Goal: Task Accomplishment & Management: Manage account settings

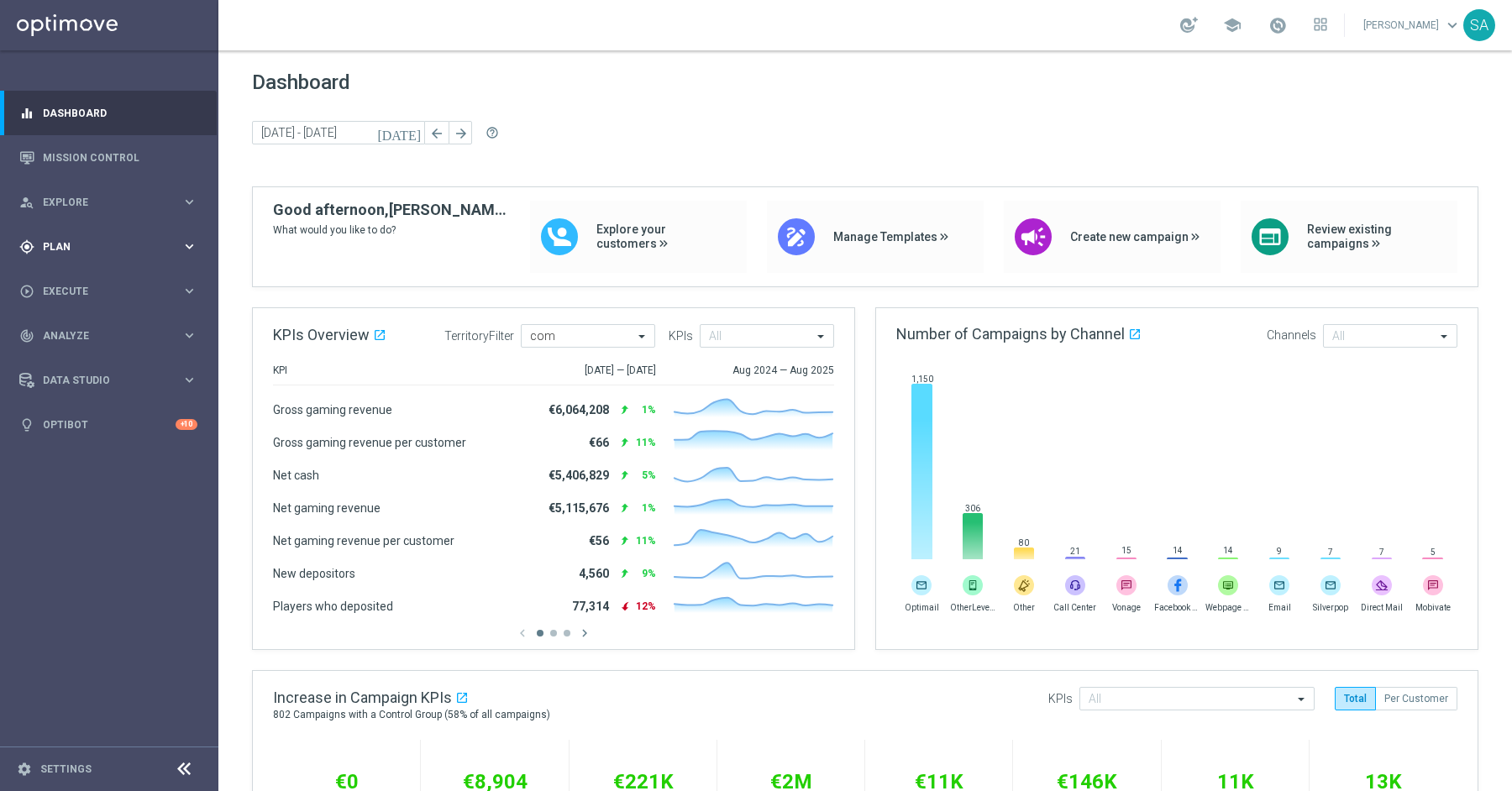
click at [101, 244] on span "Plan" at bounding box center [111, 247] width 139 height 10
click at [95, 277] on link "Target Groups" at bounding box center [109, 282] width 131 height 14
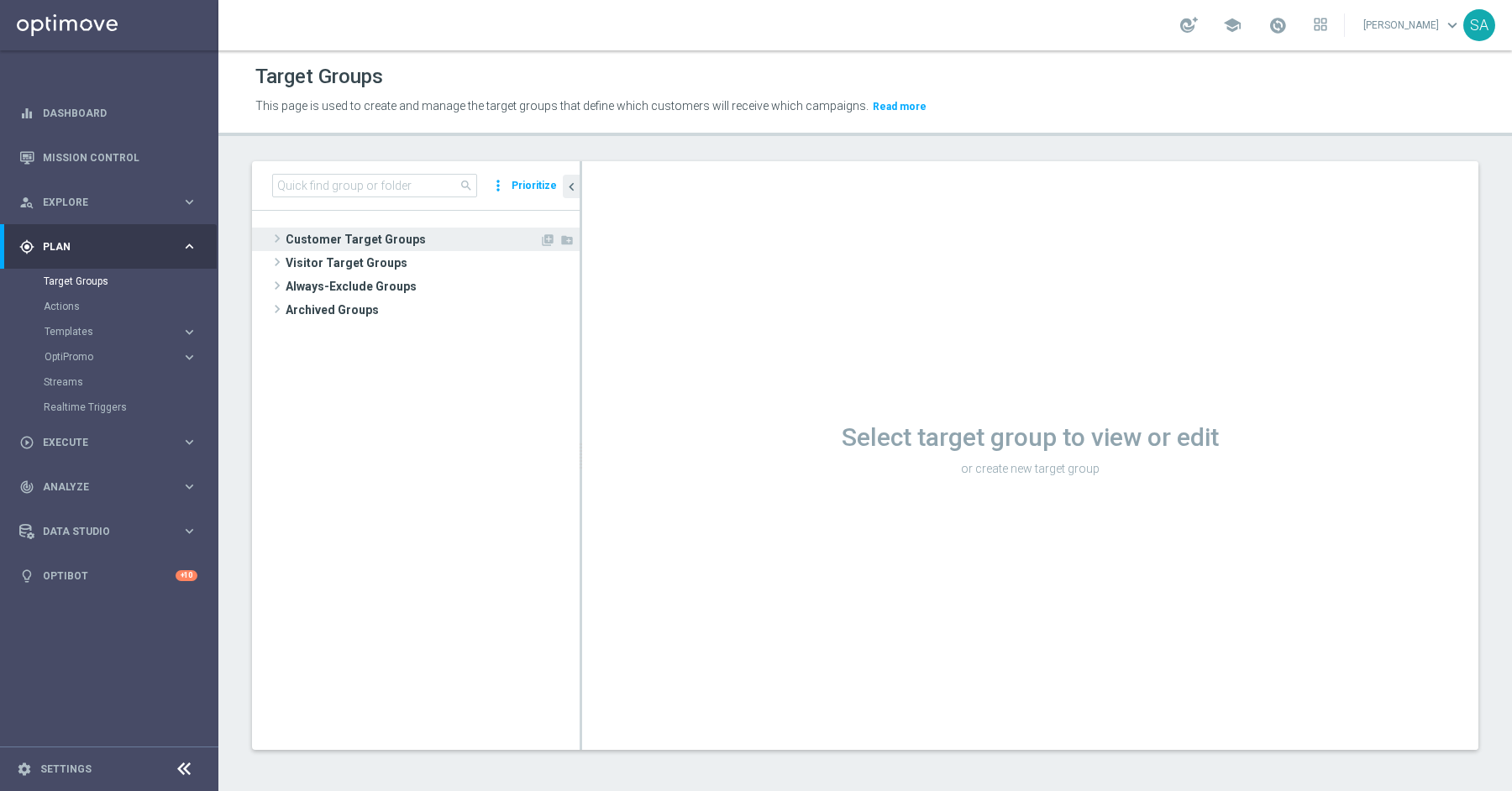
click at [281, 238] on span at bounding box center [277, 239] width 17 height 20
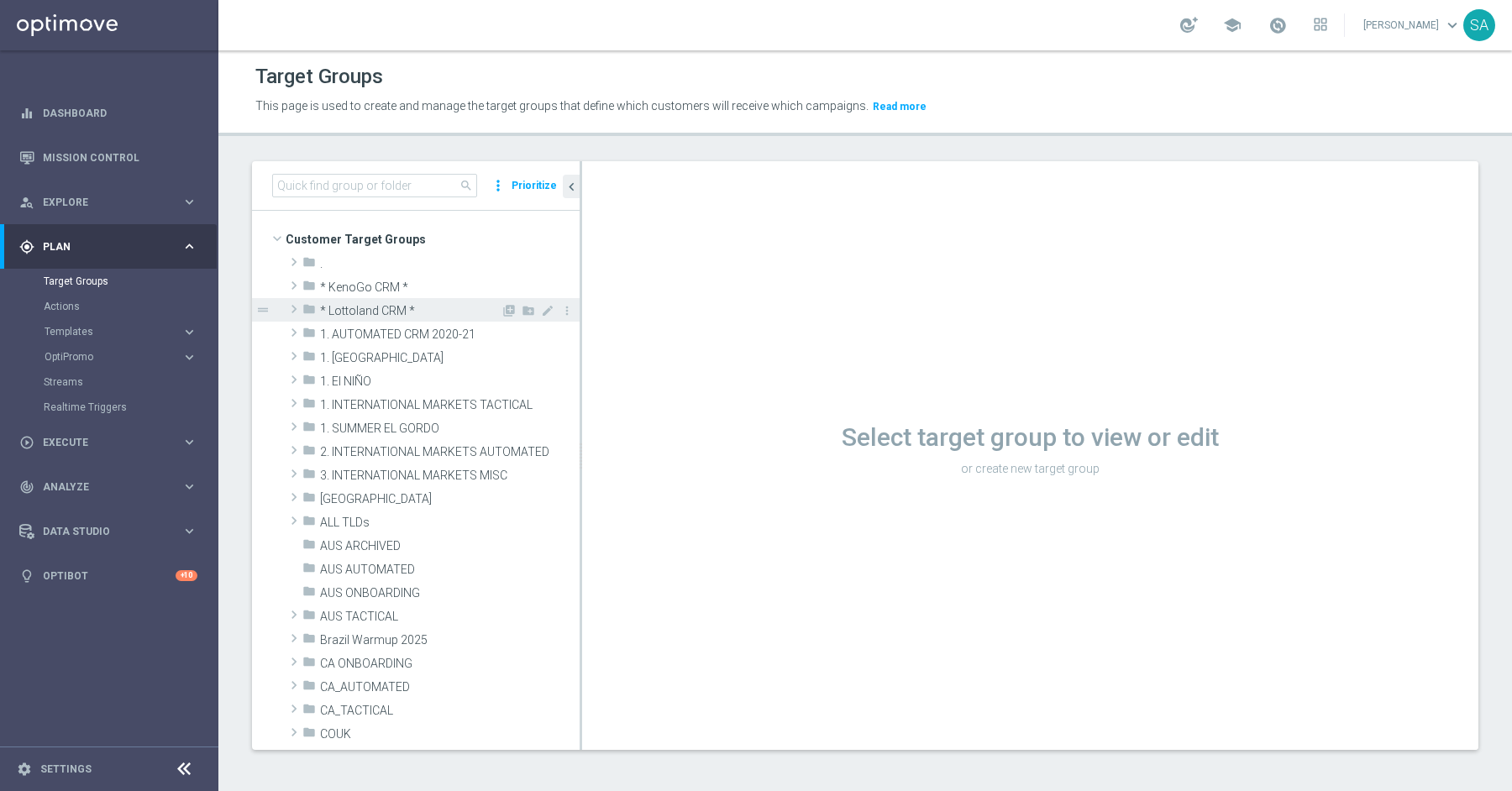
click at [294, 306] on span at bounding box center [294, 310] width 17 height 20
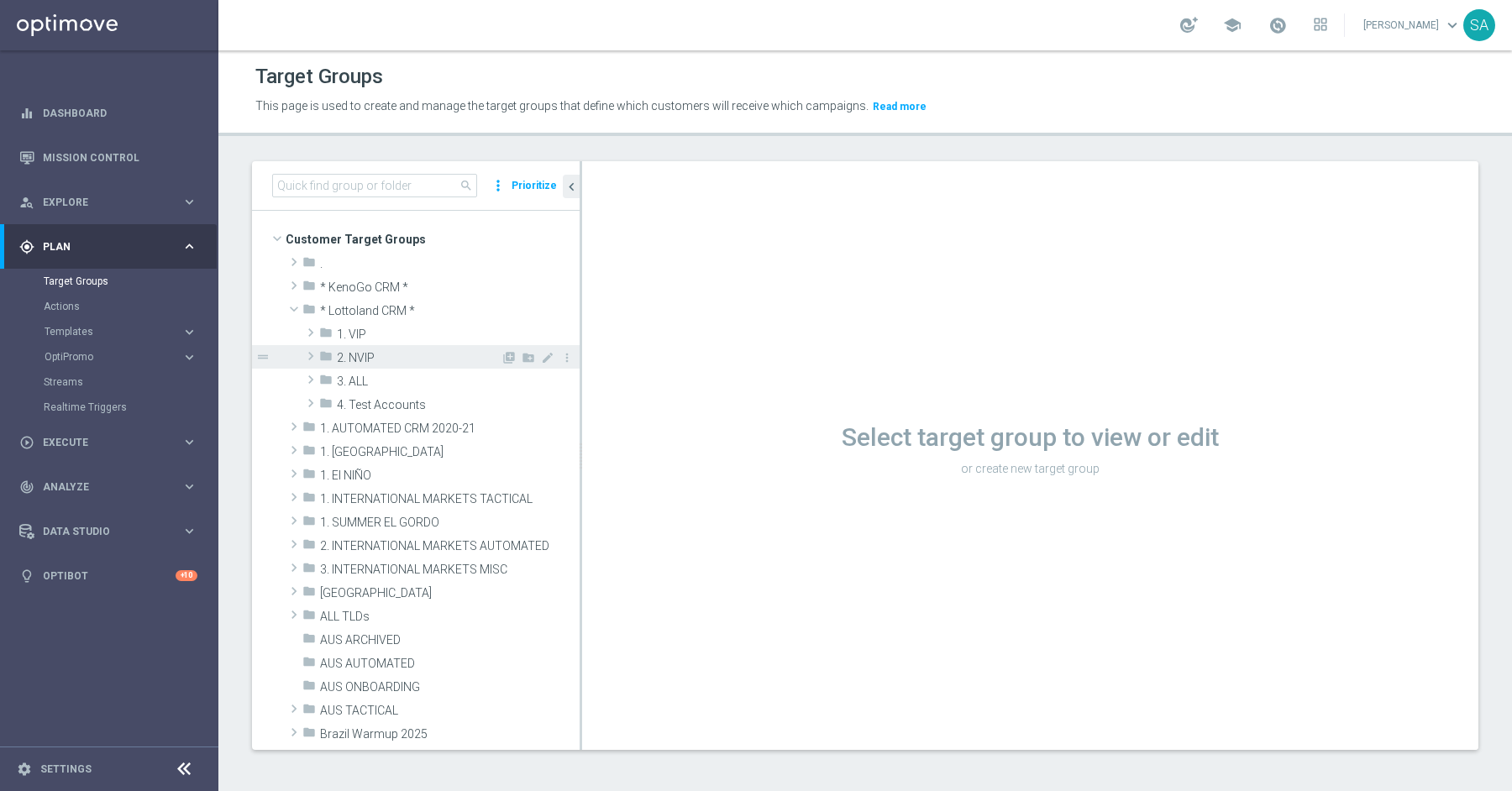
click at [310, 348] on span at bounding box center [311, 356] width 17 height 20
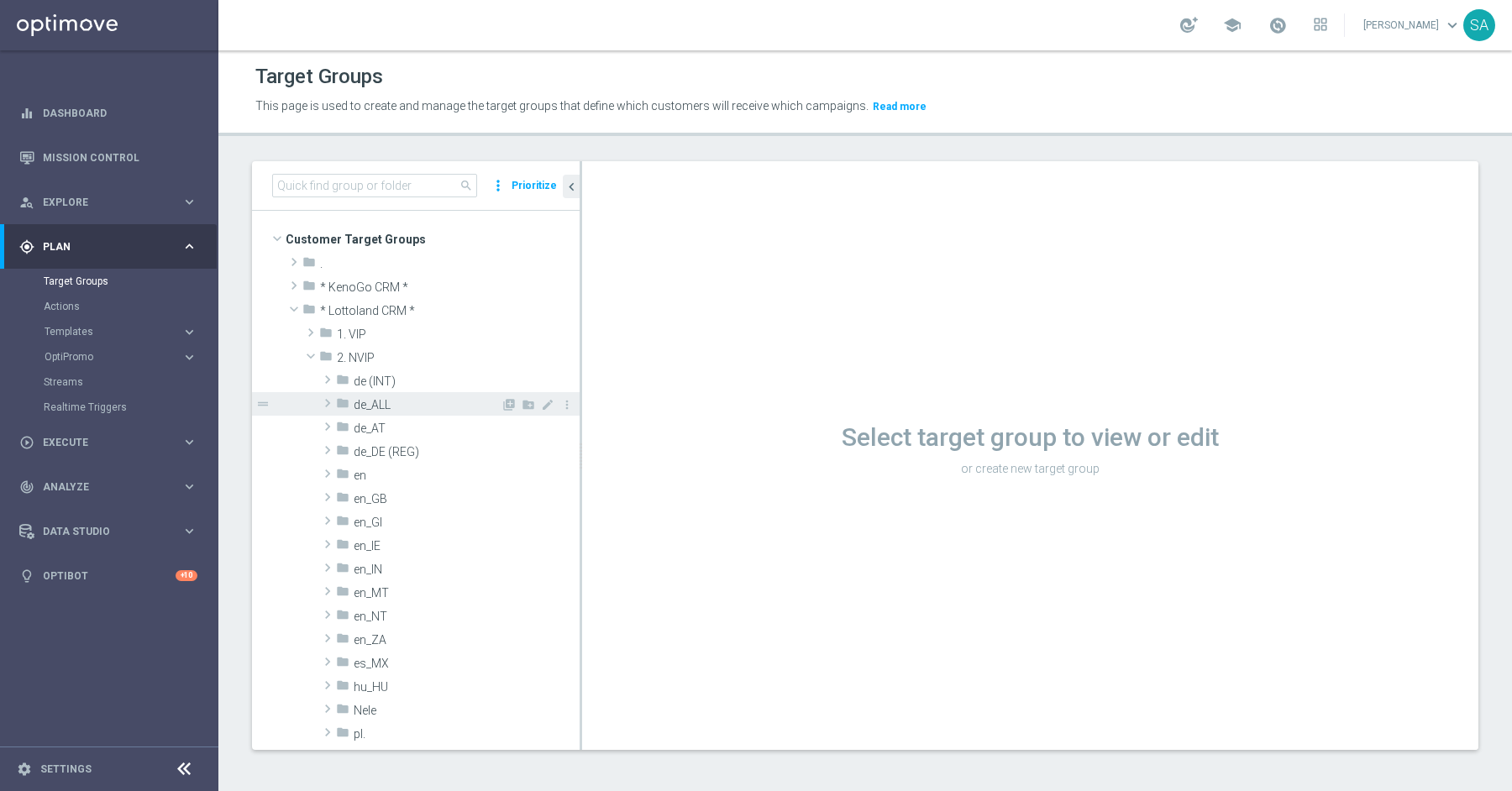
click at [323, 402] on span at bounding box center [327, 403] width 17 height 20
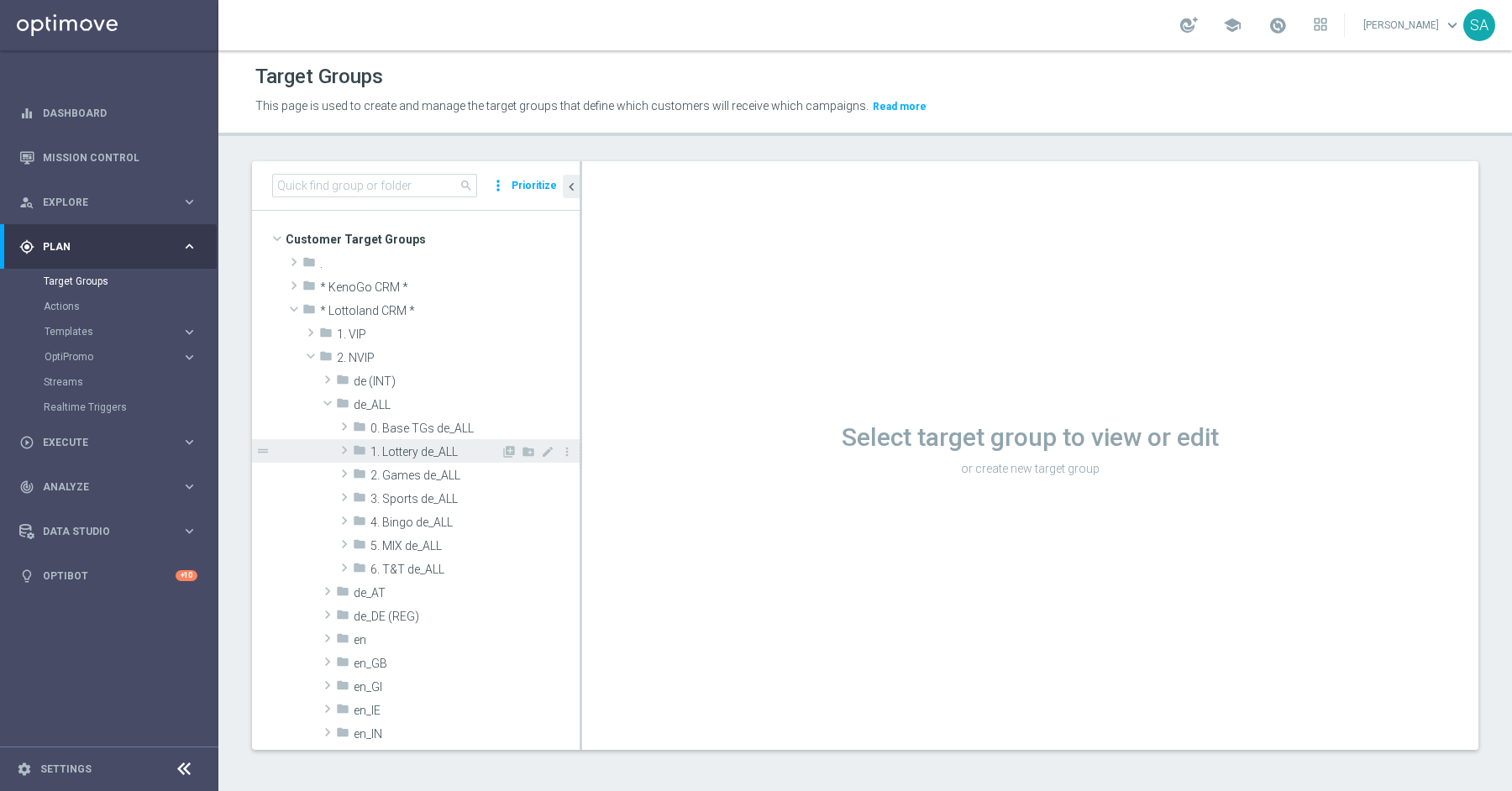
click at [338, 452] on span at bounding box center [344, 451] width 17 height 20
click at [361, 494] on span at bounding box center [361, 498] width 17 height 20
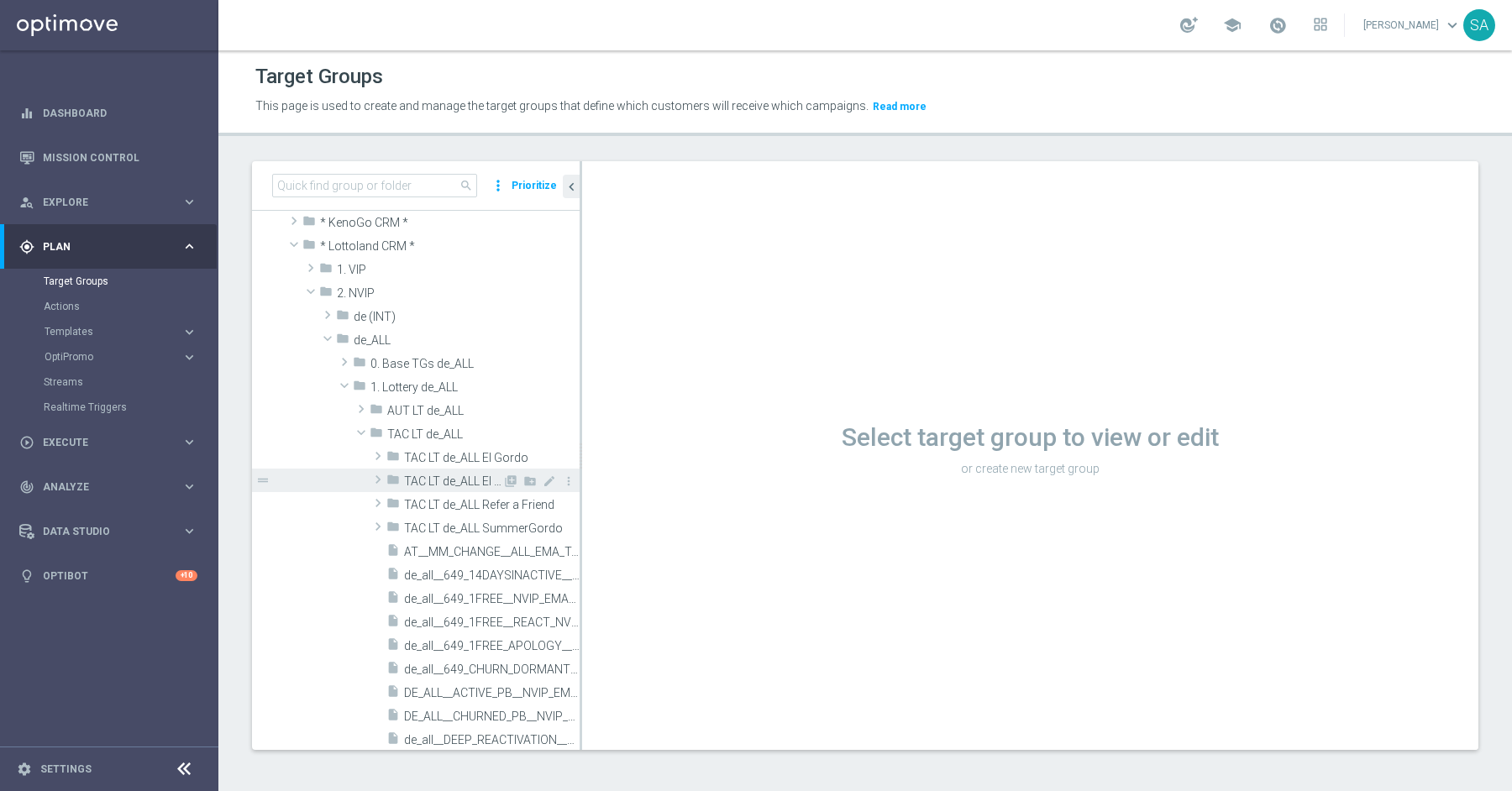
scroll to position [77, 0]
click at [446, 561] on span "de_all__649_14DAYSINACTIVE__NVIP_SMS_TAC_LT" at bounding box center [473, 563] width 138 height 14
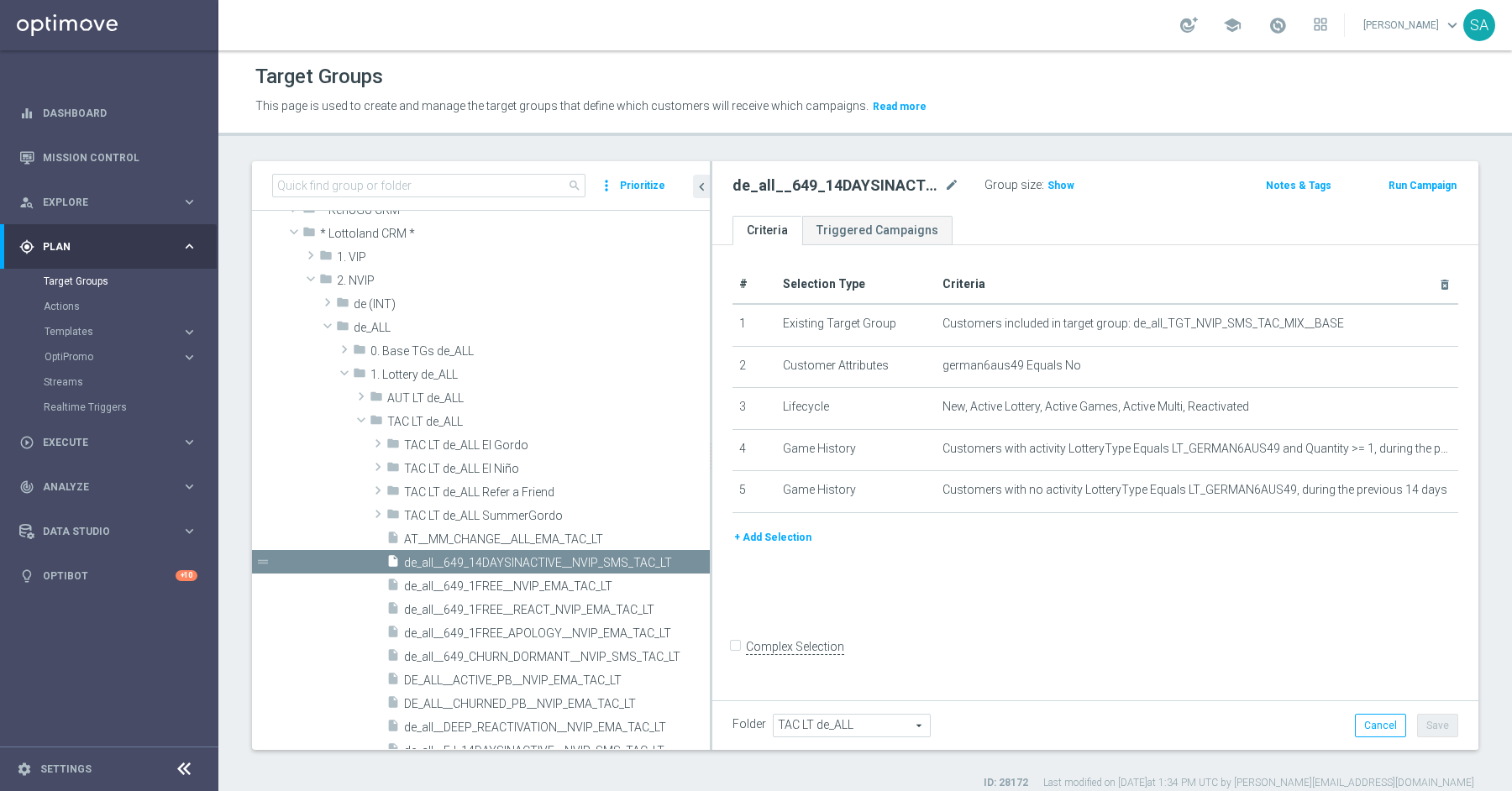
drag, startPoint x: 580, startPoint y: 572, endPoint x: 806, endPoint y: 583, distance: 226.3
click at [806, 583] on as-split "search more_vert Prioritize Customer Target Groups library_add create_new_folder" at bounding box center [865, 456] width 1226 height 589
click at [550, 577] on div "insert_drive_file de_all__649_1FREE__NVIP_EMA_TAC_LT" at bounding box center [527, 586] width 283 height 24
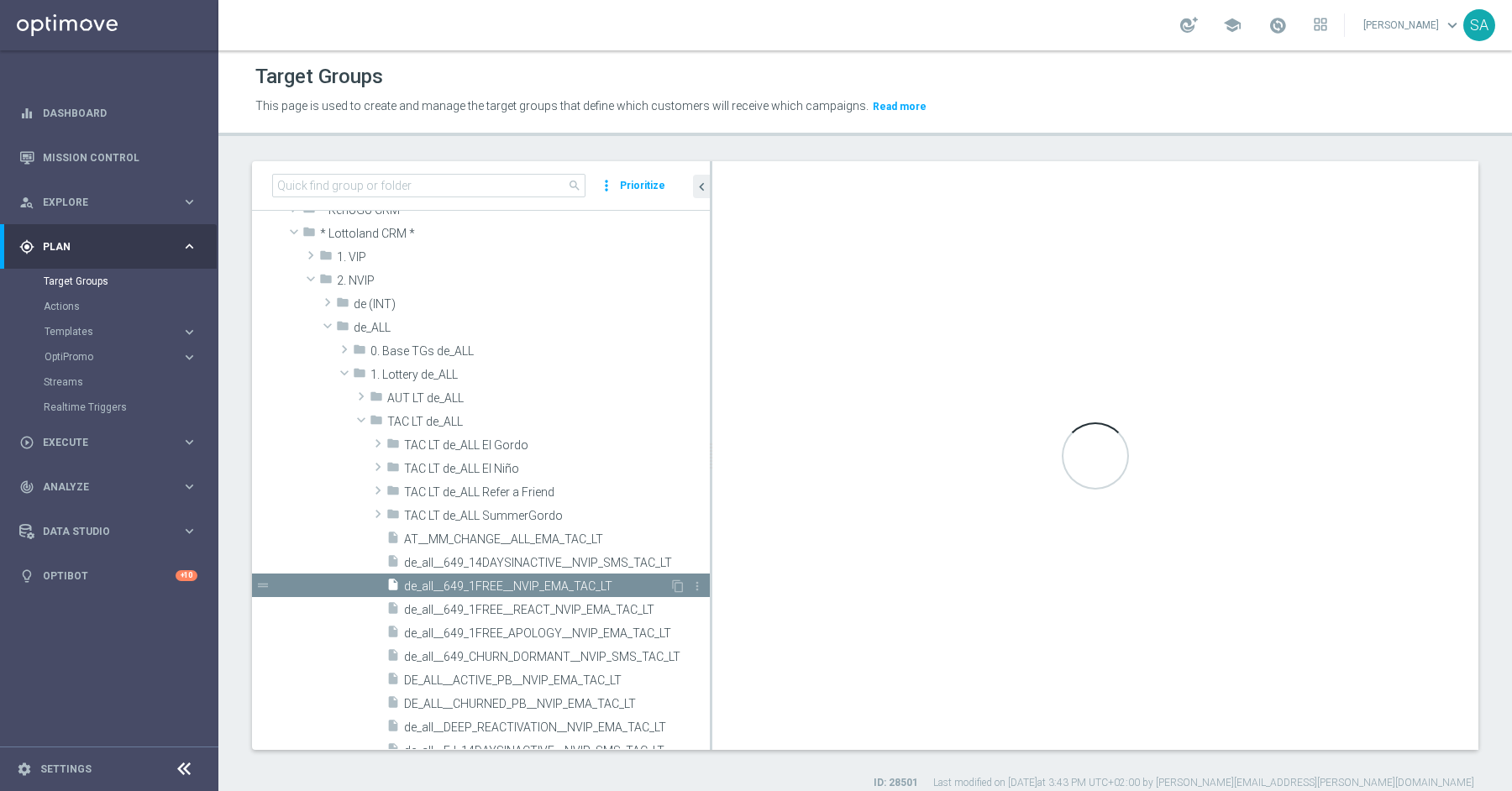
checkbox input "true"
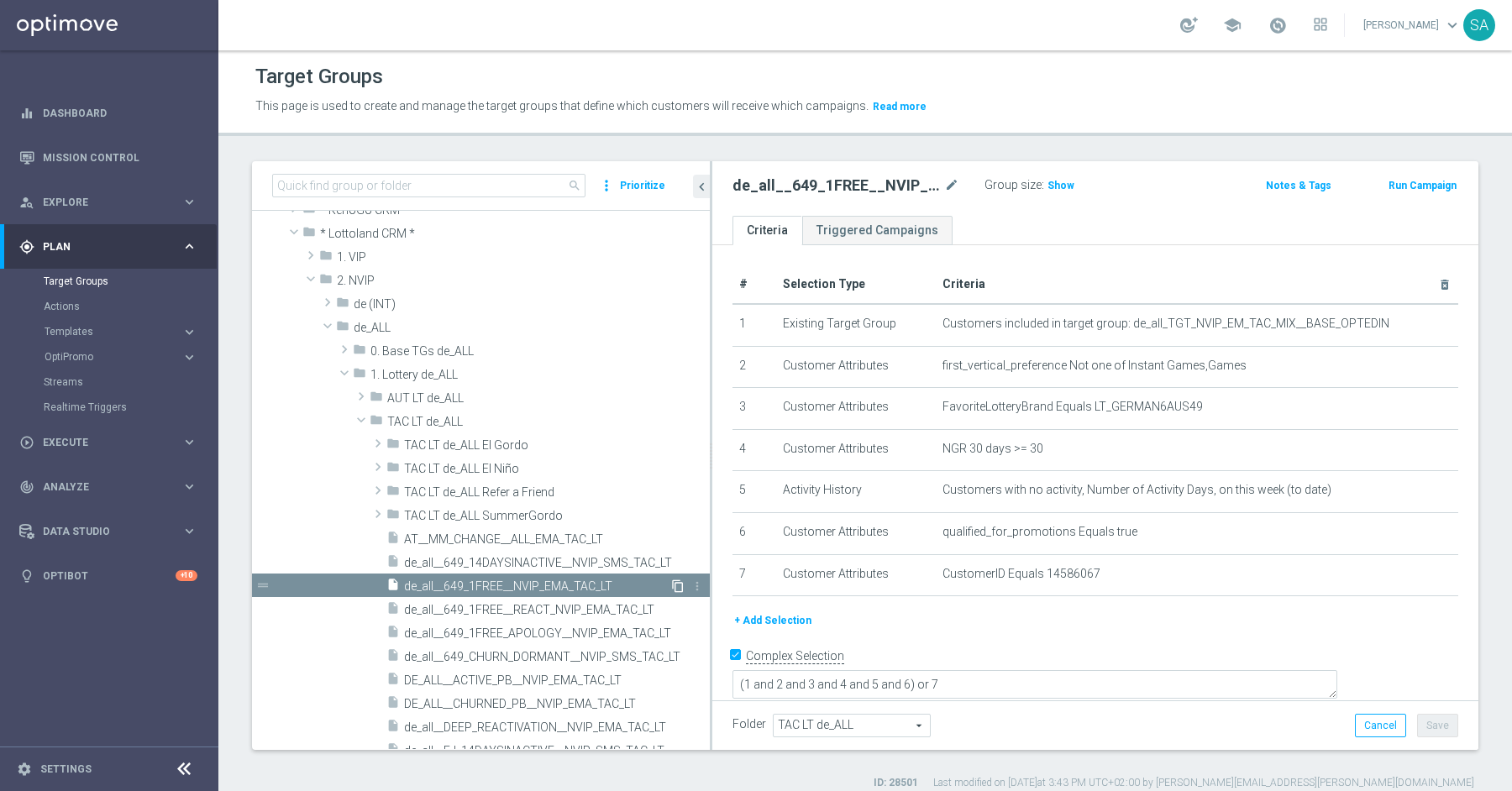
click at [680, 583] on icon "content_copy" at bounding box center [678, 586] width 14 height 14
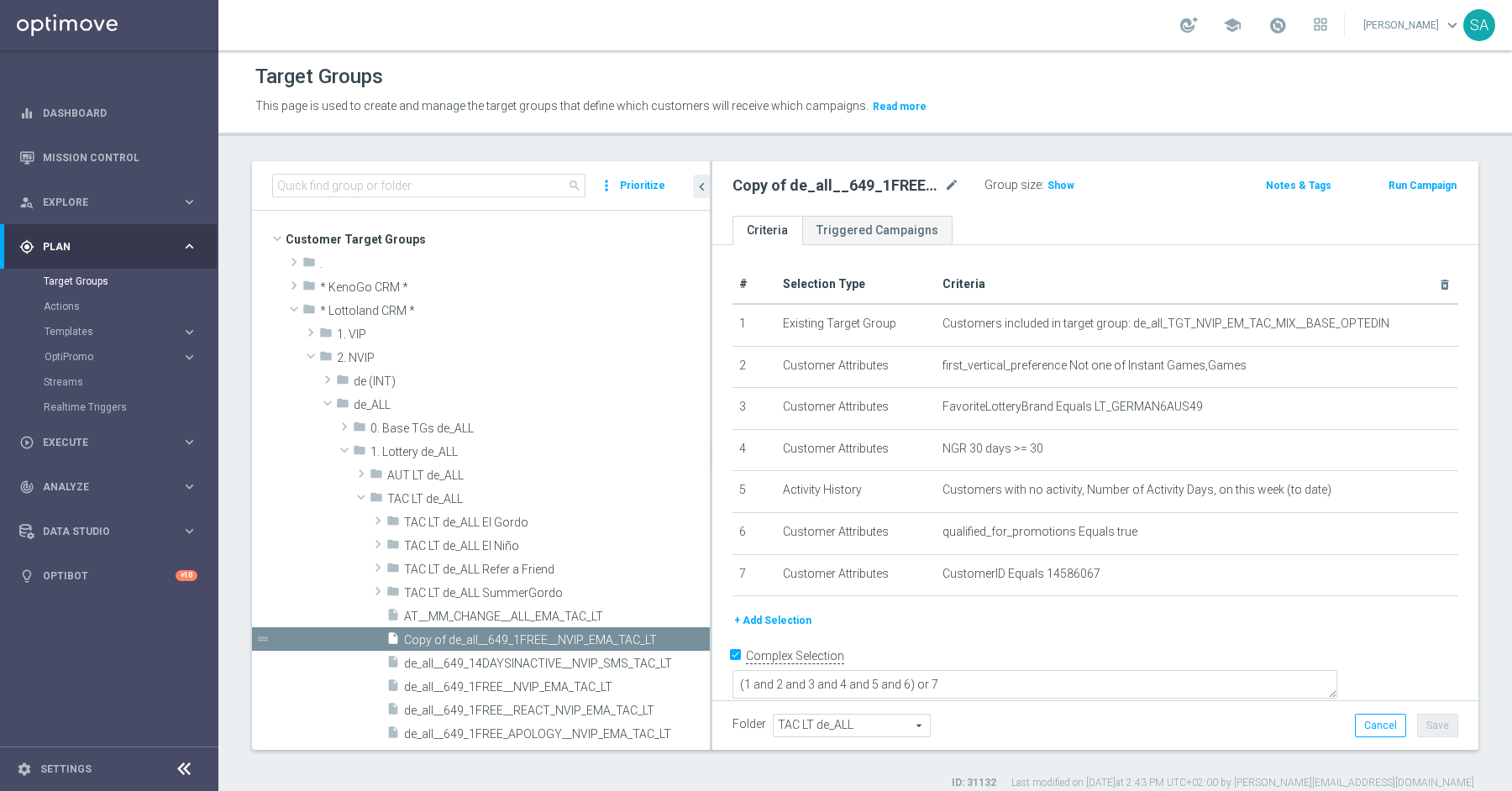
click at [939, 185] on h2 "Copy of de_all__649_1FREE__NVIP_EMA_TAC_LT" at bounding box center [836, 185] width 208 height 20
click at [952, 184] on icon "mode_edit" at bounding box center [952, 185] width 15 height 20
type input "DE_ALL__SUBS__NVIP_EMA_TAC_LT"
click at [736, 661] on input "Complex Selection" at bounding box center [737, 658] width 11 height 24
checkbox input "false"
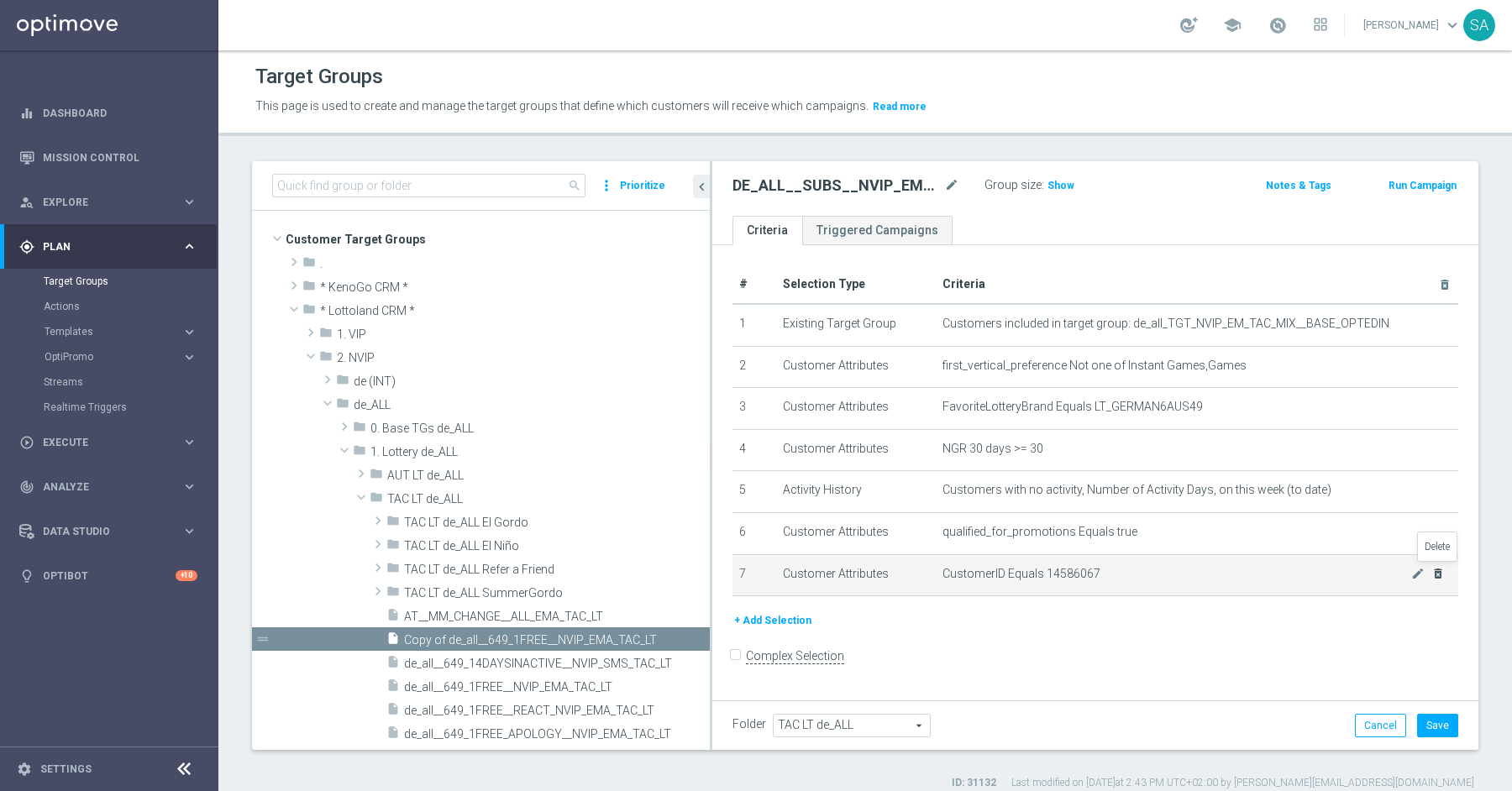
click at [1435, 572] on icon "delete_forever" at bounding box center [1438, 574] width 14 height 14
click at [1438, 612] on div "+ Add Selection" at bounding box center [1094, 621] width 751 height 19
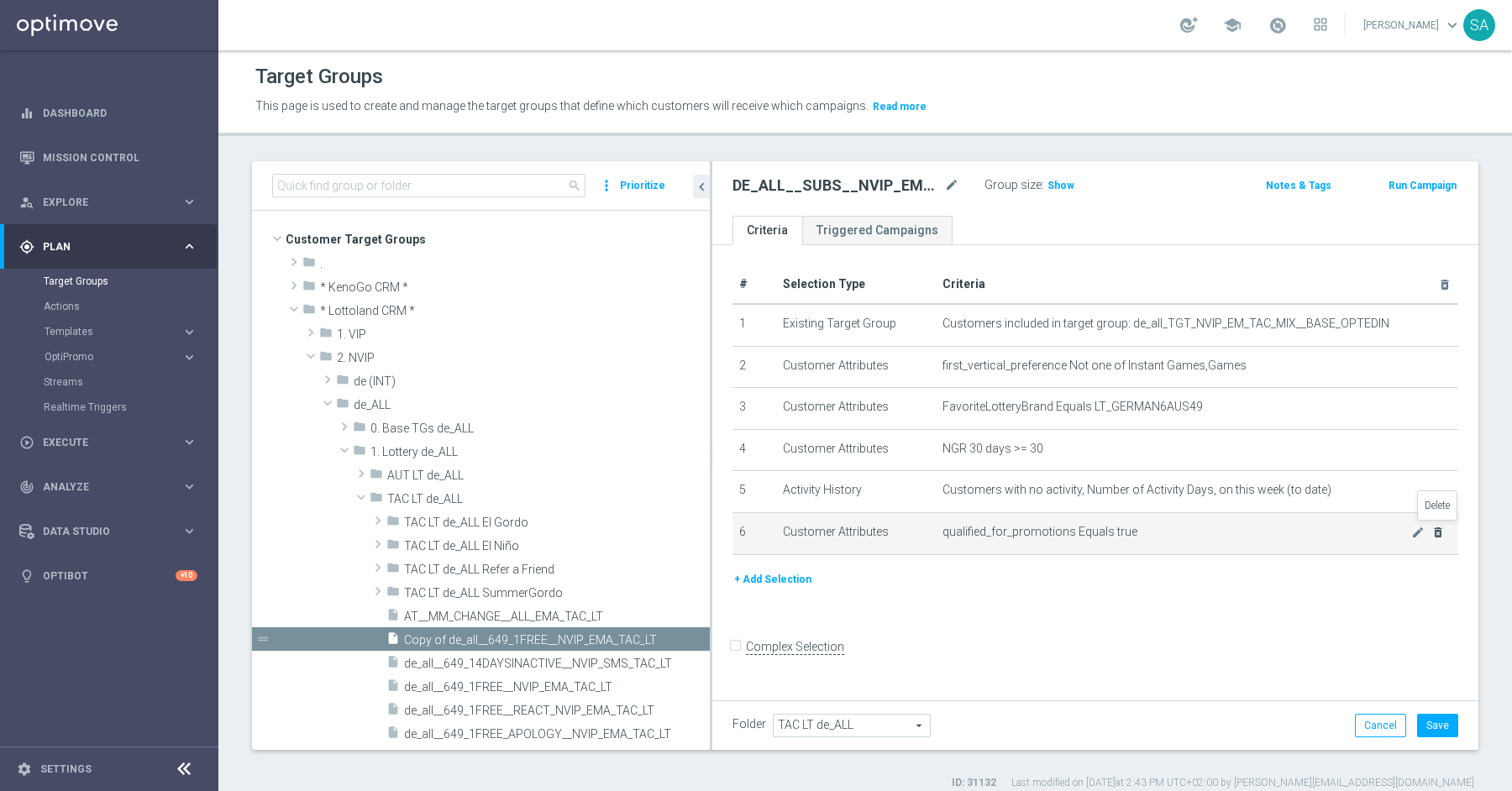
click at [1436, 526] on icon "delete_forever" at bounding box center [1438, 532] width 14 height 14
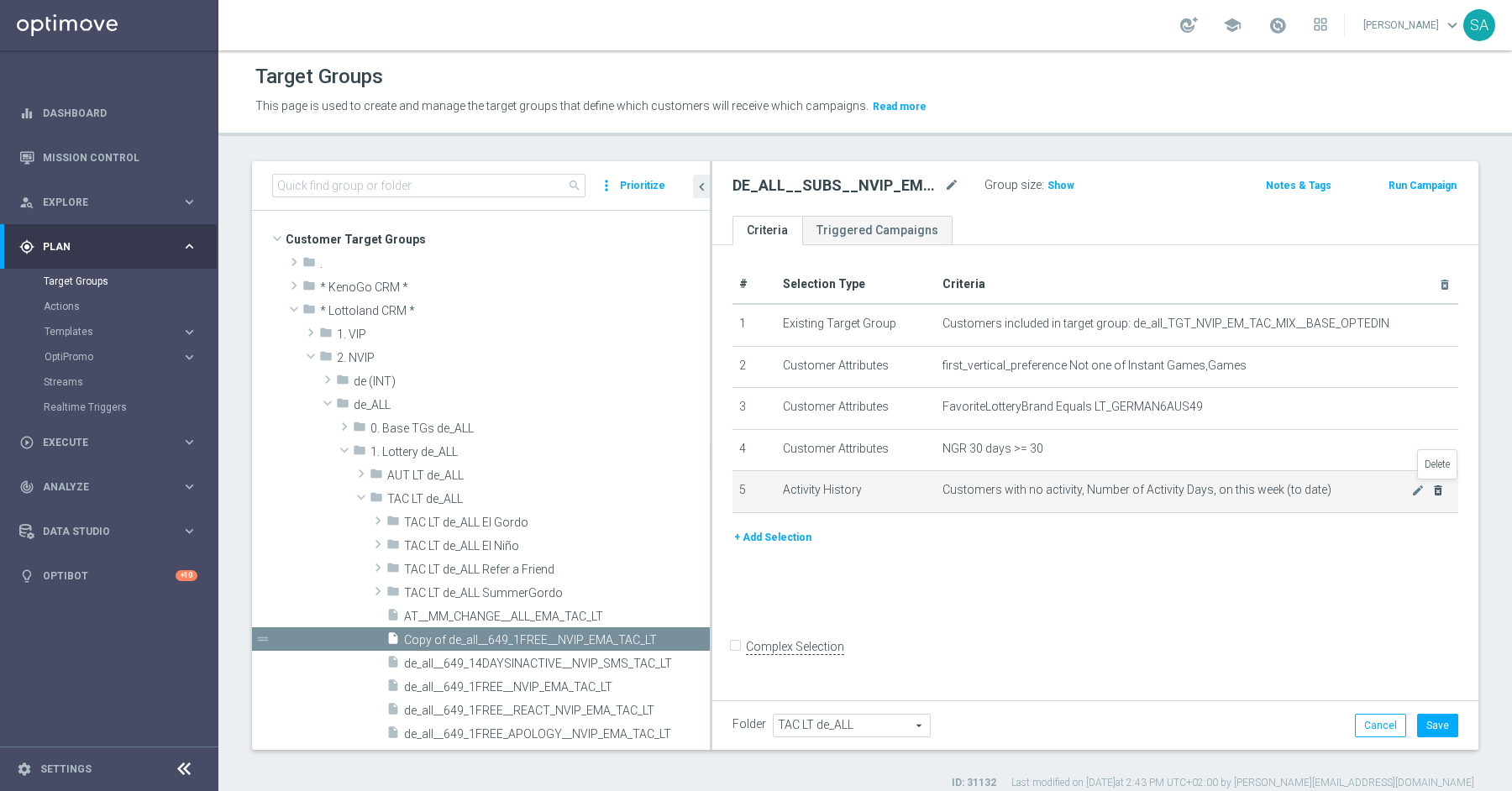
click at [1441, 484] on icon "delete_forever" at bounding box center [1438, 491] width 14 height 14
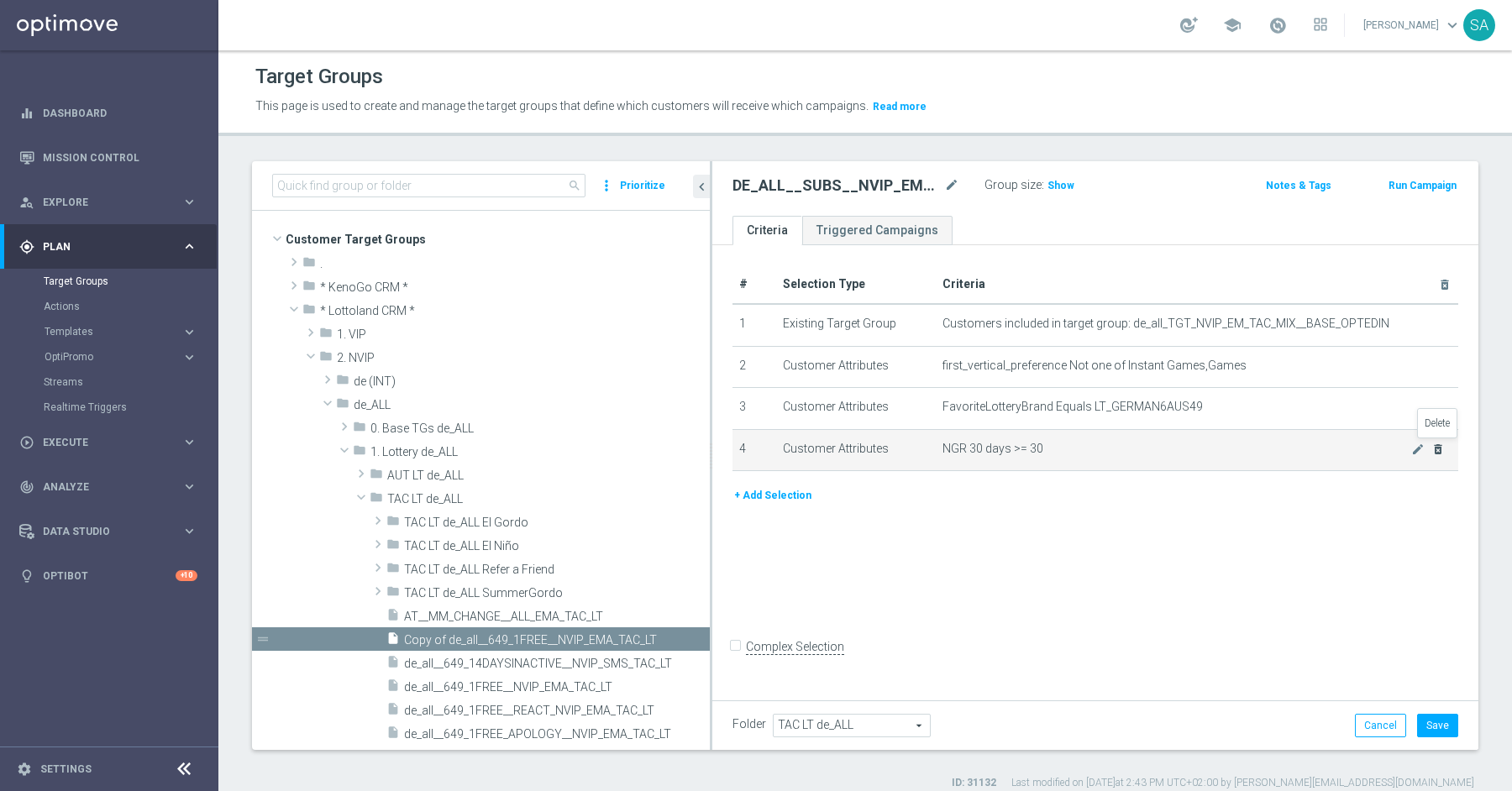
click at [1440, 442] on icon "delete_forever" at bounding box center [1438, 449] width 14 height 14
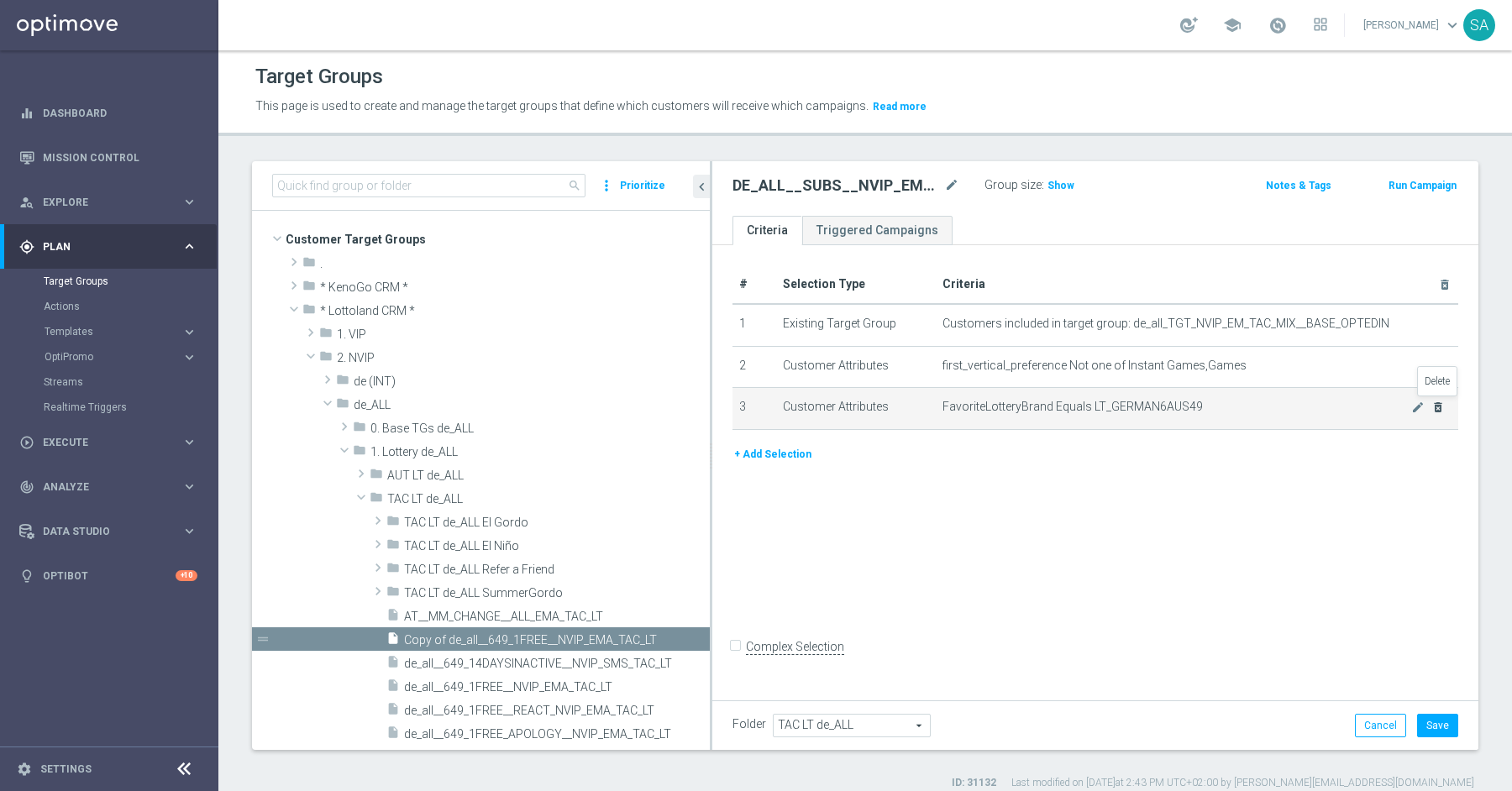
click at [1440, 401] on icon "delete_forever" at bounding box center [1438, 407] width 14 height 14
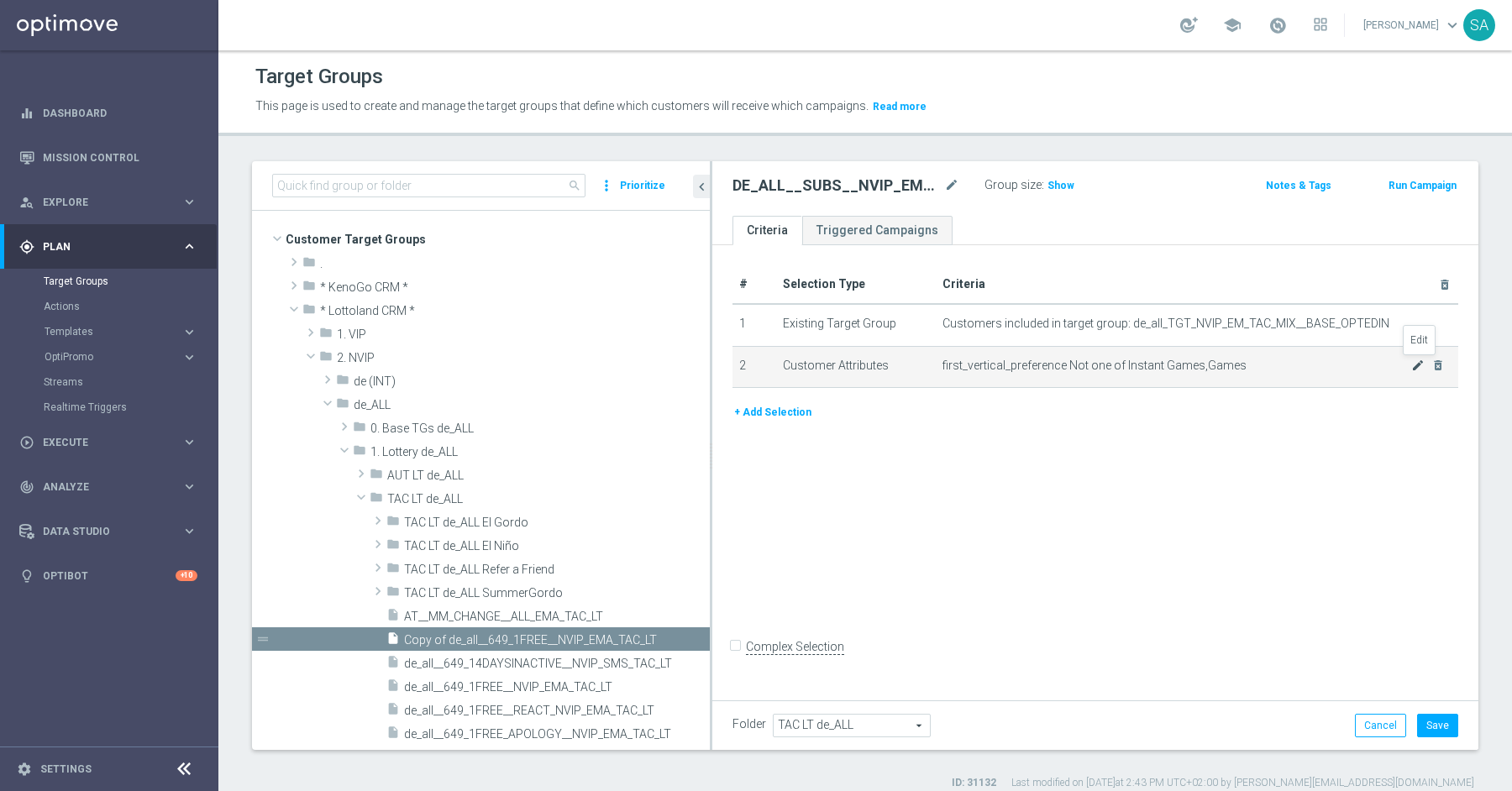
click at [1414, 360] on icon "mode_edit" at bounding box center [1418, 366] width 14 height 14
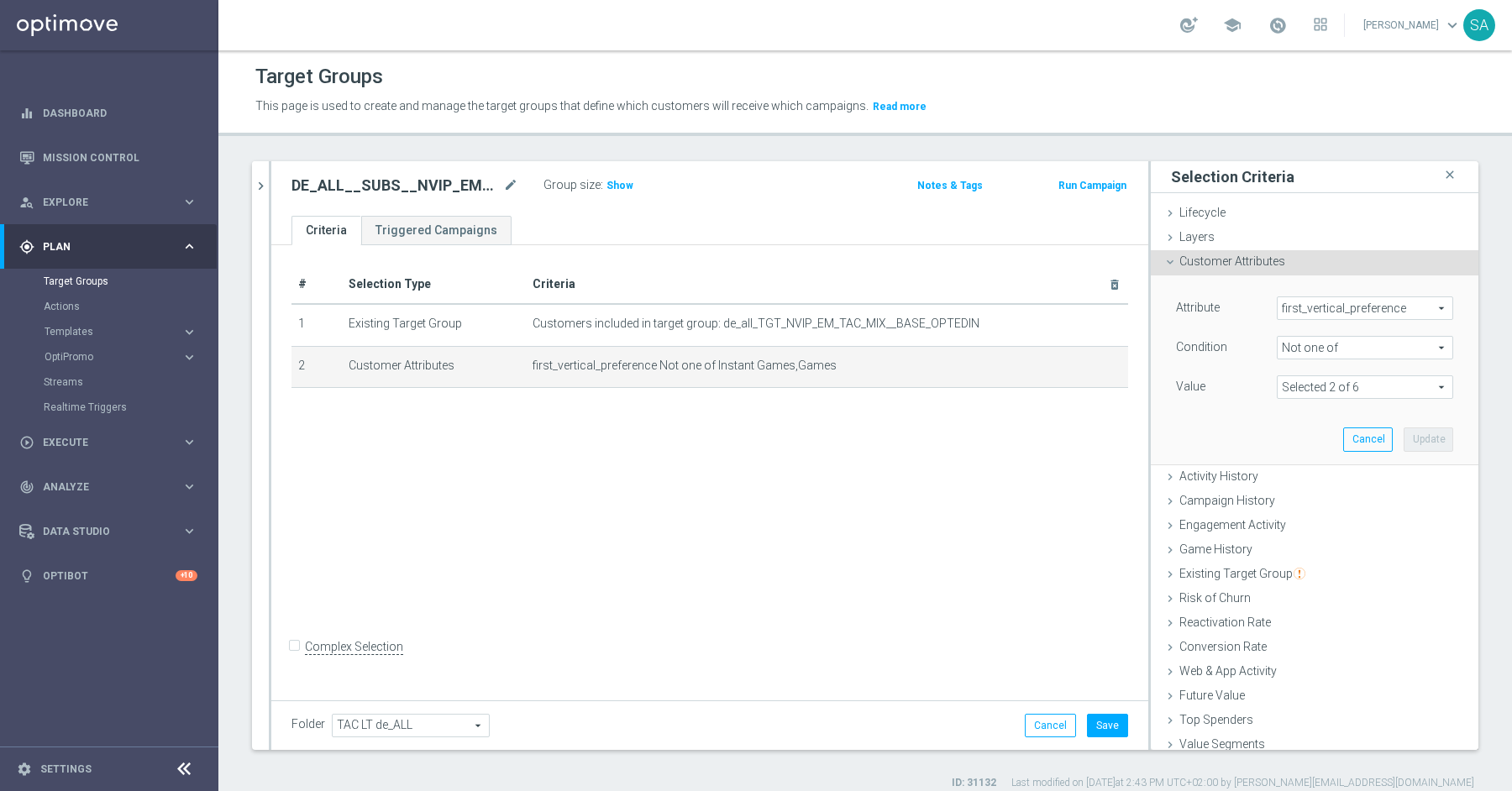
click at [1368, 382] on span at bounding box center [1364, 387] width 174 height 22
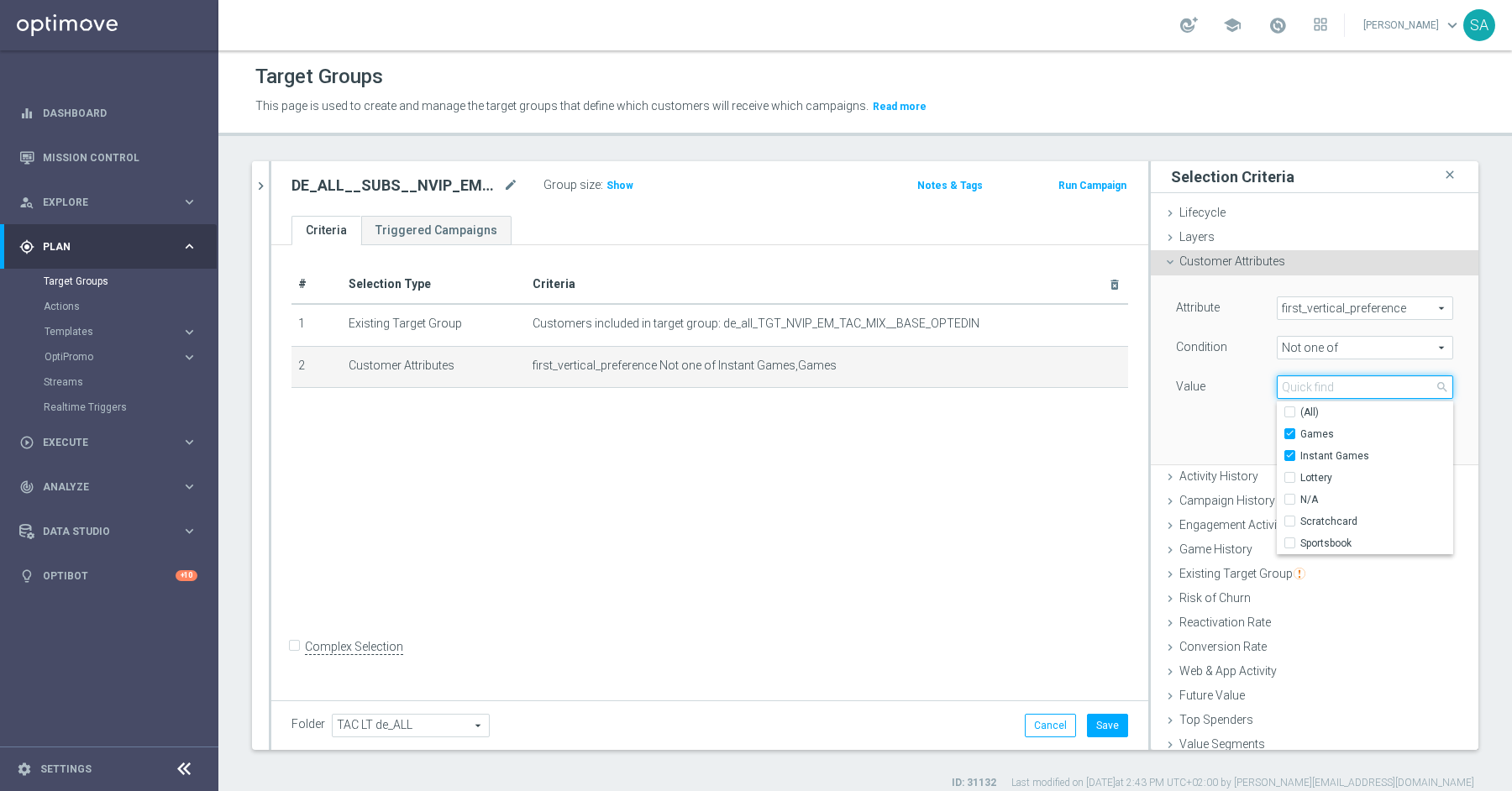
click at [1347, 389] on input "search" at bounding box center [1364, 387] width 176 height 24
click at [1243, 405] on div "Attribute first_vertical_preference first_vertical_preference arrow_drop_down s…" at bounding box center [1315, 369] width 303 height 188
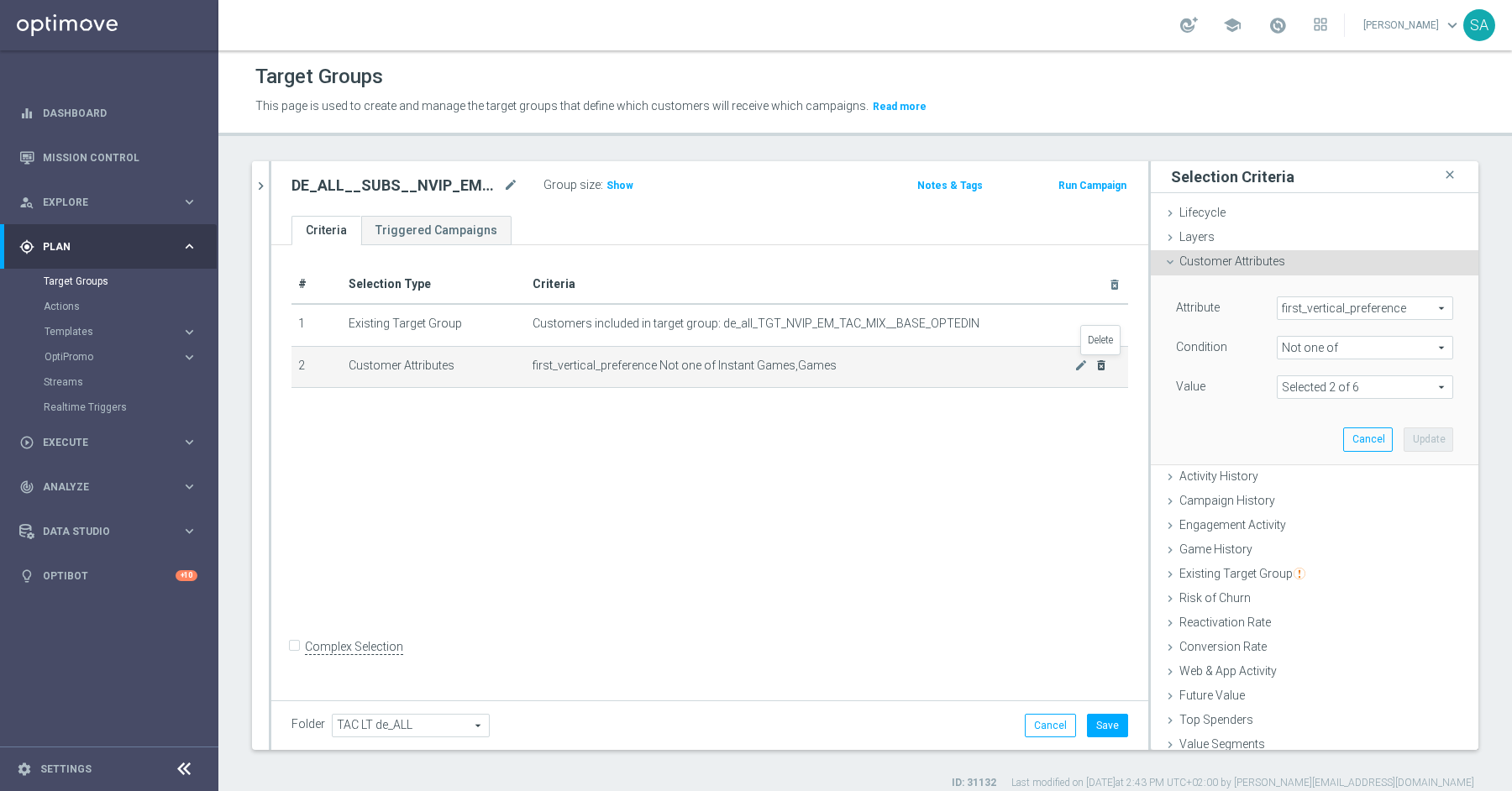
click at [1101, 364] on icon "delete_forever" at bounding box center [1101, 366] width 14 height 14
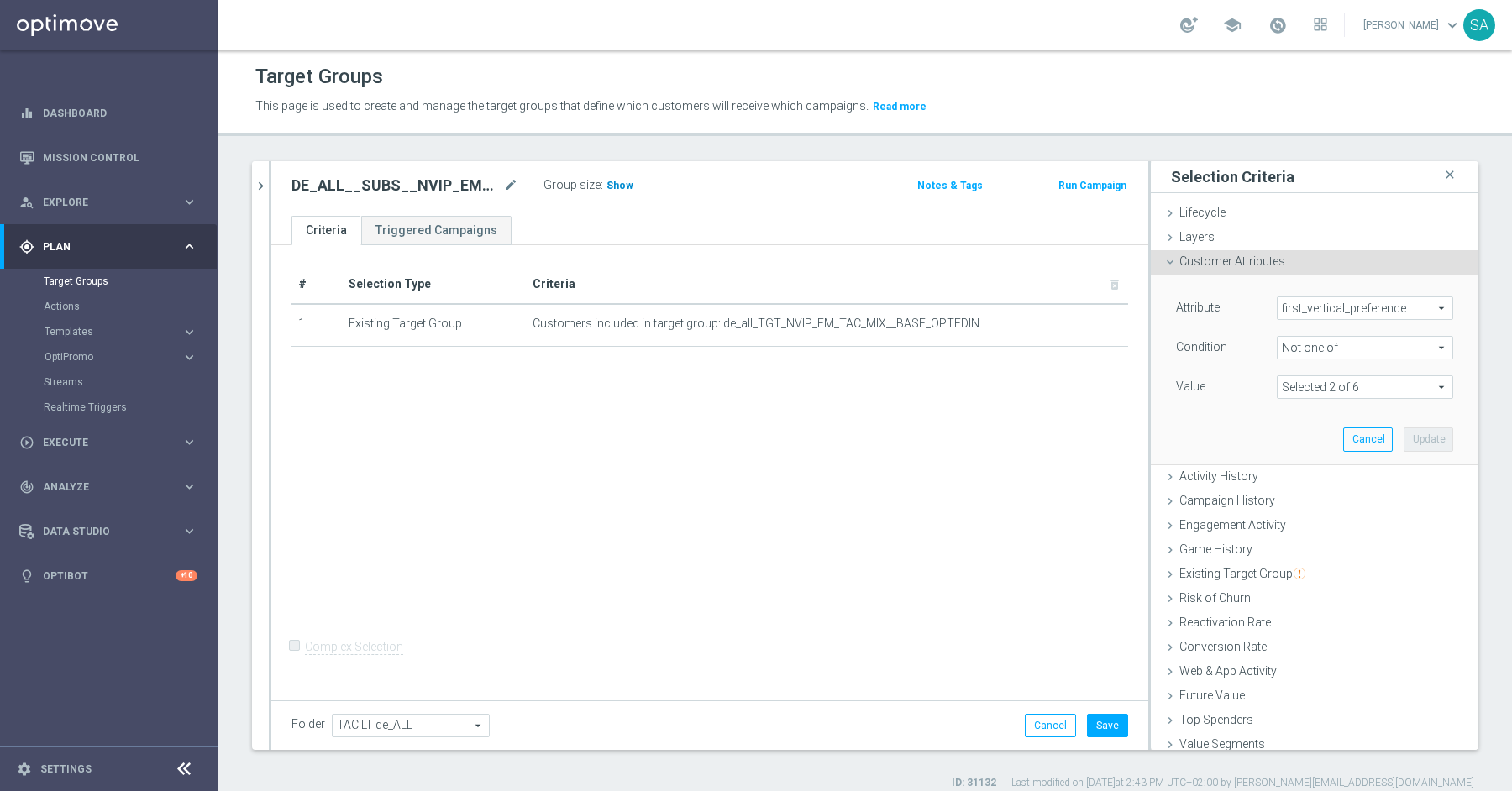
click at [628, 182] on span "Show" at bounding box center [620, 185] width 27 height 12
click at [1032, 538] on div "# Selection Type Criteria delete_forever 1 Existing Target Group Customers incl…" at bounding box center [709, 469] width 877 height 450
click at [1310, 306] on span "first_vertical_preference" at bounding box center [1364, 309] width 174 height 22
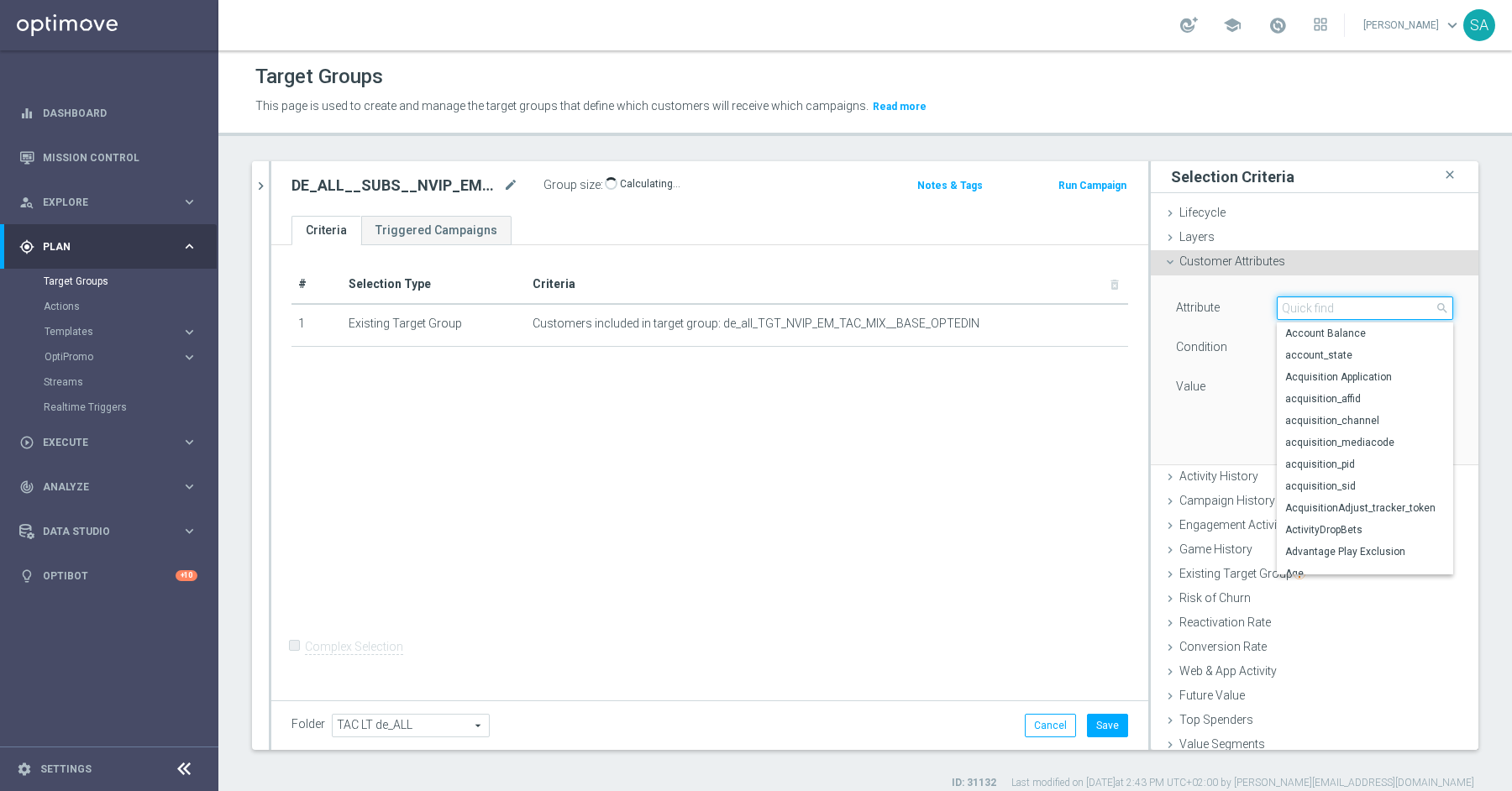
click at [1310, 306] on input "search" at bounding box center [1364, 309] width 176 height 24
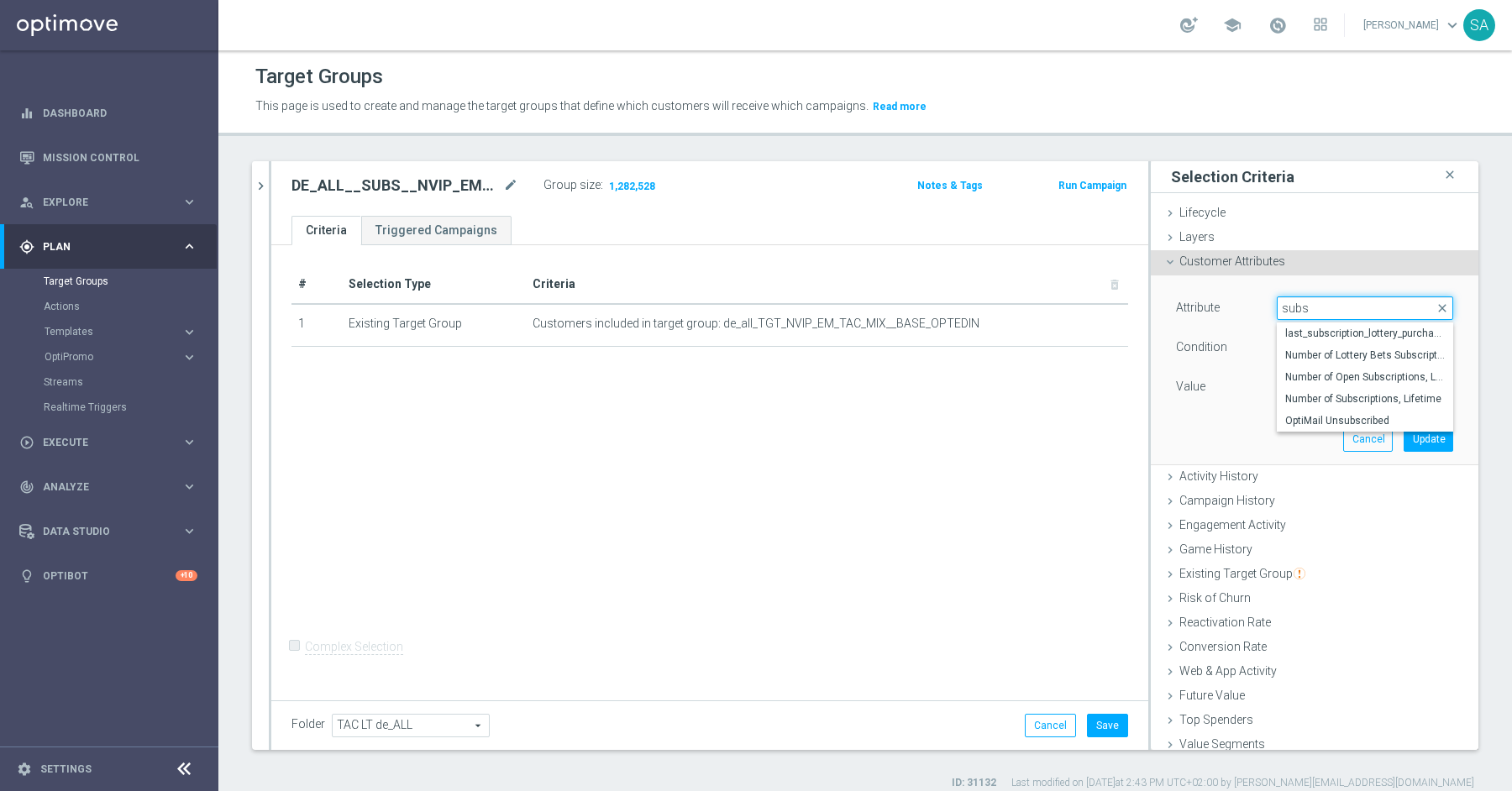
click at [1350, 313] on input "subs" at bounding box center [1364, 309] width 176 height 24
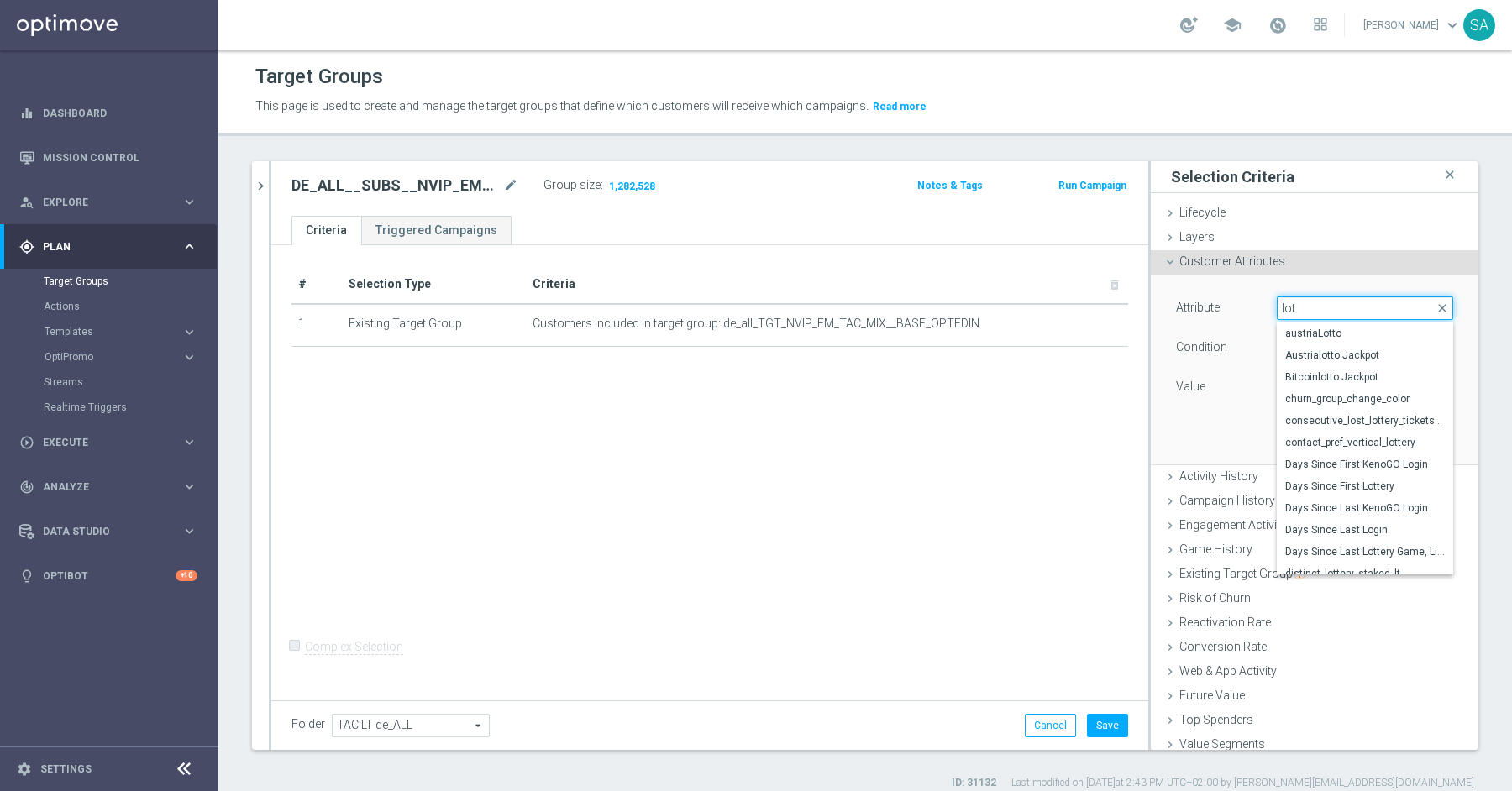
type input "lott"
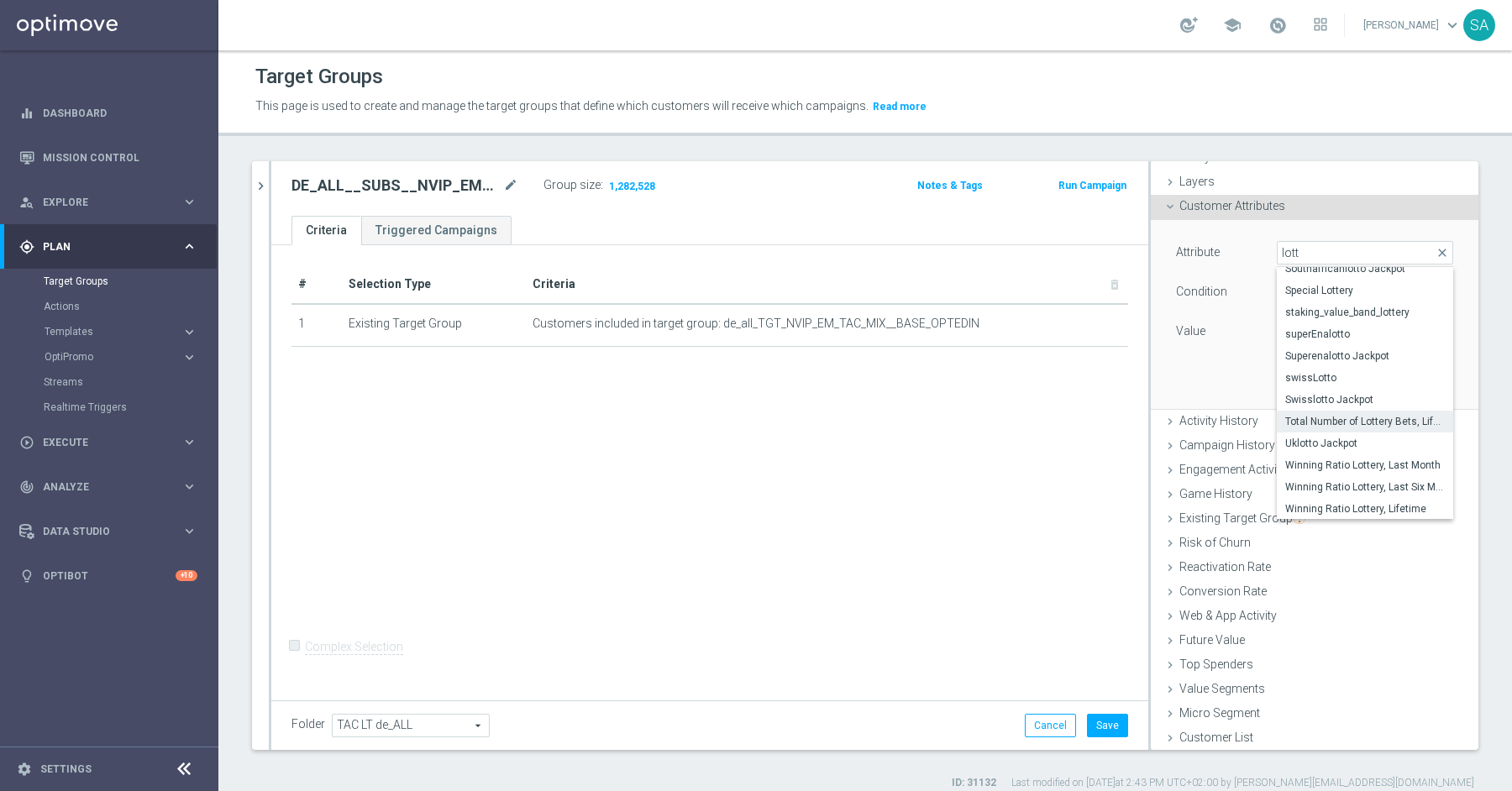
click at [1377, 423] on span "Total Number of Lottery Bets, Lifetime" at bounding box center [1365, 422] width 160 height 14
type input "Total Number of Lottery Bets, Lifetime"
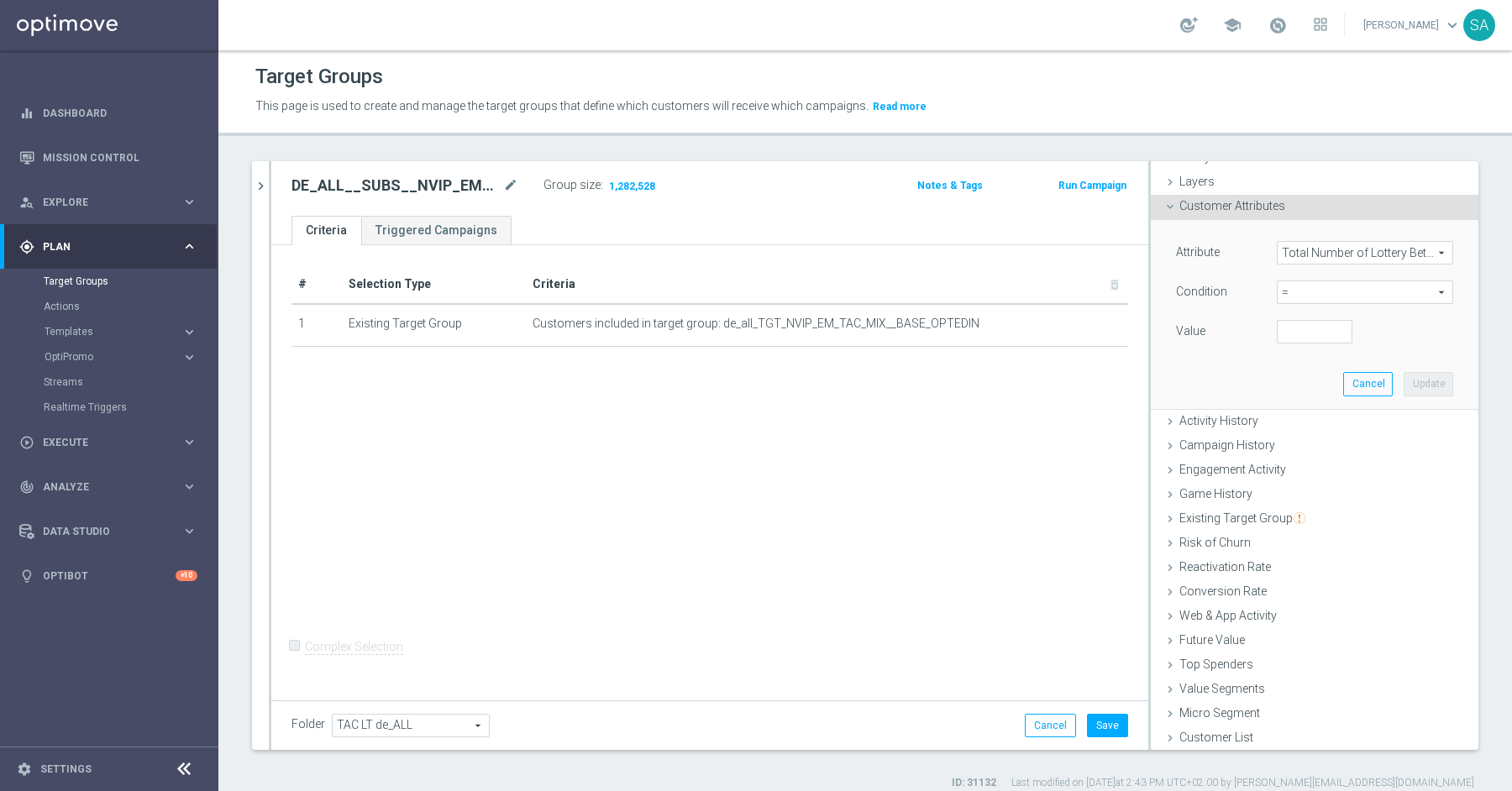
click at [1312, 289] on span "=" at bounding box center [1364, 293] width 174 height 22
click at [1325, 420] on span ">=" at bounding box center [1365, 427] width 160 height 14
type input ">="
click at [1300, 327] on input "number" at bounding box center [1314, 332] width 76 height 24
type input "10"
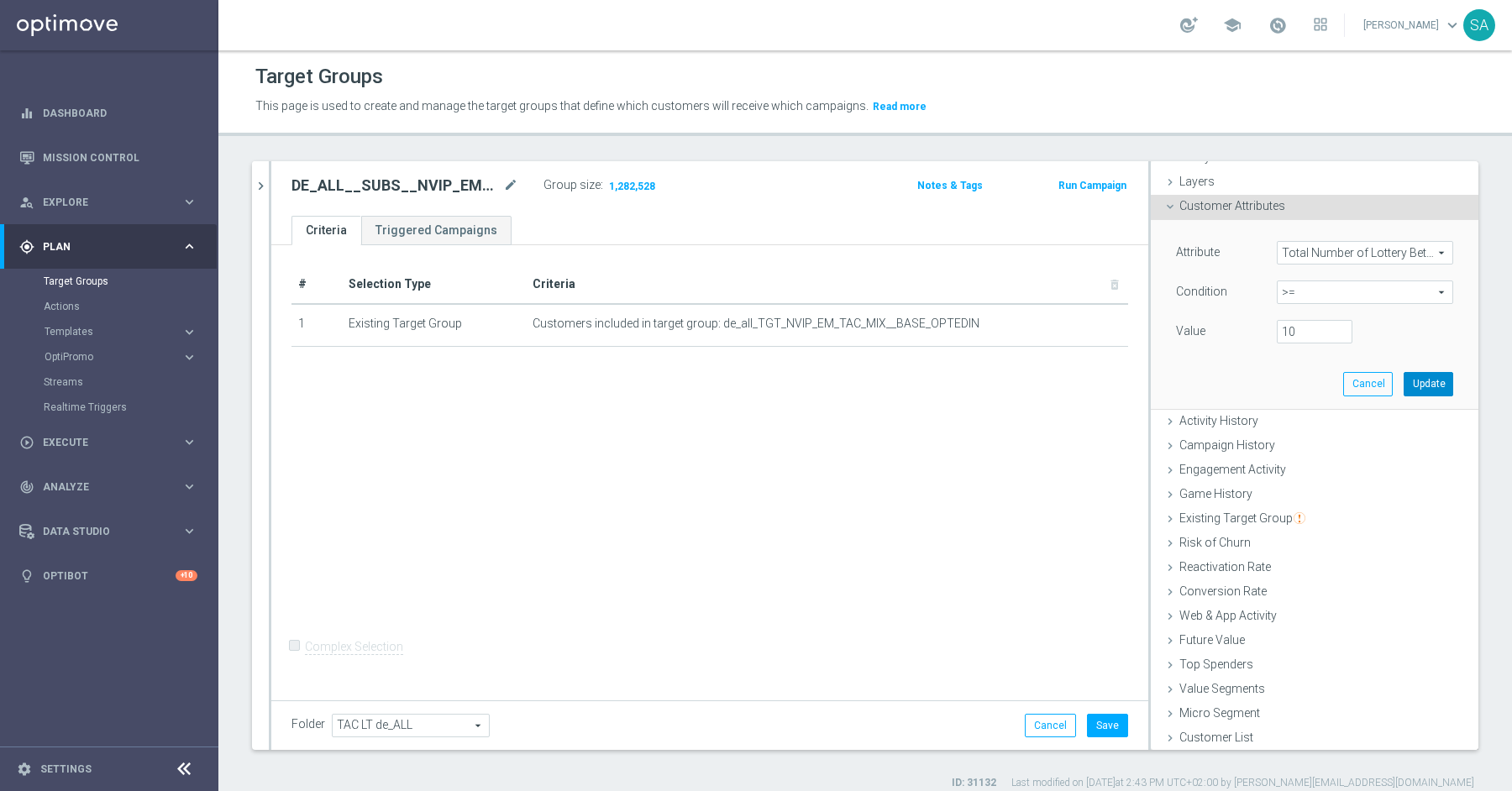
click at [1440, 380] on button "Update" at bounding box center [1428, 384] width 49 height 24
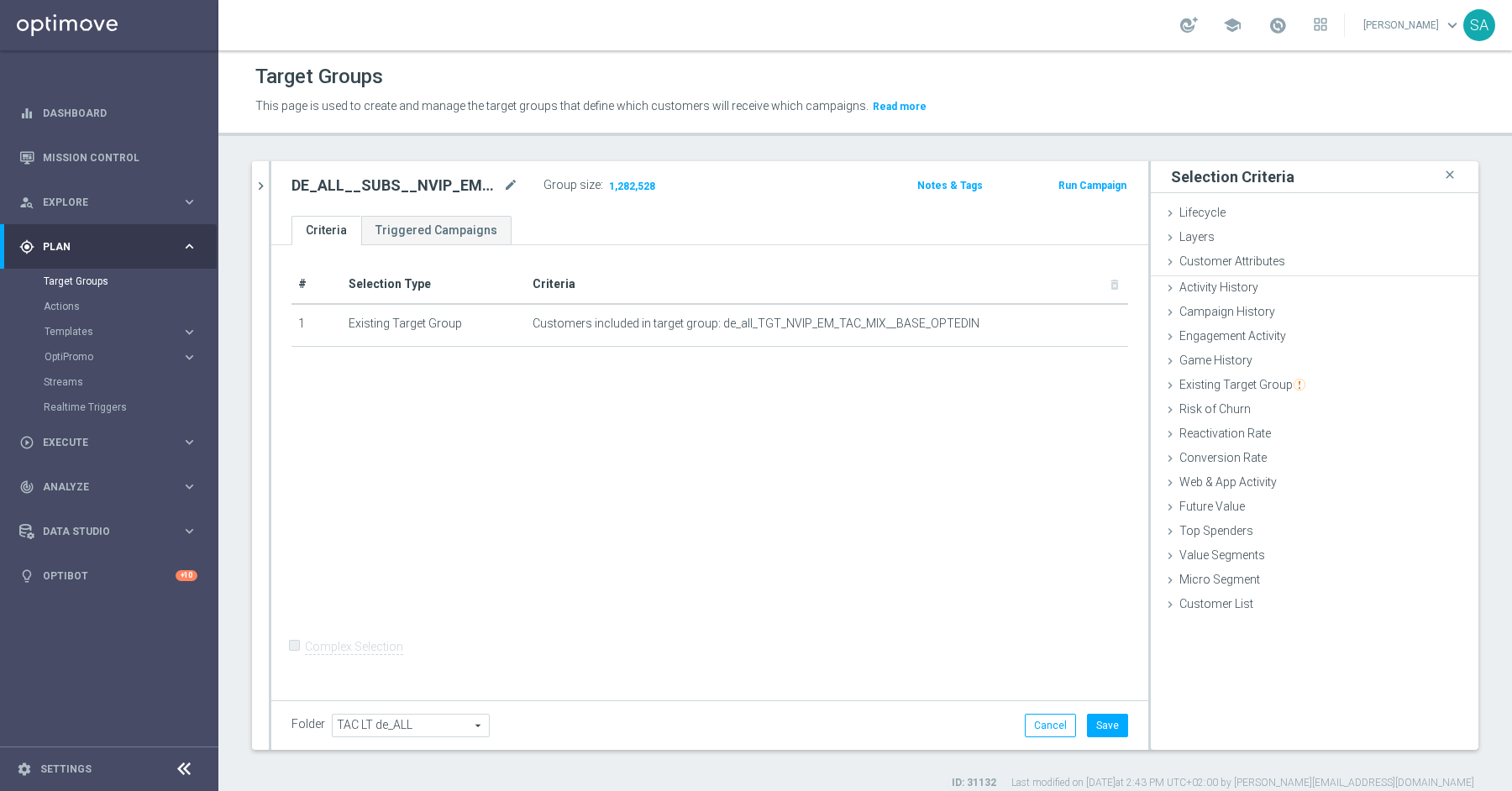
scroll to position [0, 0]
click at [1086, 460] on div "# Selection Type Criteria delete_forever 1 Existing Target Group Customers incl…" at bounding box center [709, 469] width 877 height 450
click at [745, 374] on div "# Selection Type Criteria delete_forever 1 Existing Target Group Customers incl…" at bounding box center [709, 469] width 877 height 450
click at [259, 190] on icon "chevron_right" at bounding box center [260, 185] width 16 height 16
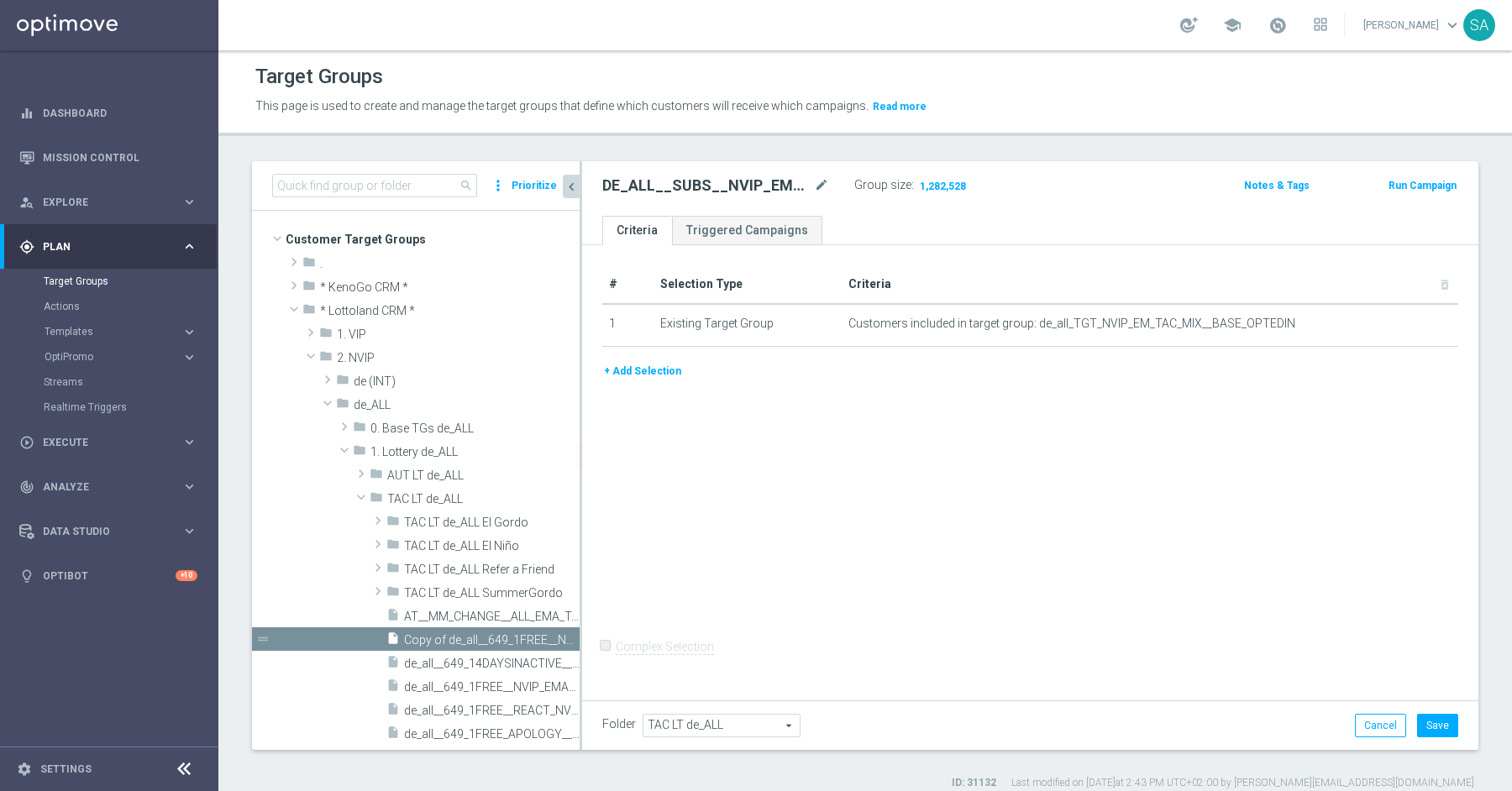
click at [837, 505] on div "# Selection Type Criteria delete_forever 1 Existing Target Group Customers incl…" at bounding box center [1030, 469] width 896 height 450
click at [1421, 721] on button "Save" at bounding box center [1437, 726] width 41 height 24
click at [653, 370] on button "+ Add Selection" at bounding box center [642, 372] width 81 height 19
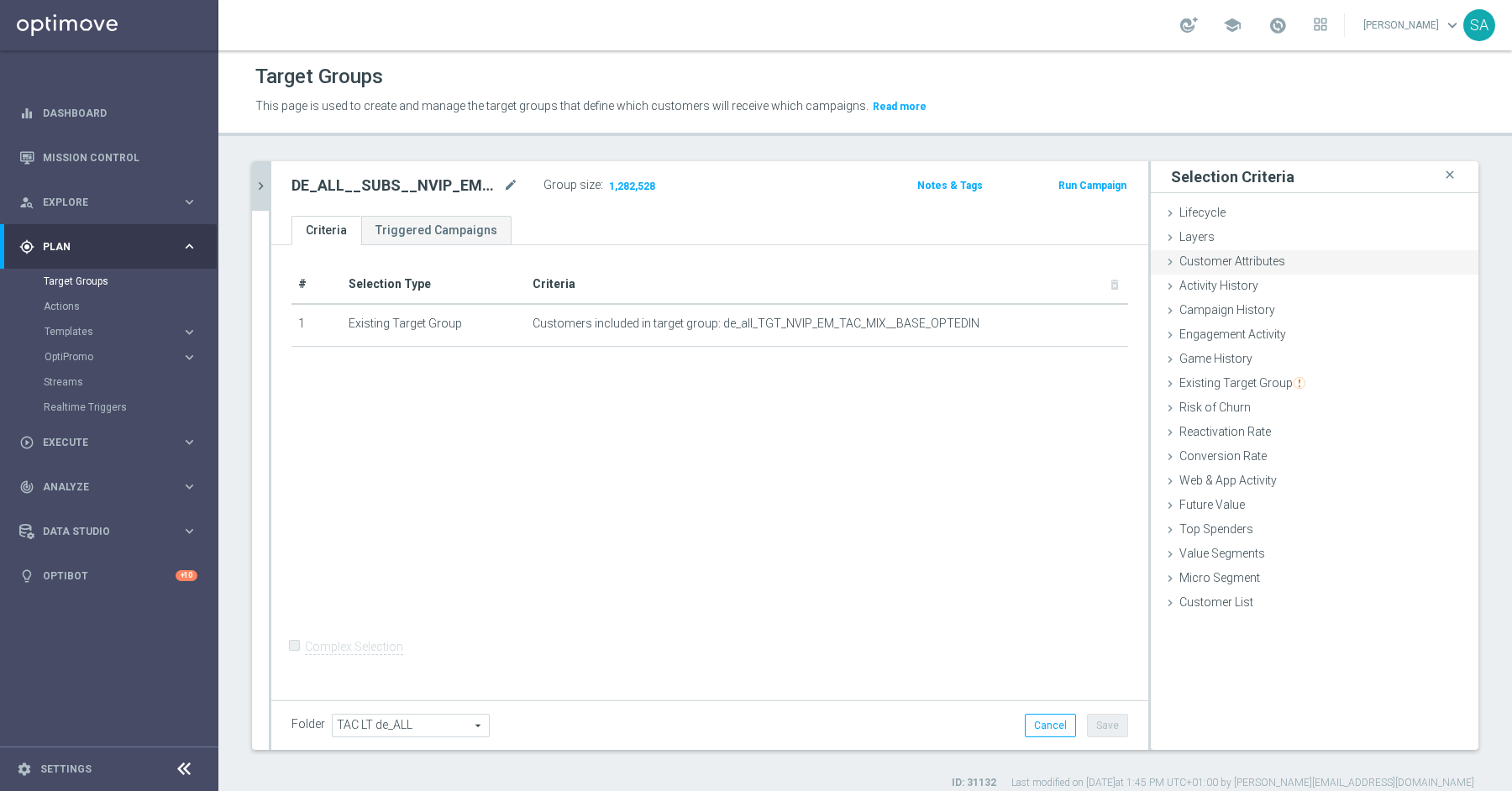
click at [1229, 263] on span "Customer Attributes" at bounding box center [1232, 261] width 105 height 14
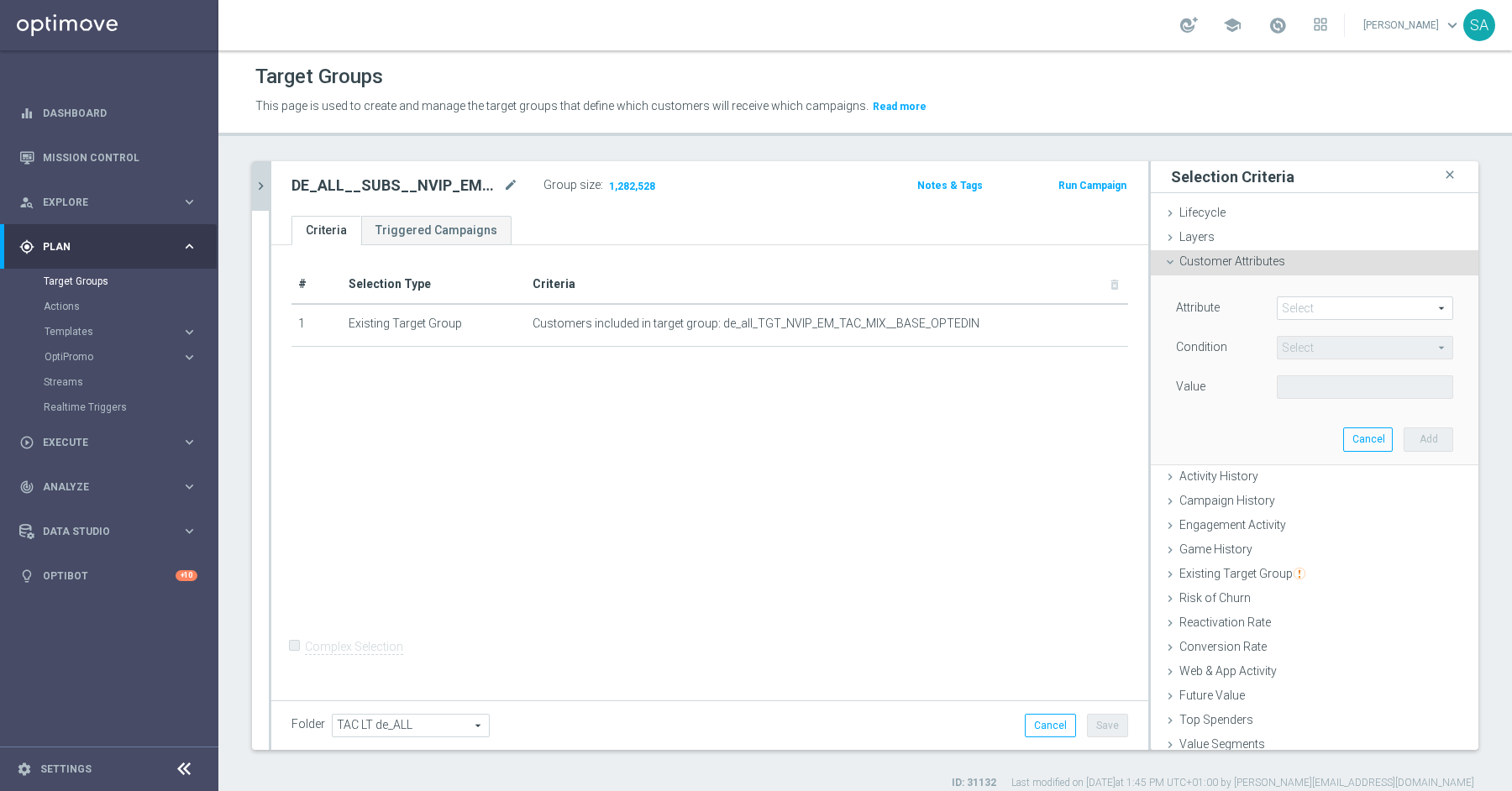
click at [1318, 317] on span at bounding box center [1364, 309] width 174 height 22
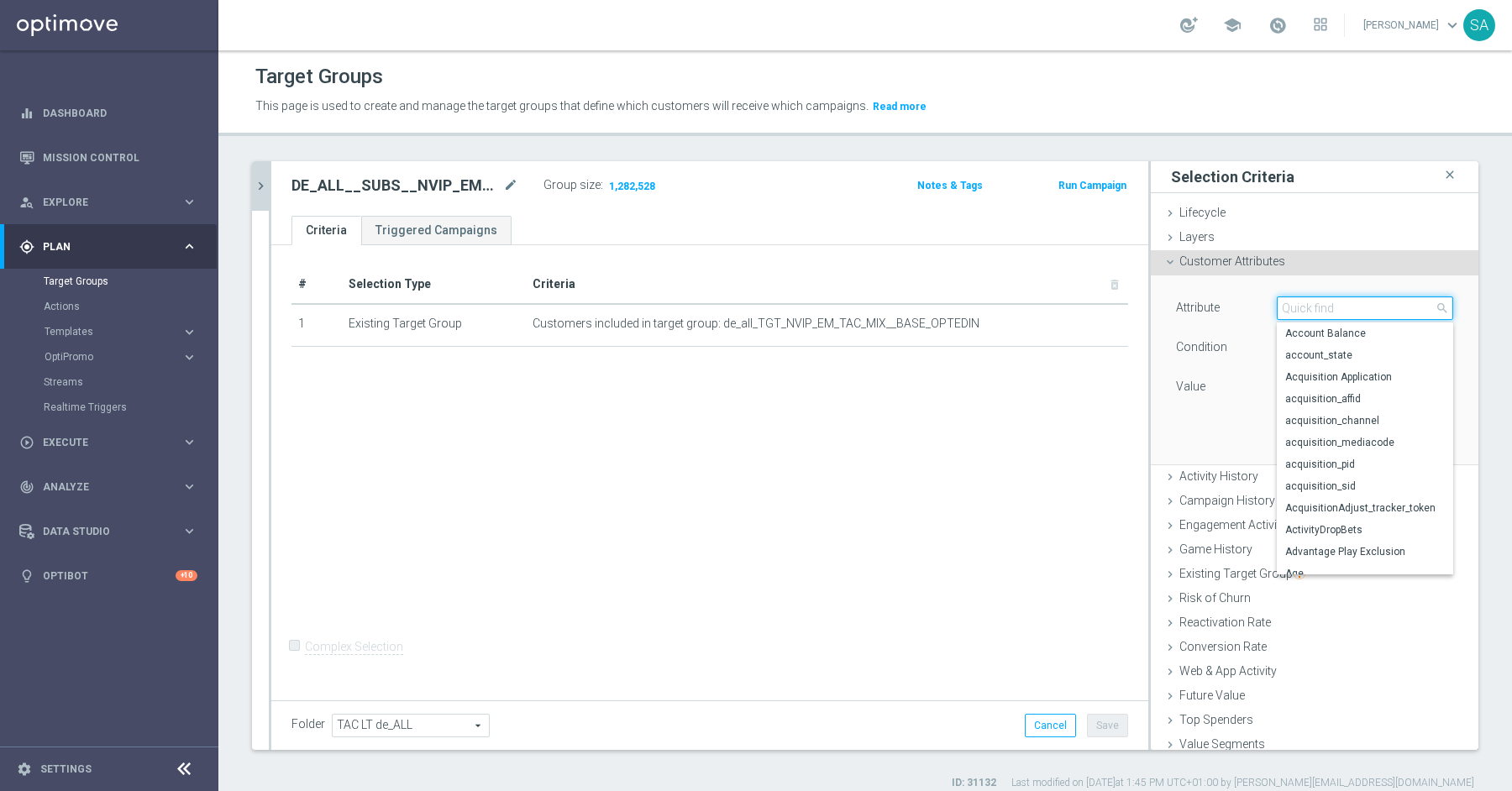
click at [1319, 316] on input "search" at bounding box center [1364, 309] width 176 height 24
type input "lotte"
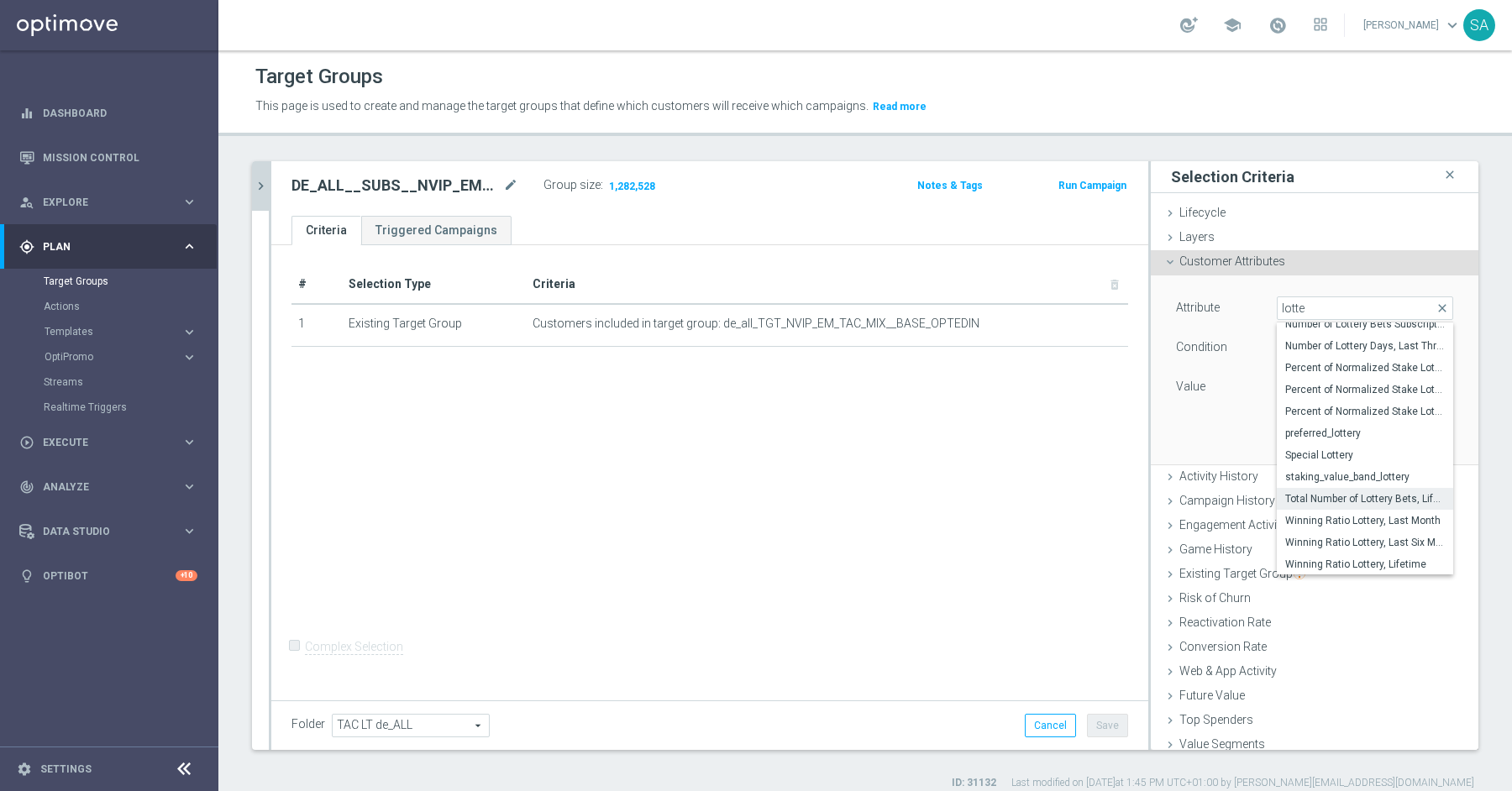
click at [1390, 499] on span "Total Number of Lottery Bets, Lifetime" at bounding box center [1365, 499] width 160 height 14
type input "Total Number of Lottery Bets, Lifetime"
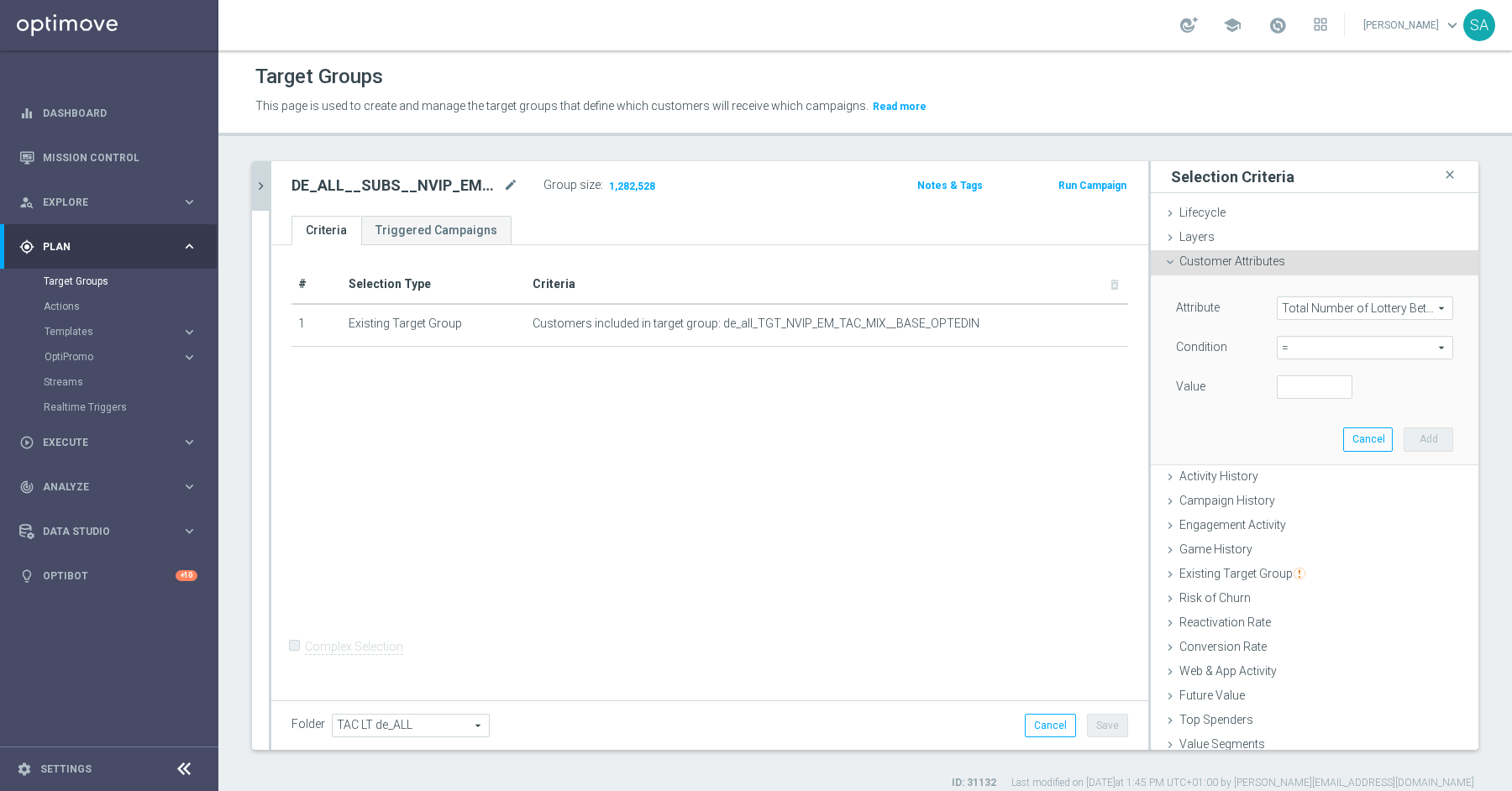
click at [1296, 353] on span "=" at bounding box center [1364, 348] width 174 height 22
click at [1305, 481] on span ">=" at bounding box center [1365, 482] width 160 height 14
type input ">="
click at [1300, 384] on input "number" at bounding box center [1314, 387] width 76 height 24
type input "10"
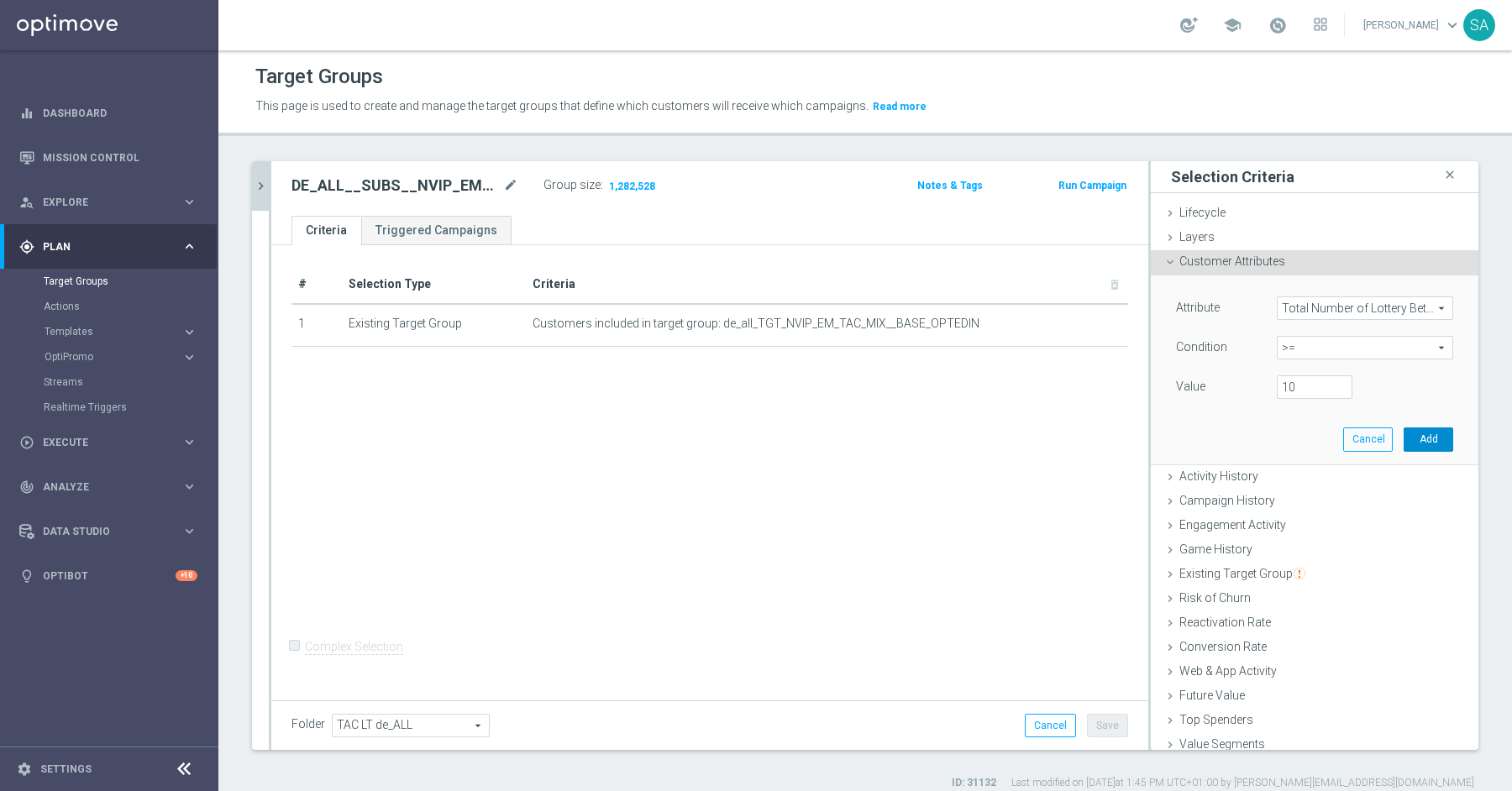
click at [1410, 428] on button "Add" at bounding box center [1428, 440] width 49 height 24
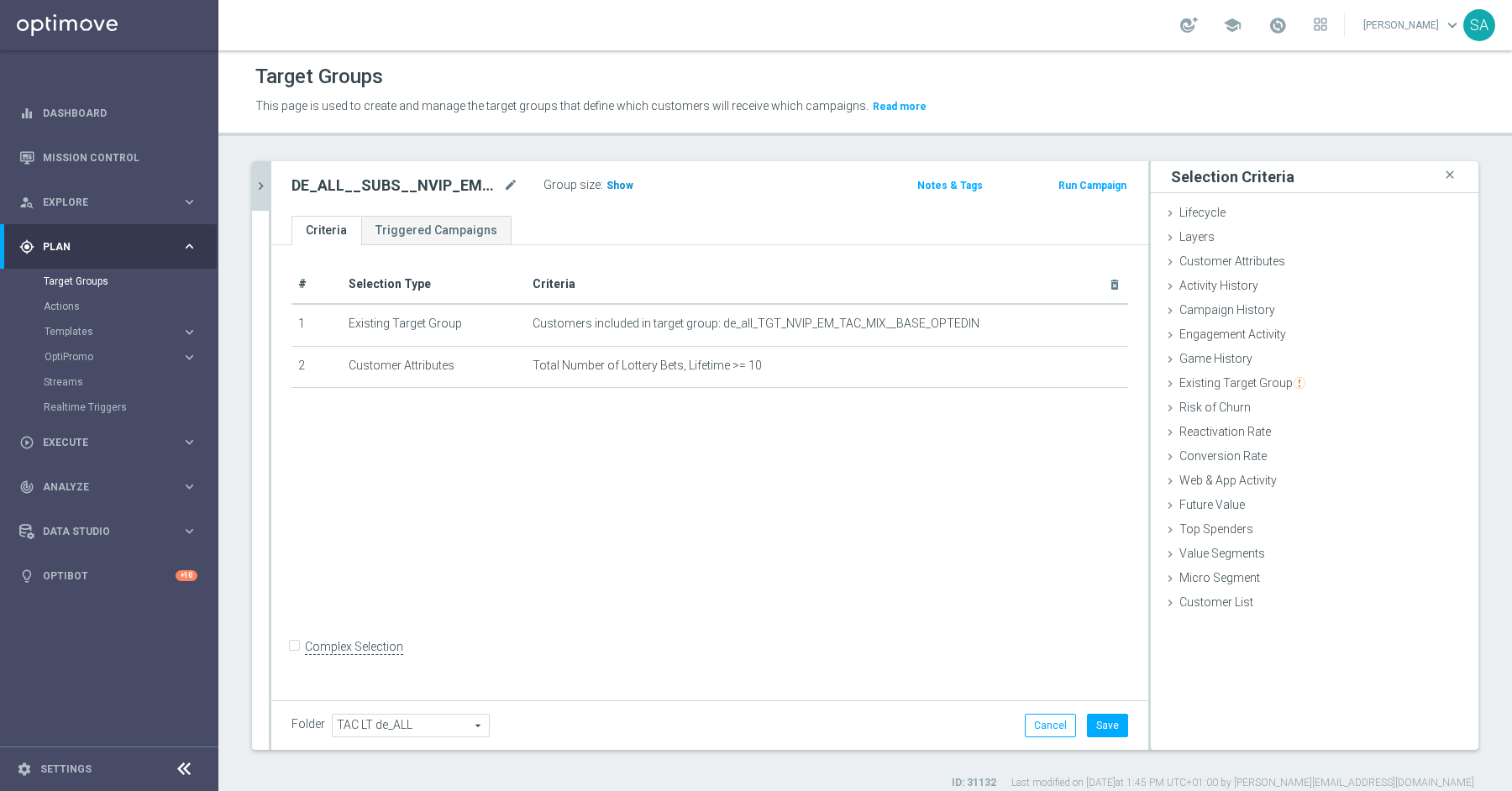
click at [613, 188] on span "Show" at bounding box center [620, 185] width 27 height 12
click at [1100, 718] on button "Save" at bounding box center [1107, 726] width 41 height 24
click at [1219, 254] on span "Customer Attributes" at bounding box center [1232, 261] width 105 height 14
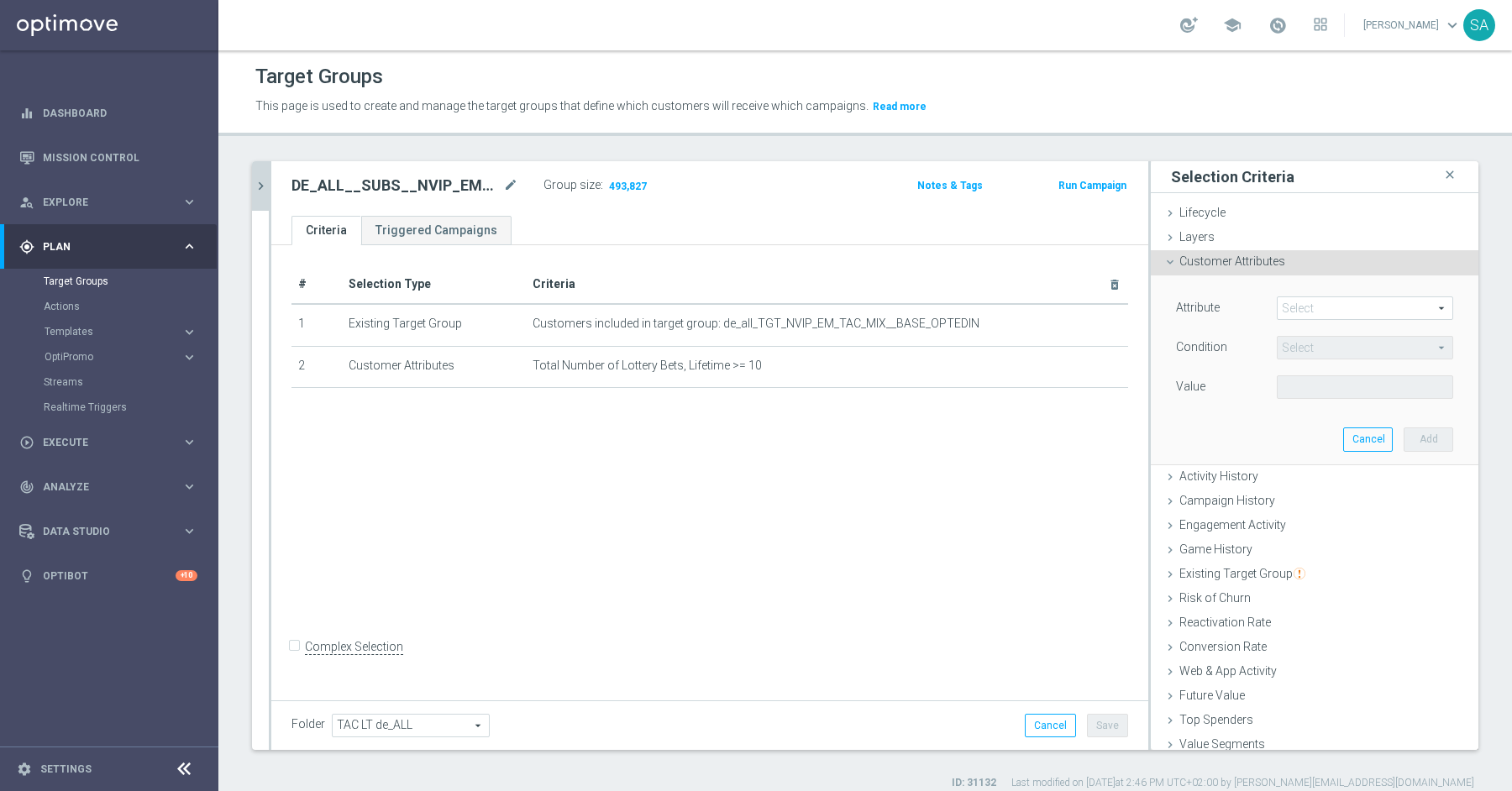
click at [1290, 304] on span at bounding box center [1364, 309] width 174 height 22
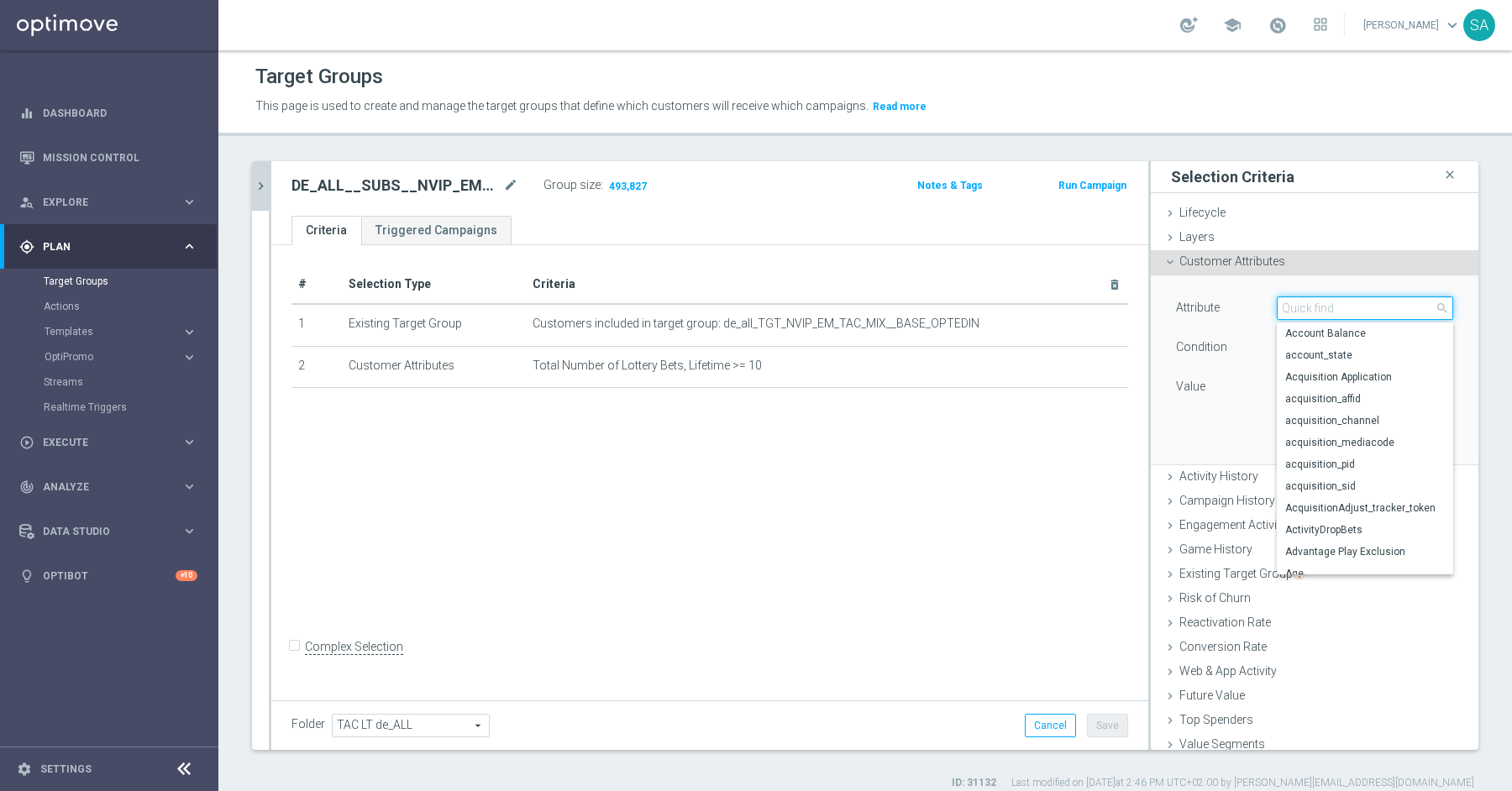
click at [1290, 304] on input "search" at bounding box center [1364, 309] width 176 height 24
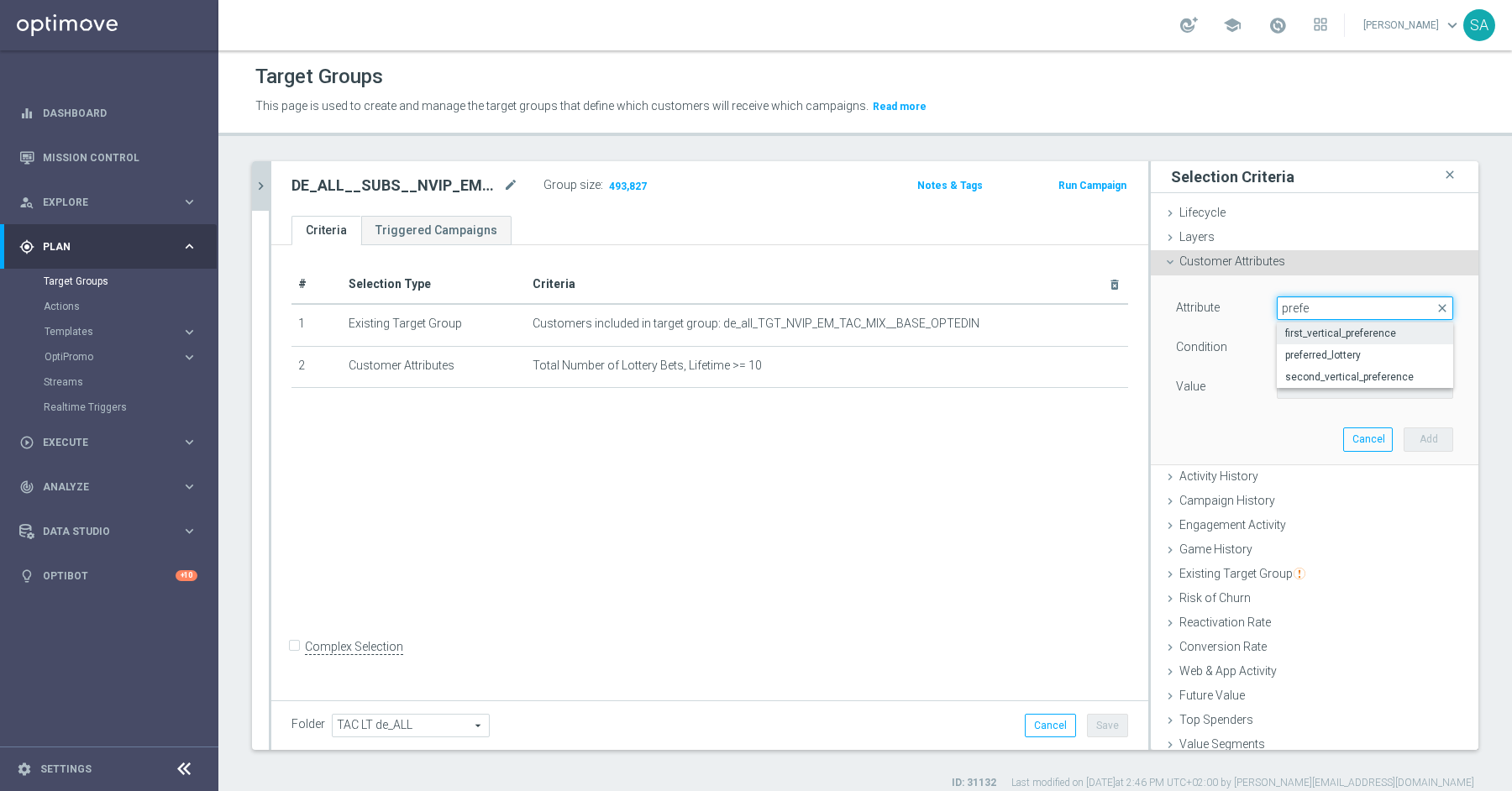
type input "prefe"
click at [1319, 328] on span "first_vertical_preference" at bounding box center [1365, 333] width 160 height 14
type input "first_vertical_preference"
click at [1325, 346] on span "Equals" at bounding box center [1364, 348] width 174 height 22
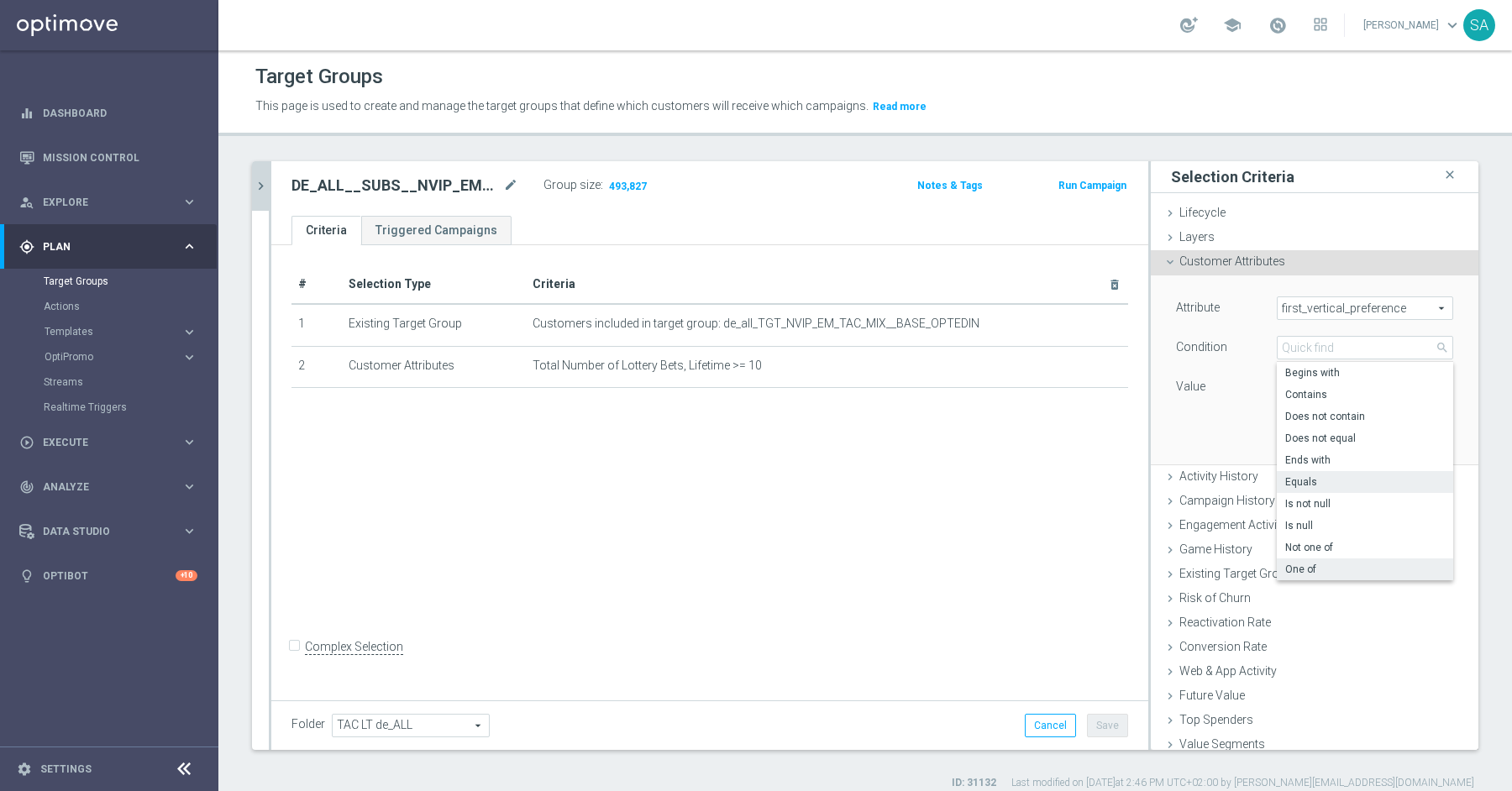
click at [1321, 566] on span "One of" at bounding box center [1365, 570] width 160 height 14
type input "One of"
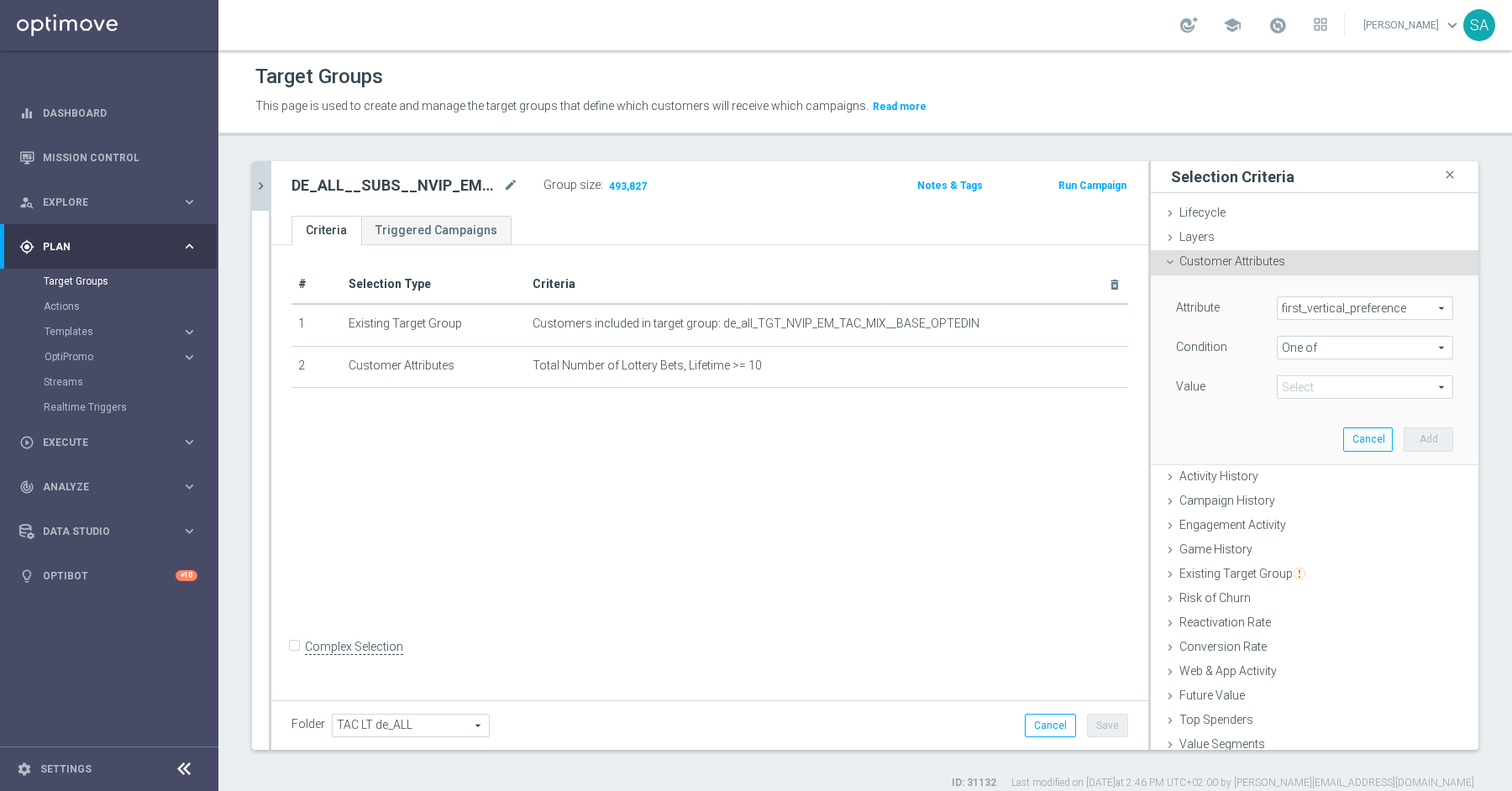
click at [1306, 385] on span at bounding box center [1364, 387] width 174 height 22
click at [1340, 473] on span "Lottery" at bounding box center [1377, 478] width 153 height 14
click at [1300, 473] on input "Lottery" at bounding box center [1294, 478] width 11 height 11
checkbox input "true"
type input "Lottery"
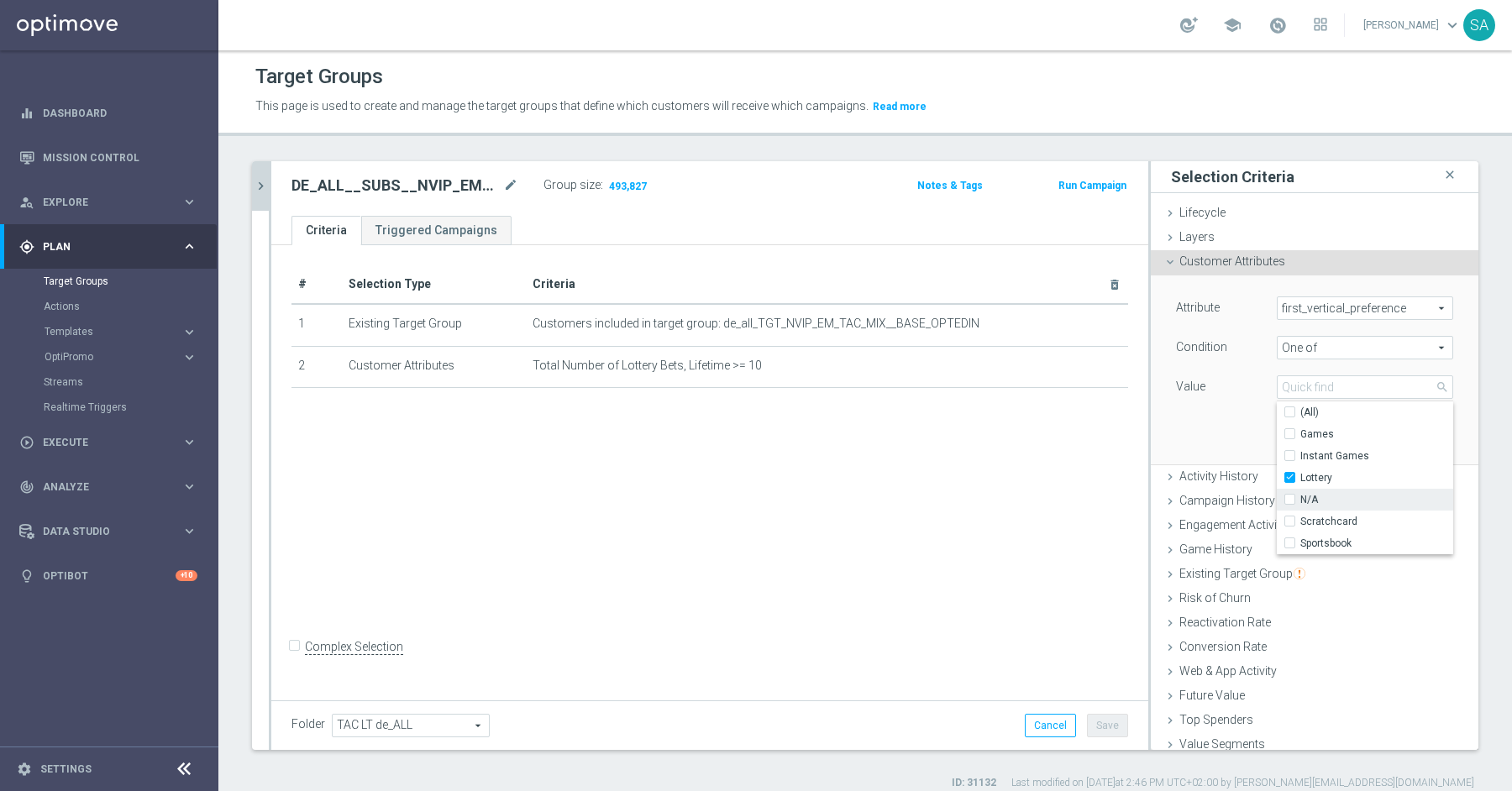
click at [1355, 501] on span "N/A" at bounding box center [1377, 500] width 153 height 14
click at [1300, 501] on input "N/A" at bounding box center [1294, 500] width 11 height 11
checkbox input "true"
type input "Selected 2 of 6"
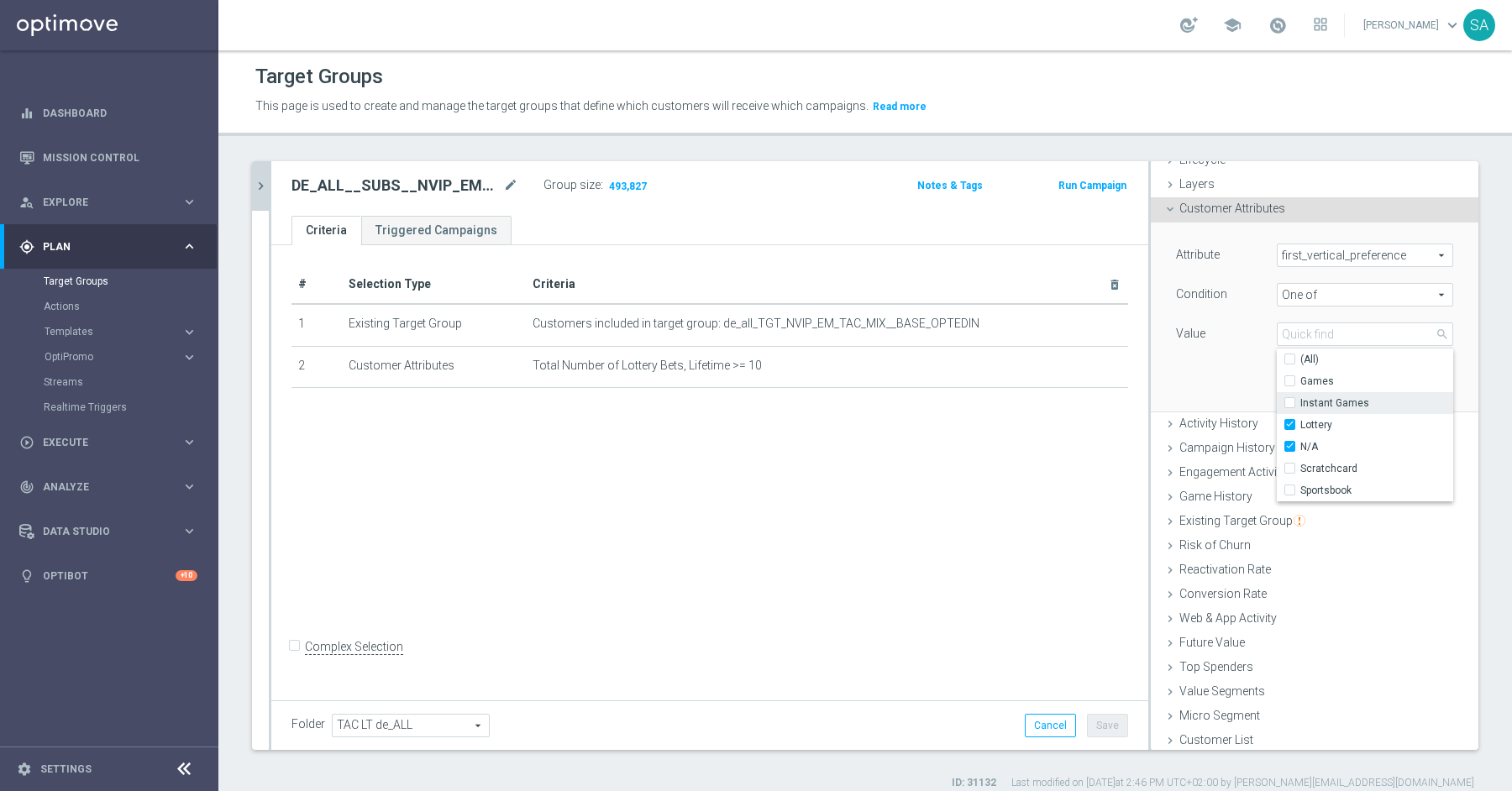
scroll to position [55, 0]
click at [1459, 298] on div "One of One of arrow_drop_down search" at bounding box center [1364, 293] width 202 height 24
click at [1430, 373] on button "Add" at bounding box center [1428, 384] width 49 height 24
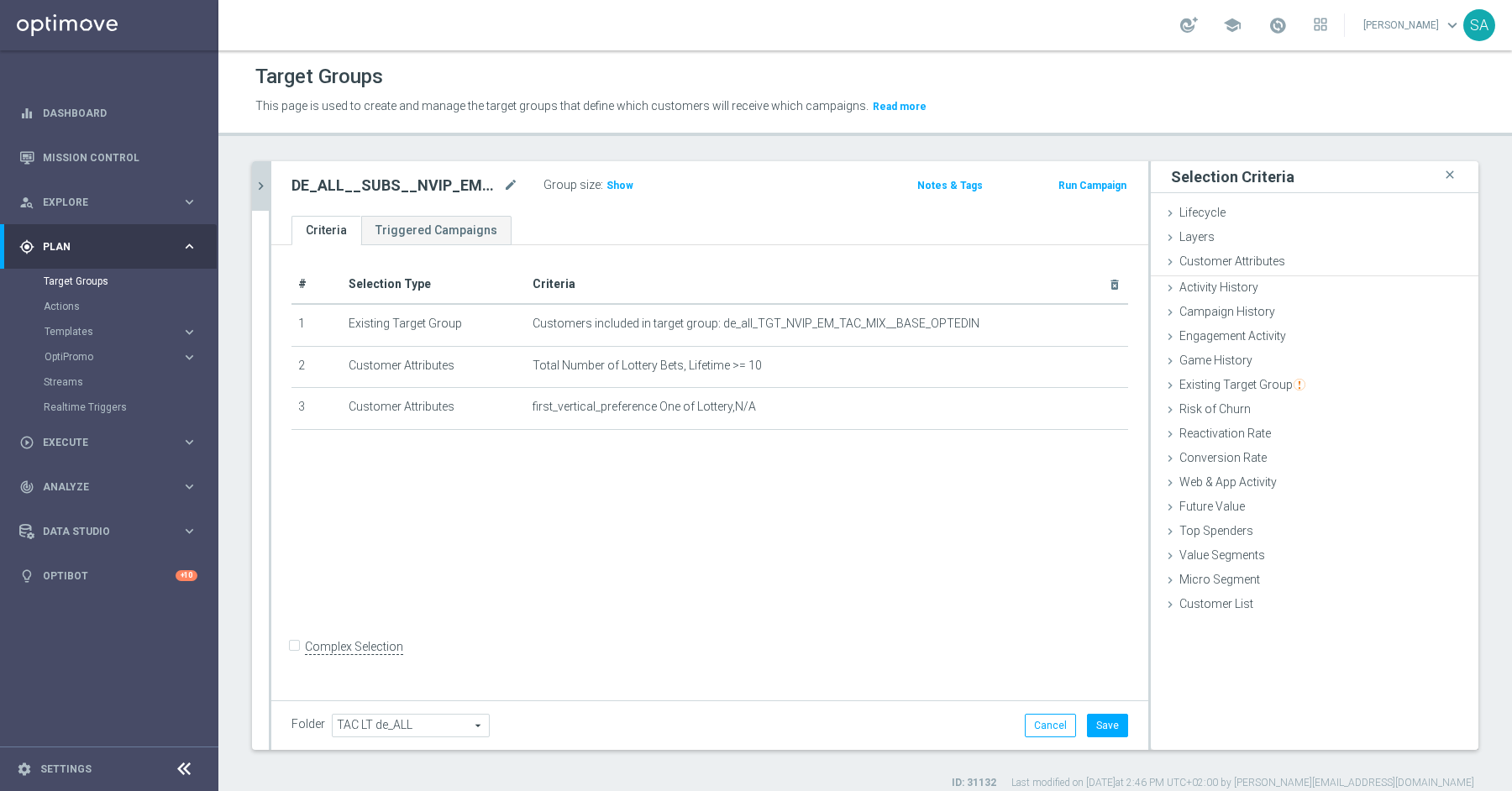
scroll to position [0, 0]
click at [622, 180] on span "Show" at bounding box center [620, 185] width 27 height 12
click at [1230, 265] on span "Customer Attributes" at bounding box center [1232, 261] width 105 height 14
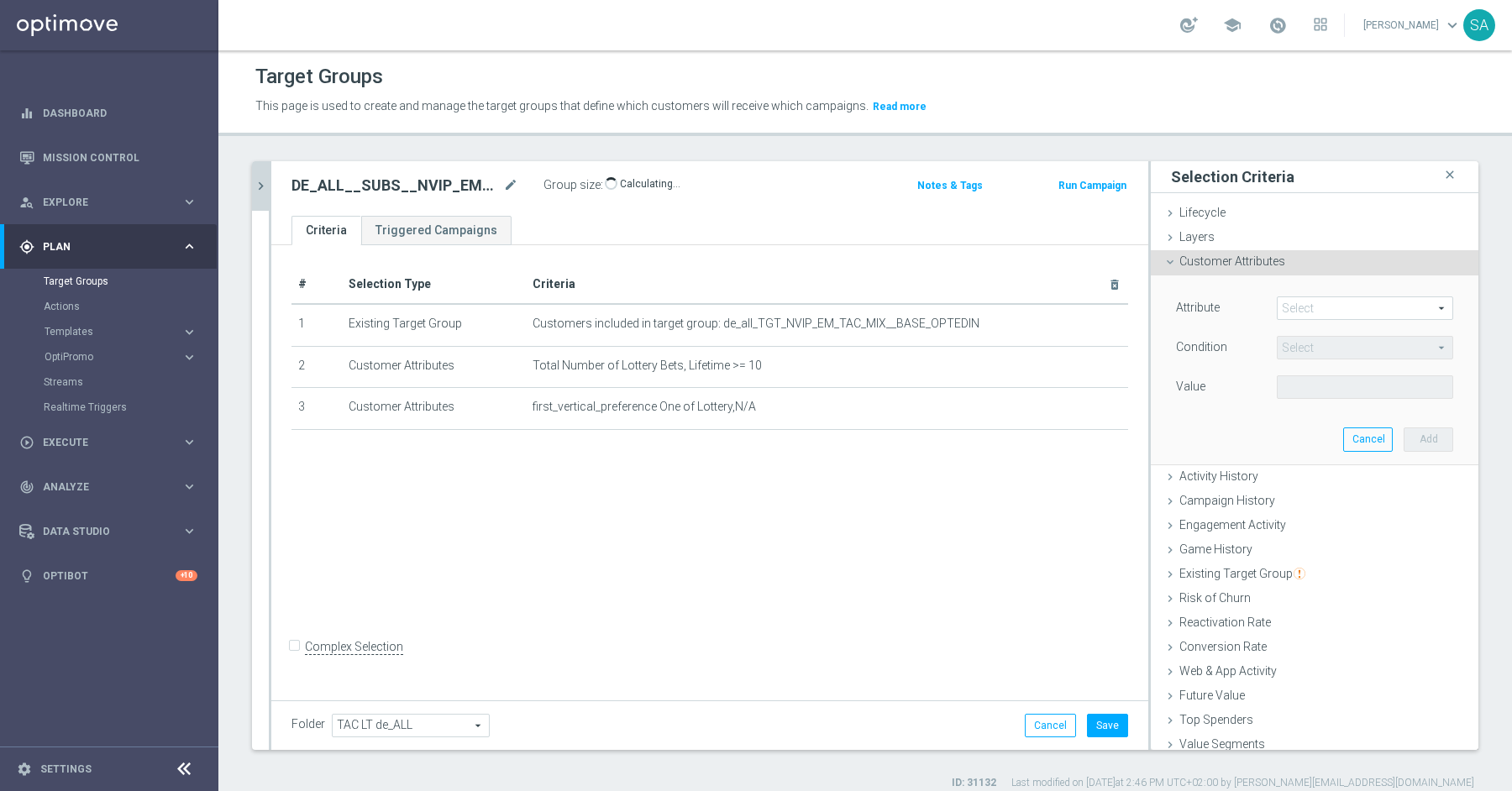
click at [1294, 304] on span at bounding box center [1364, 309] width 174 height 22
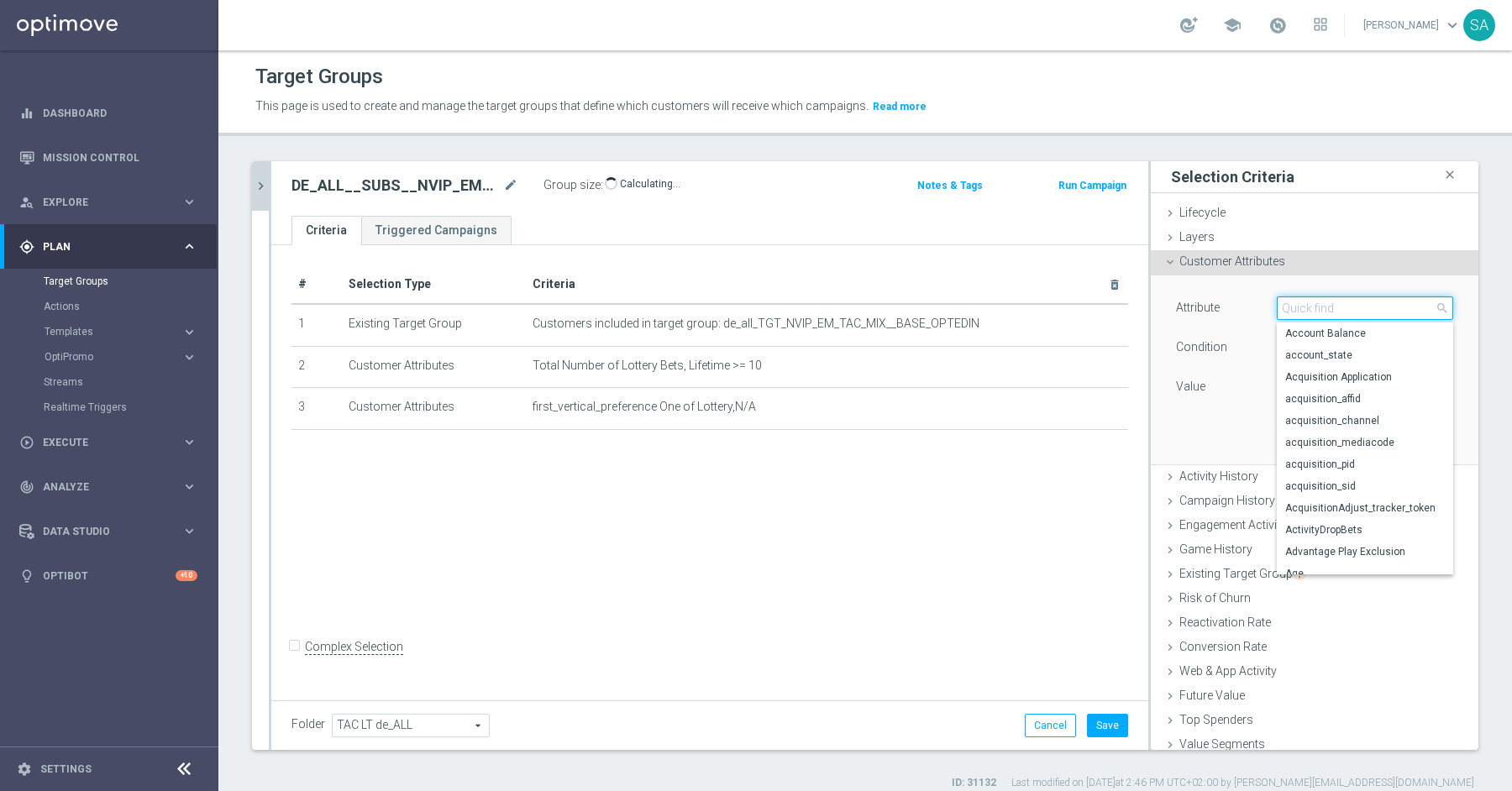
click at [1294, 304] on input "search" at bounding box center [1364, 309] width 176 height 24
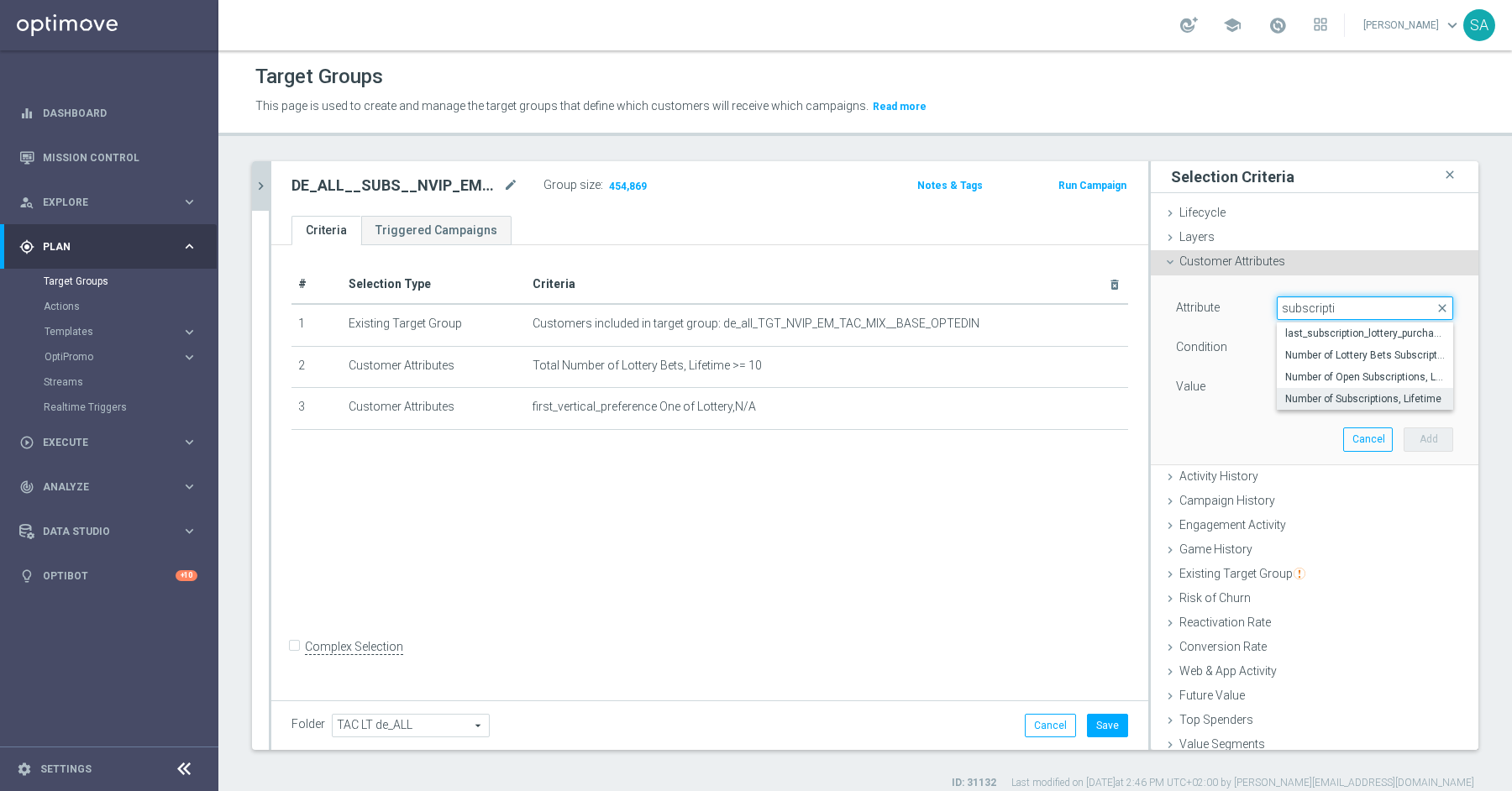
type input "subscripti"
click at [1337, 398] on span "Number of Subscriptions, Lifetime" at bounding box center [1365, 399] width 160 height 14
type input "Number of Subscriptions, Lifetime"
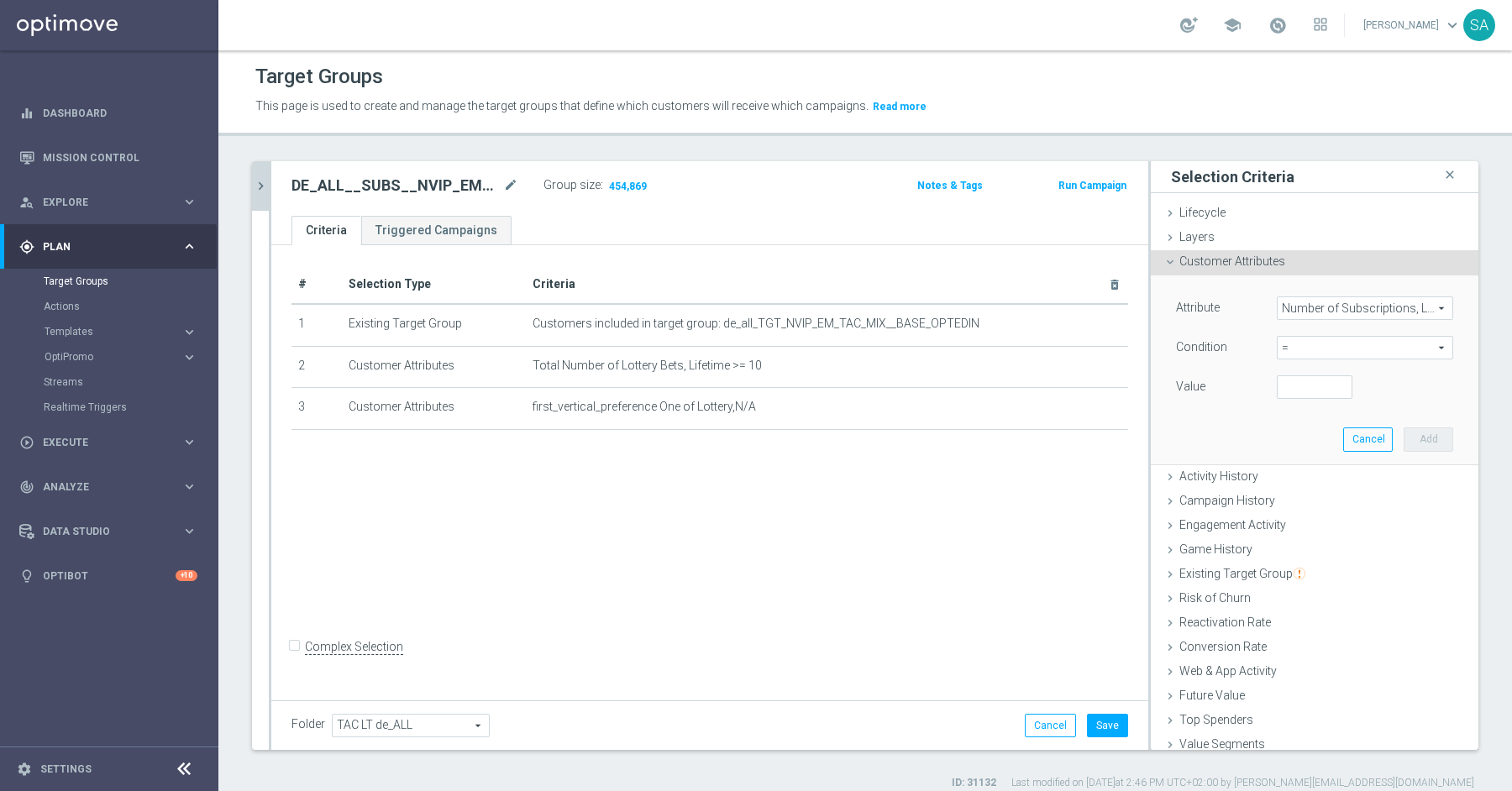
click at [1331, 347] on span "=" at bounding box center [1364, 348] width 174 height 22
click at [1327, 473] on div "< <= <> = > >= between" at bounding box center [1364, 439] width 176 height 153
click at [1326, 471] on label ">=" at bounding box center [1364, 482] width 176 height 22
type input ">="
click at [1305, 388] on input "number" at bounding box center [1314, 387] width 76 height 24
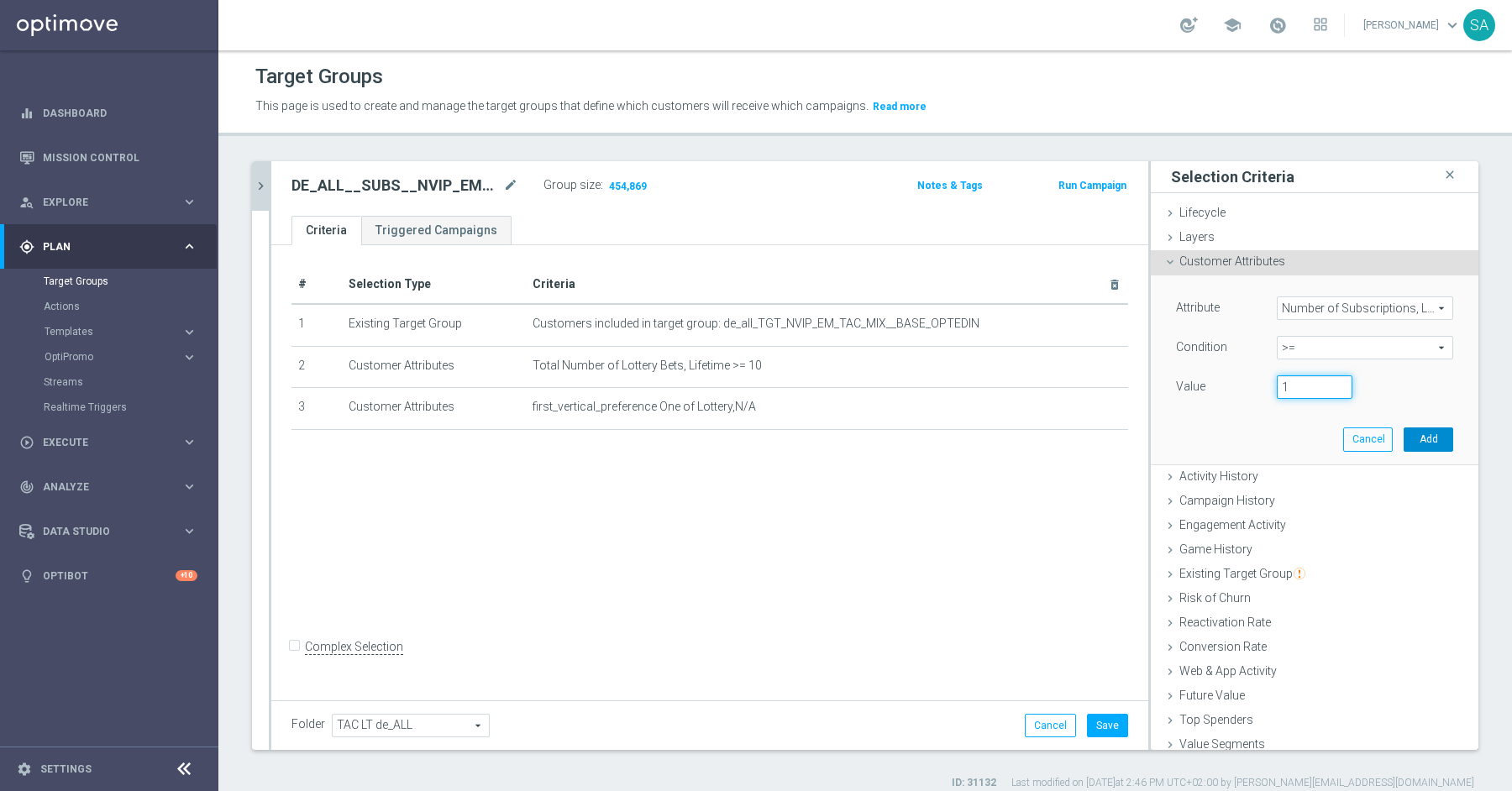
type input "1"
click at [1419, 435] on button "Add" at bounding box center [1428, 440] width 49 height 24
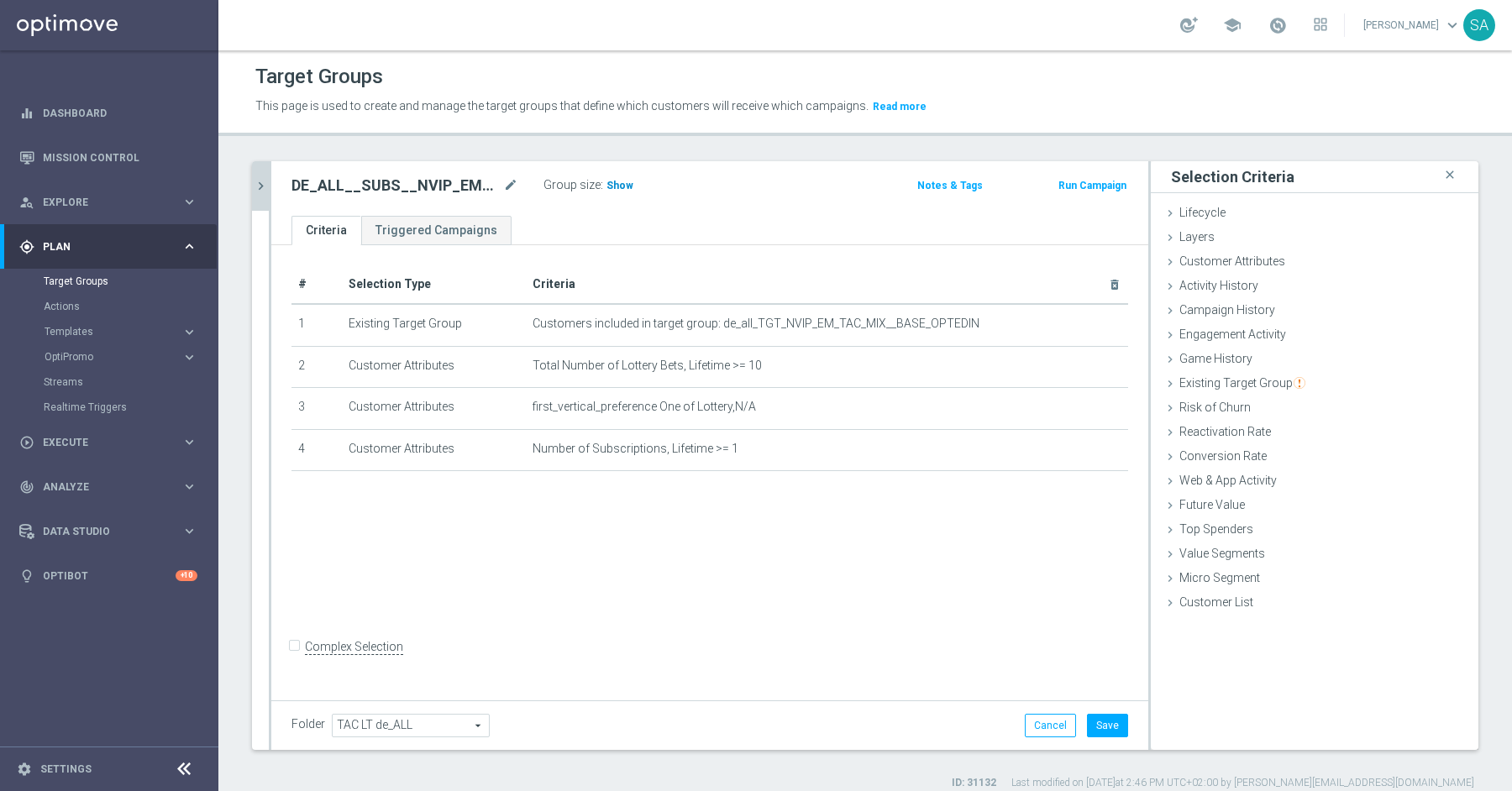
click at [616, 176] on h3 "Show" at bounding box center [620, 185] width 31 height 19
click at [299, 657] on input "Complex Selection" at bounding box center [297, 650] width 11 height 24
checkbox input "true"
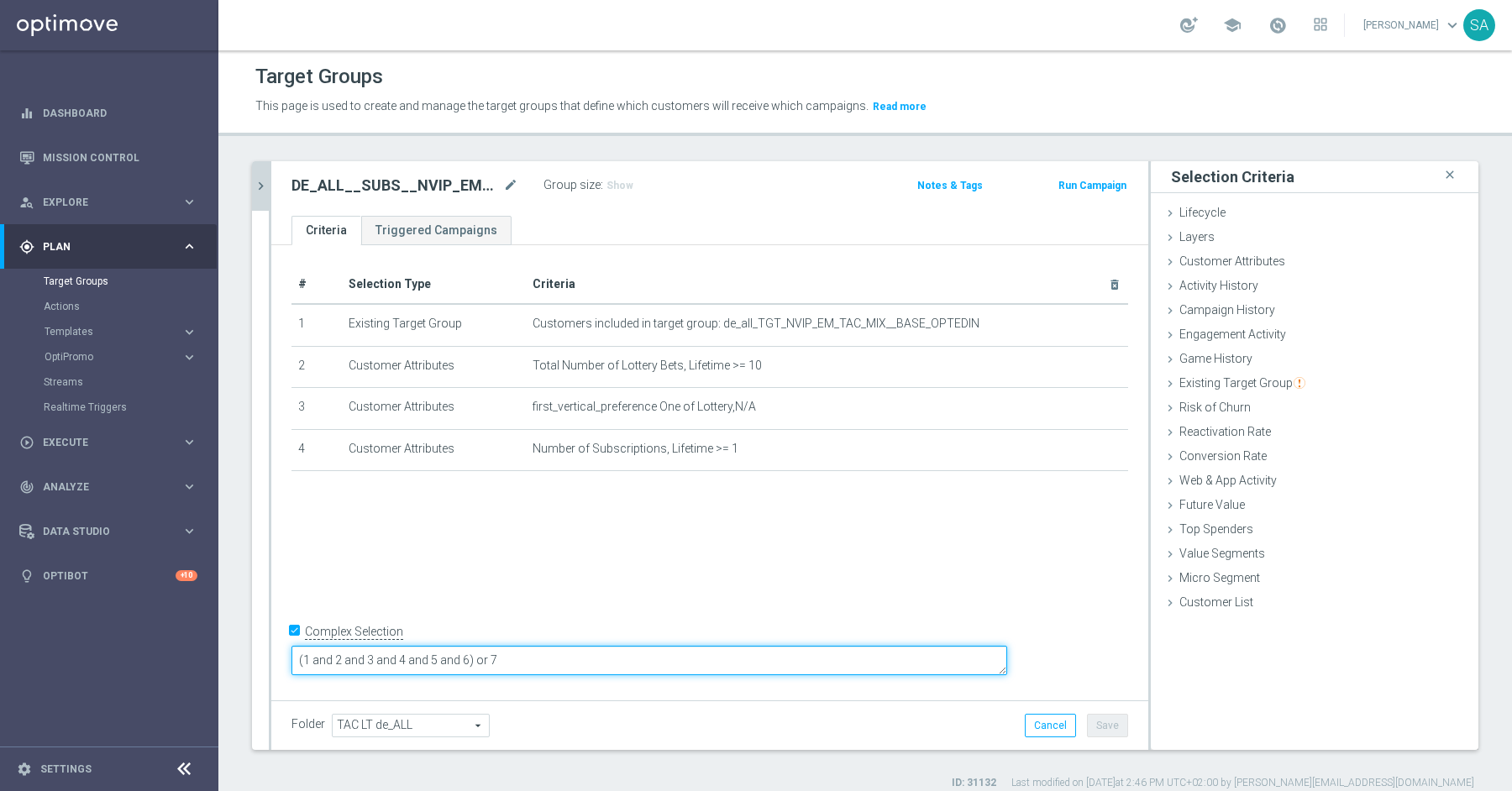
click at [459, 664] on textarea "(1 and 2 and 3 and 4 and 5 and 6) or 7" at bounding box center [649, 660] width 715 height 30
type textarea "2"
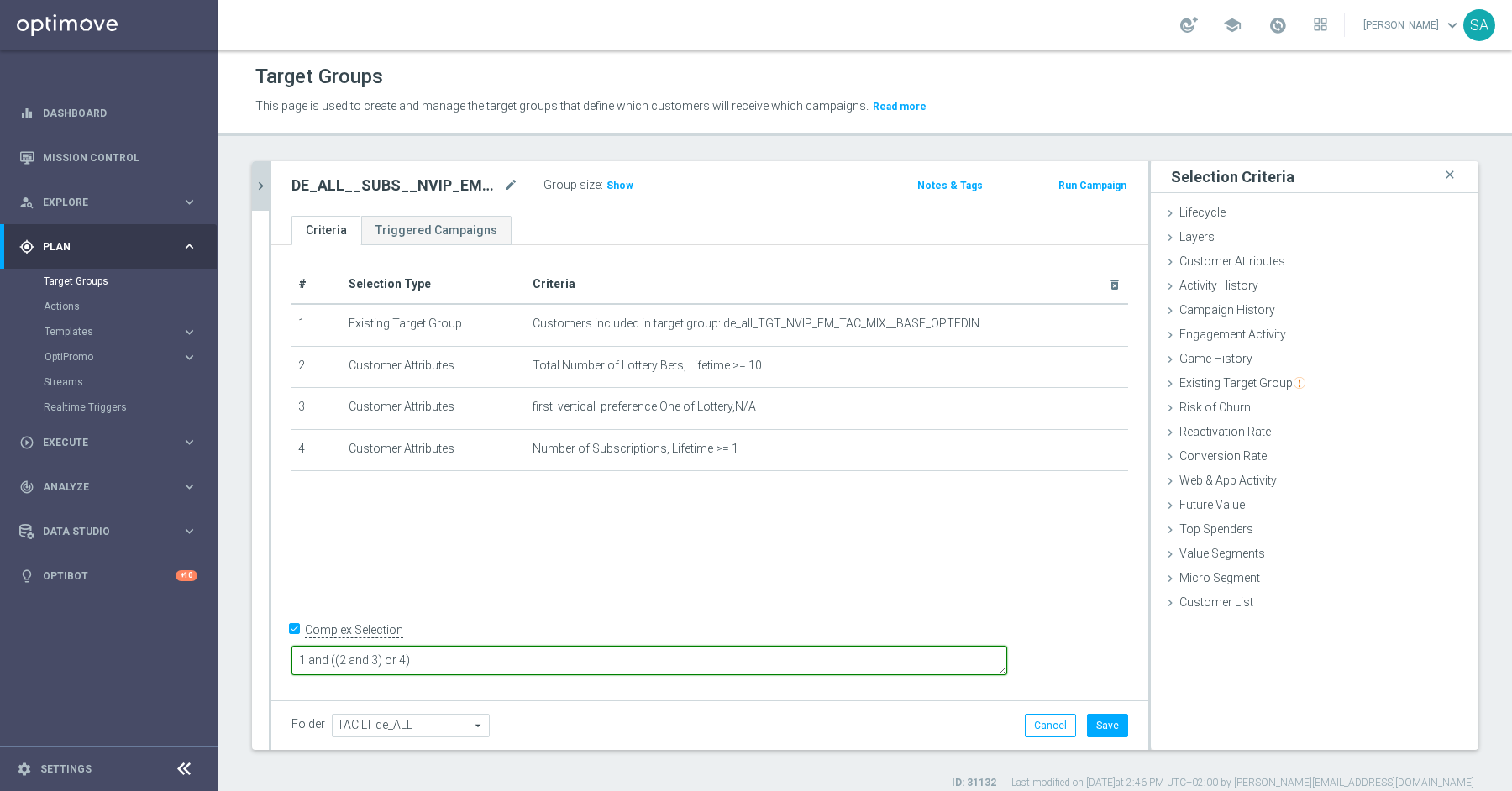
type textarea "1 and ((2 and 3) or 4)"
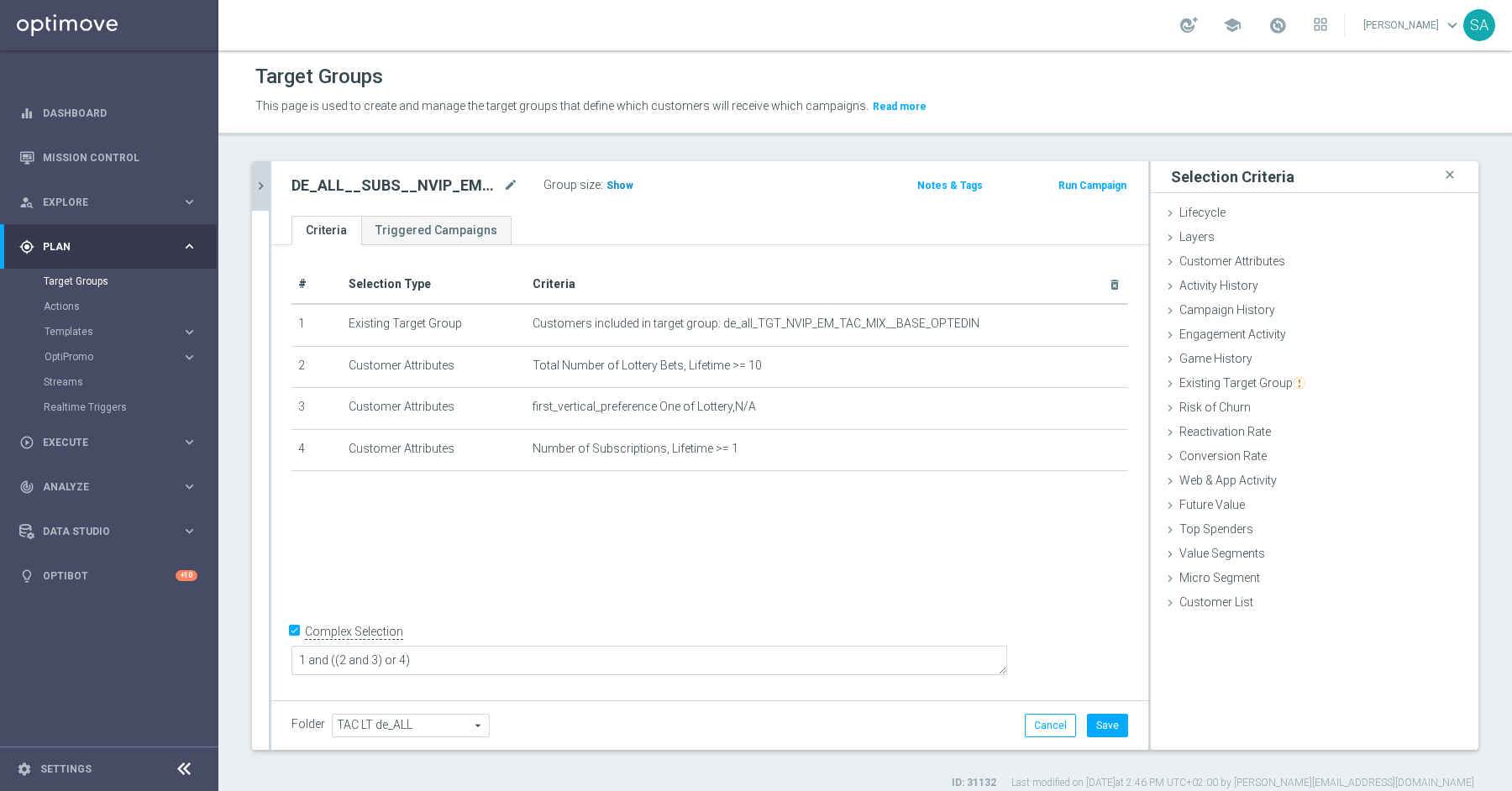
click at [622, 183] on span "Show" at bounding box center [620, 185] width 27 height 12
click at [1230, 265] on span "Customer Attributes" at bounding box center [1232, 261] width 105 height 14
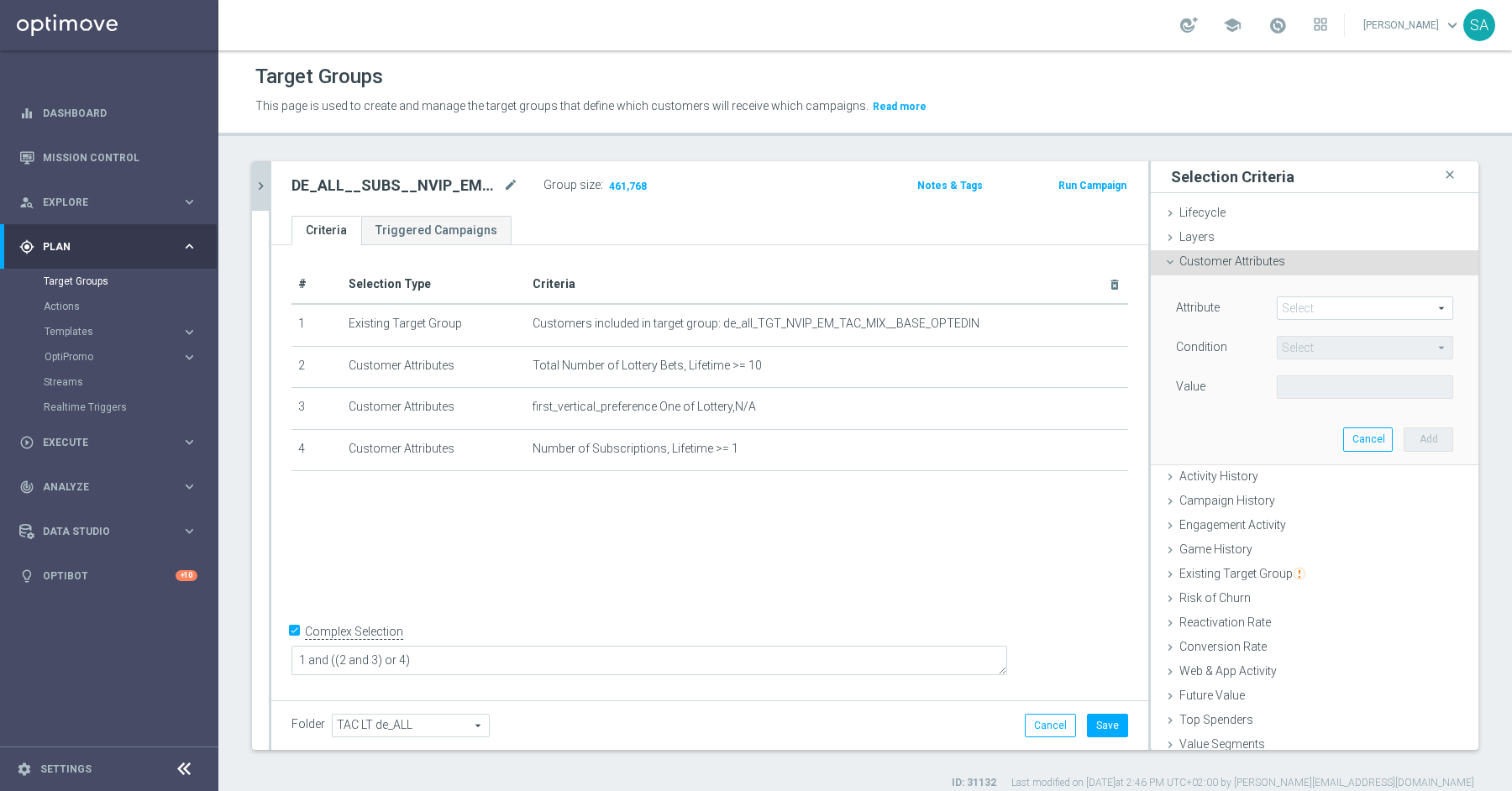
click at [1310, 307] on span at bounding box center [1364, 309] width 174 height 22
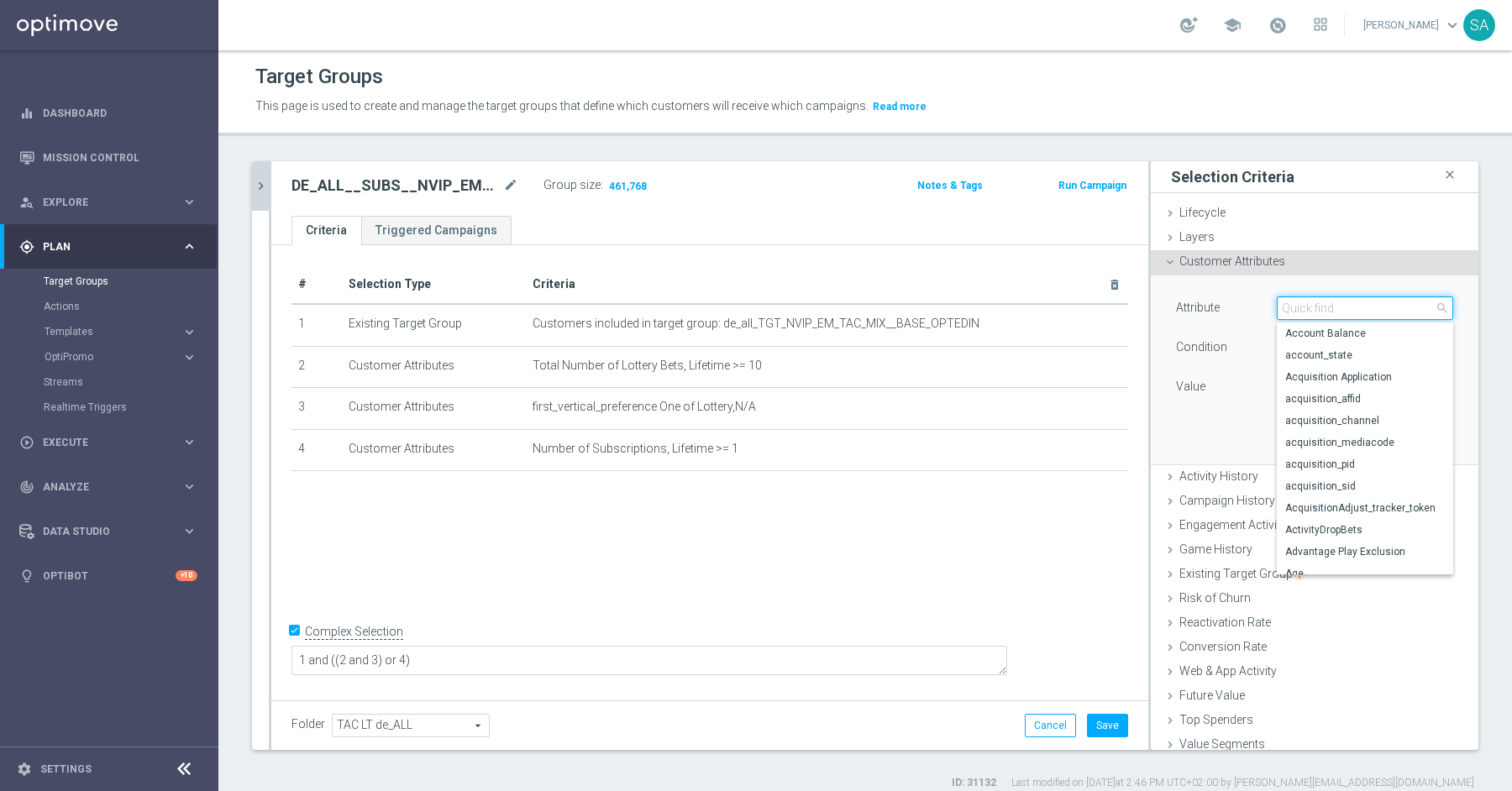
click at [1310, 307] on input "search" at bounding box center [1364, 309] width 176 height 24
click at [1282, 216] on div "Lifecycle done" at bounding box center [1314, 214] width 327 height 26
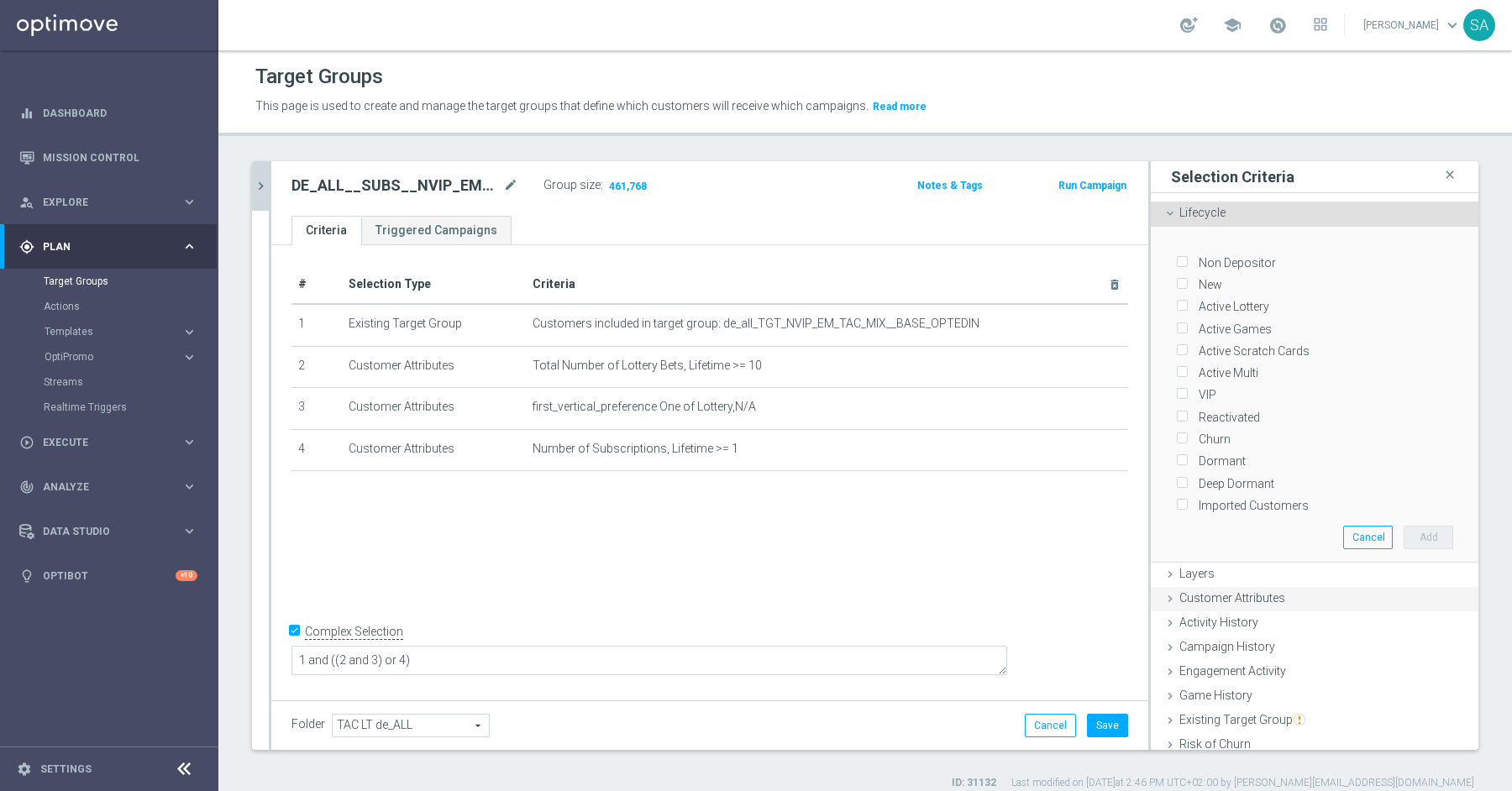
click at [1259, 594] on span "Customer Attributes" at bounding box center [1232, 598] width 105 height 14
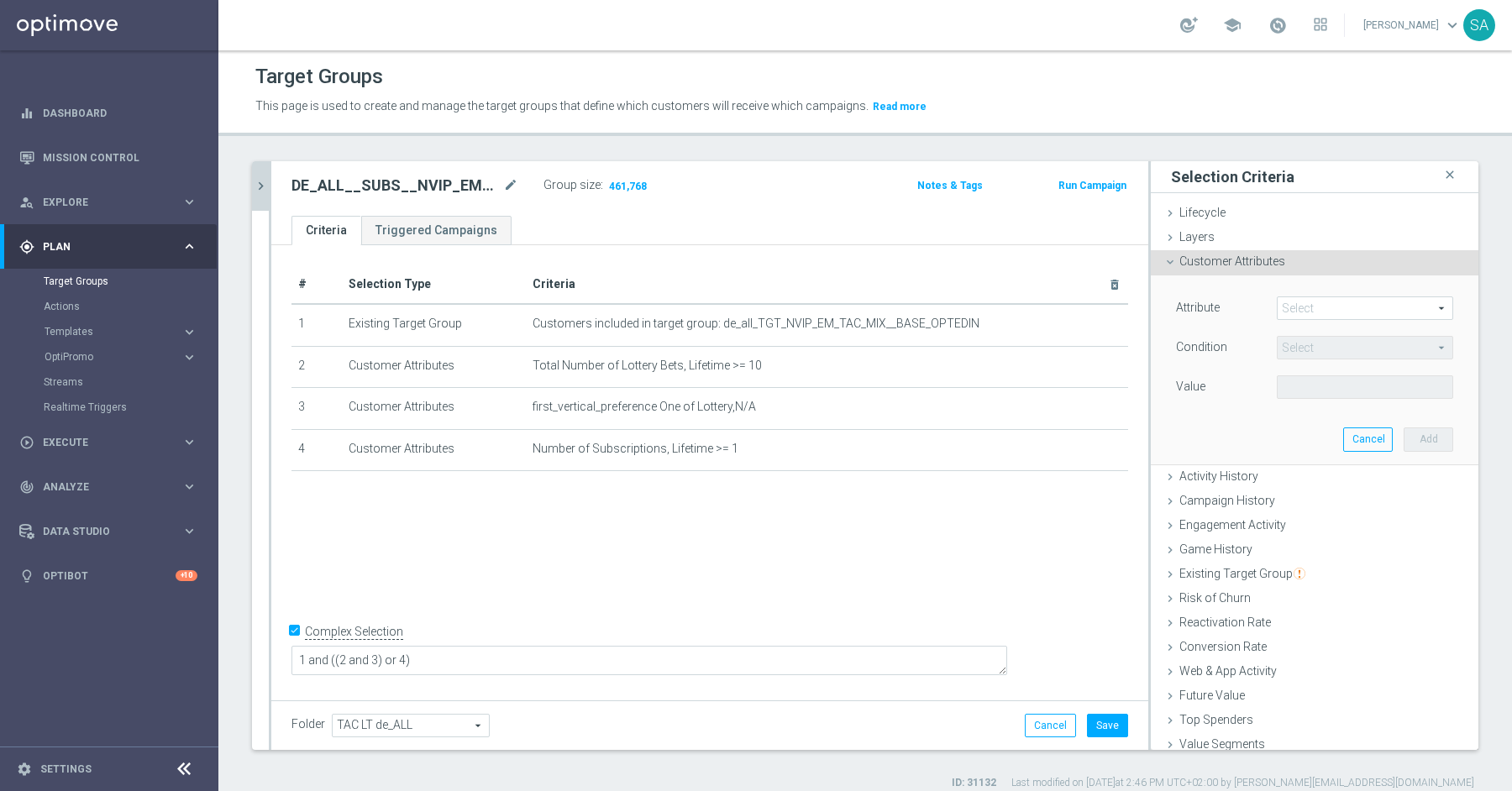
click at [1297, 308] on span at bounding box center [1364, 309] width 174 height 22
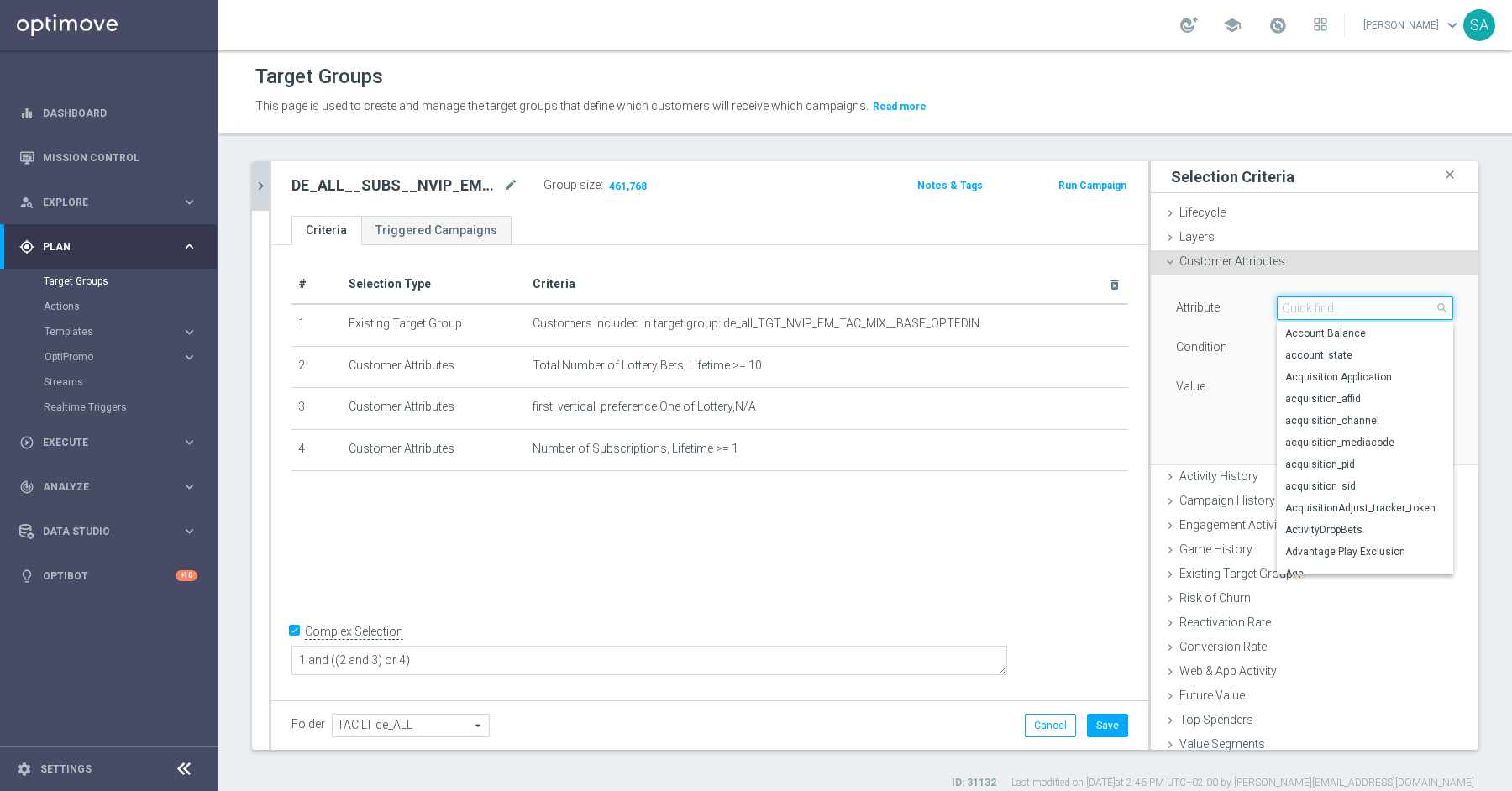
click at [1297, 308] on input "search" at bounding box center [1364, 309] width 176 height 24
type input "lifec"
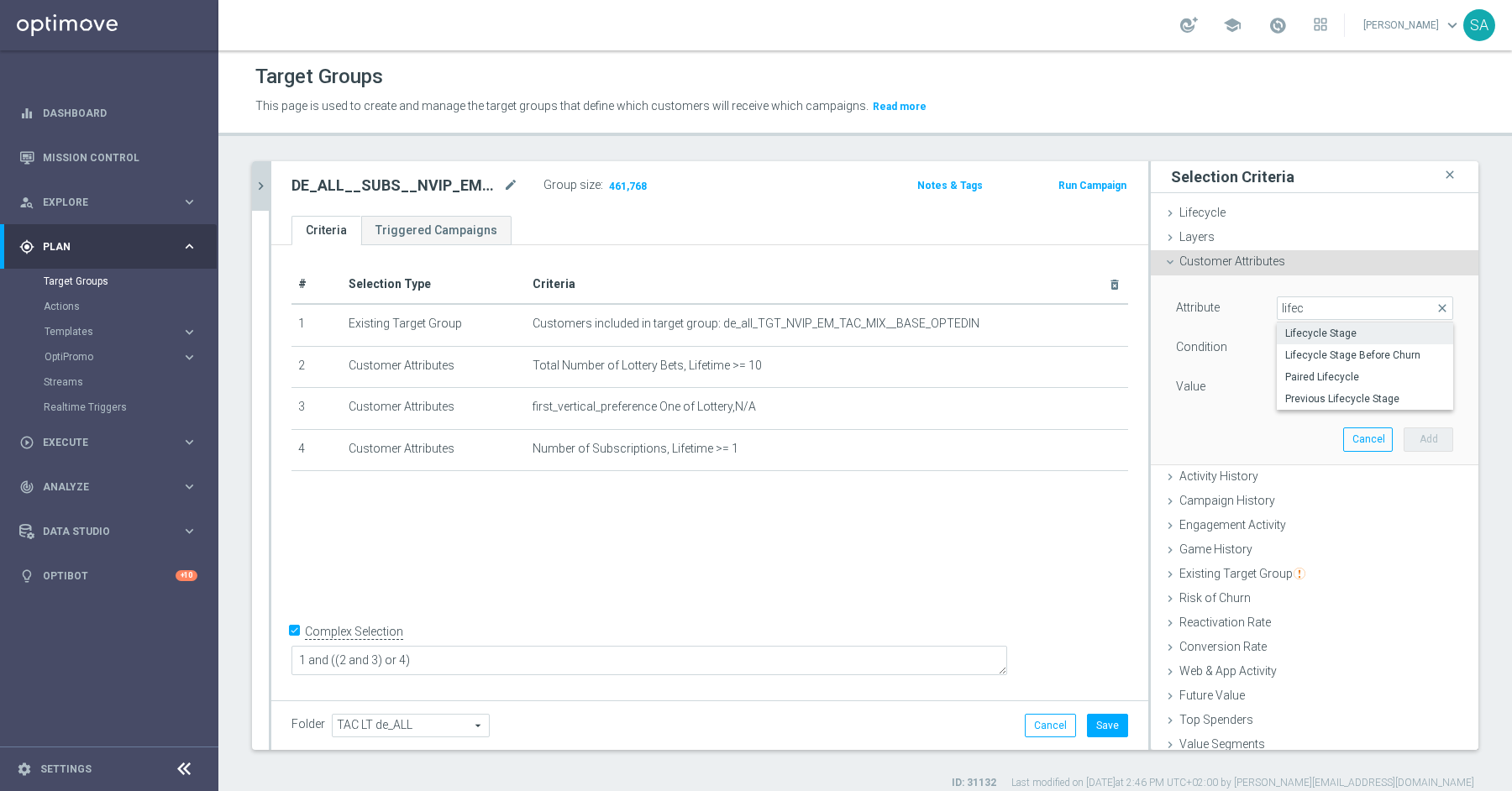
click at [1333, 337] on span "Lifecycle Stage" at bounding box center [1365, 333] width 160 height 14
type input "Lifecycle Stage"
click at [1327, 347] on span "Equals" at bounding box center [1364, 348] width 174 height 22
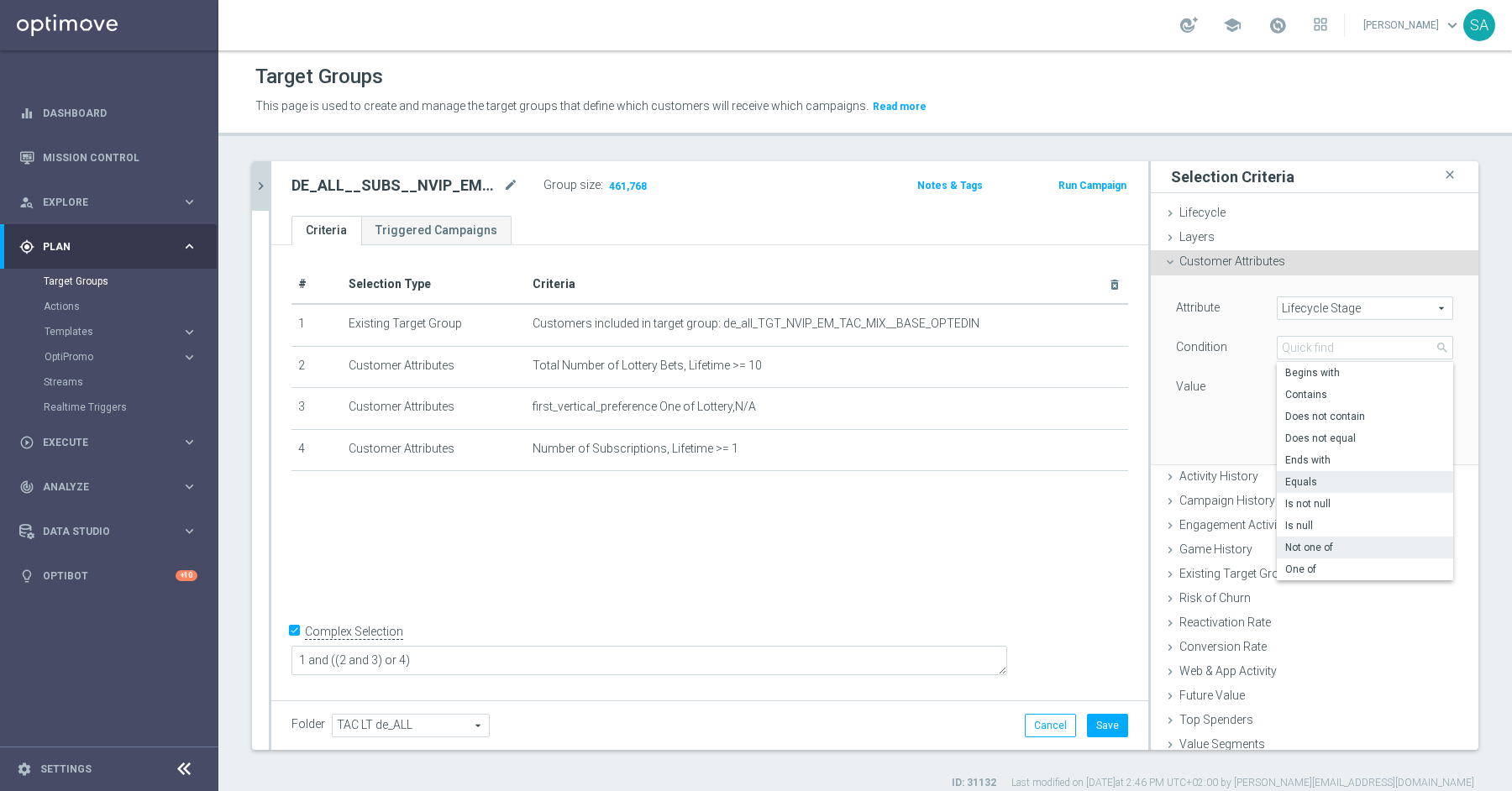
click at [1328, 541] on span "Not one of" at bounding box center [1365, 548] width 160 height 14
type input "Not one of"
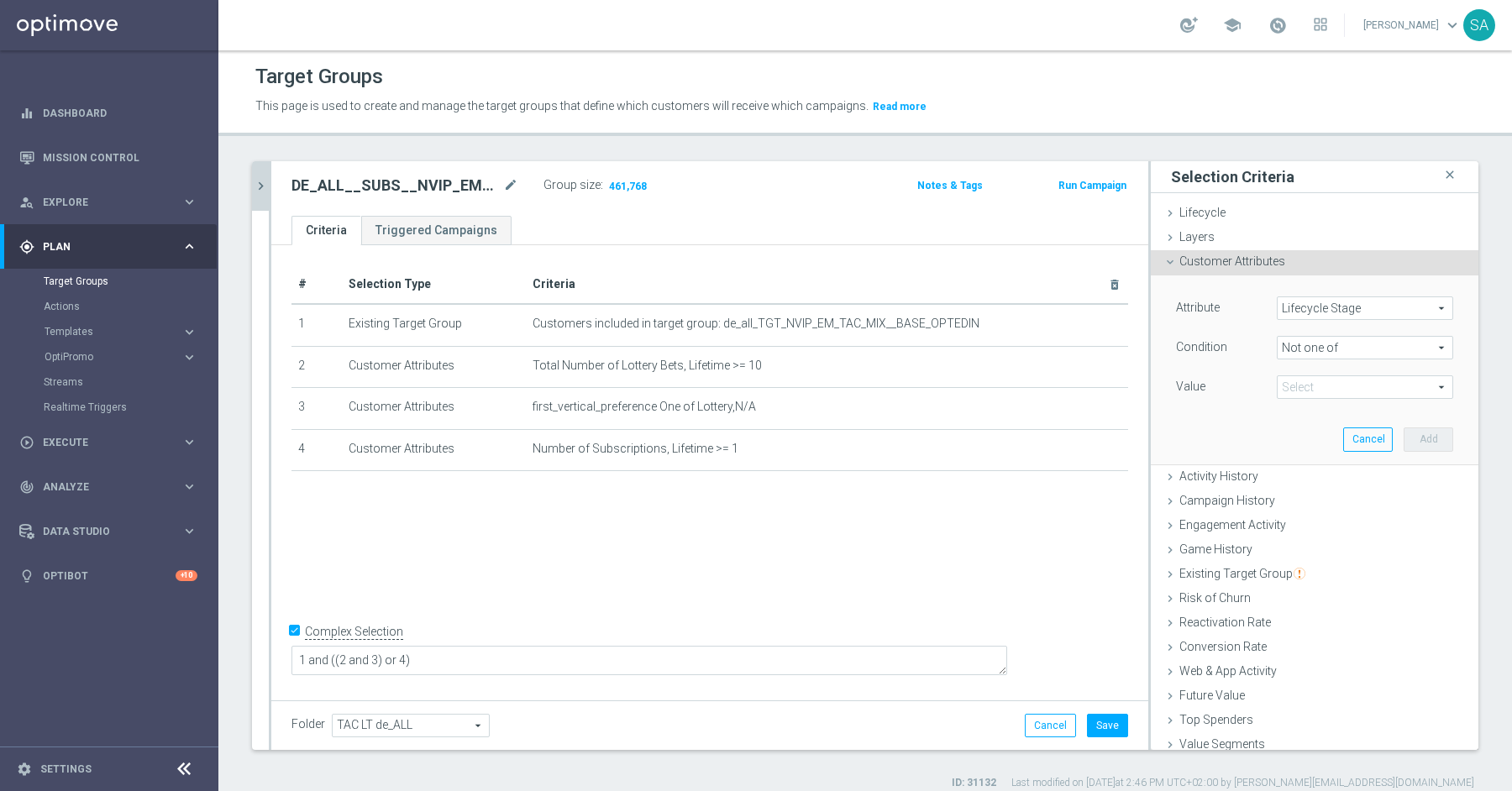
click at [1347, 391] on span at bounding box center [1364, 387] width 174 height 22
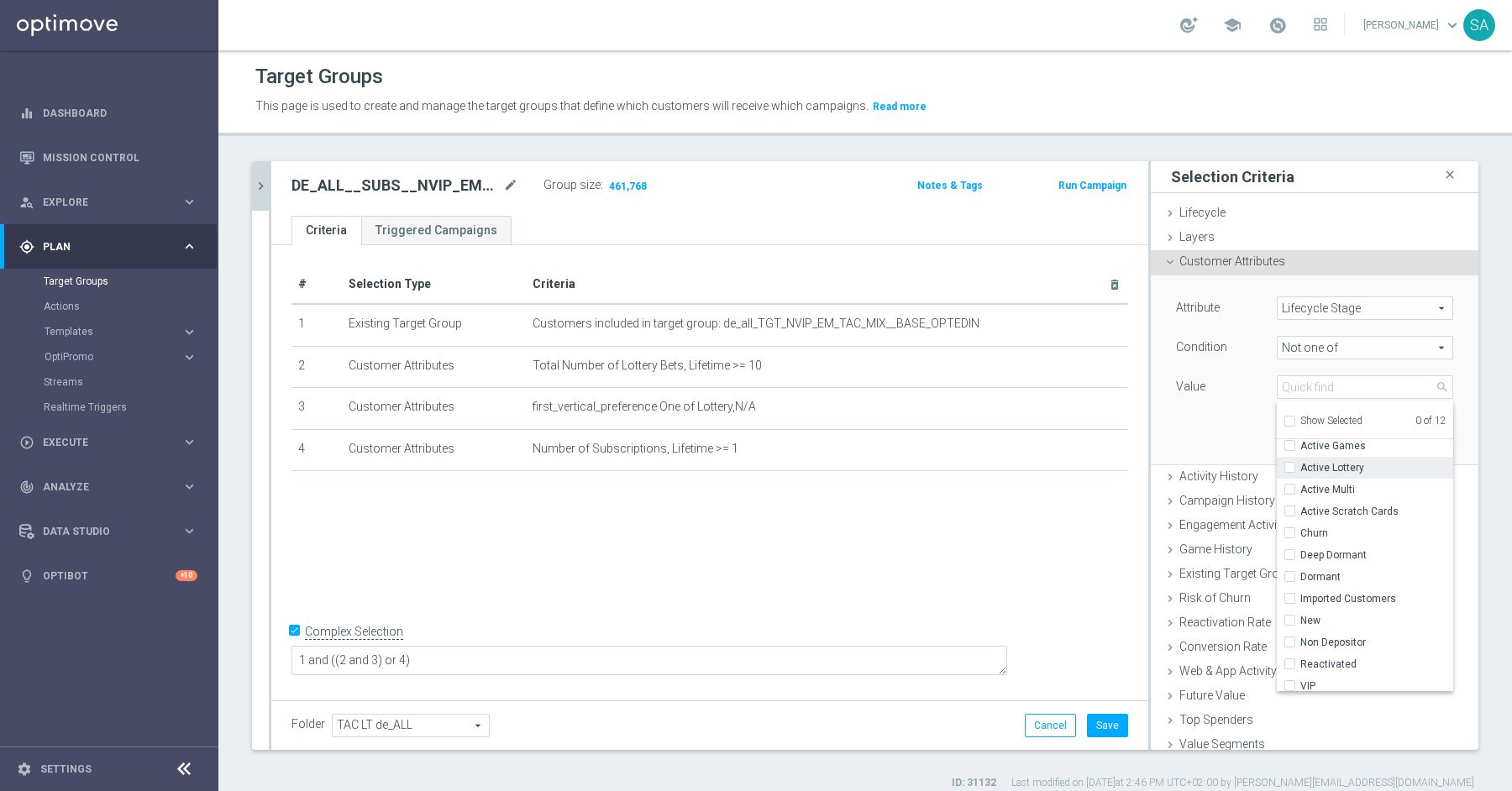
scroll to position [32, 0]
click at [1361, 544] on span "Deep Dormant" at bounding box center [1377, 549] width 153 height 14
click at [1300, 544] on input "Deep Dormant" at bounding box center [1294, 549] width 11 height 11
checkbox input "true"
type input "Deep Dormant"
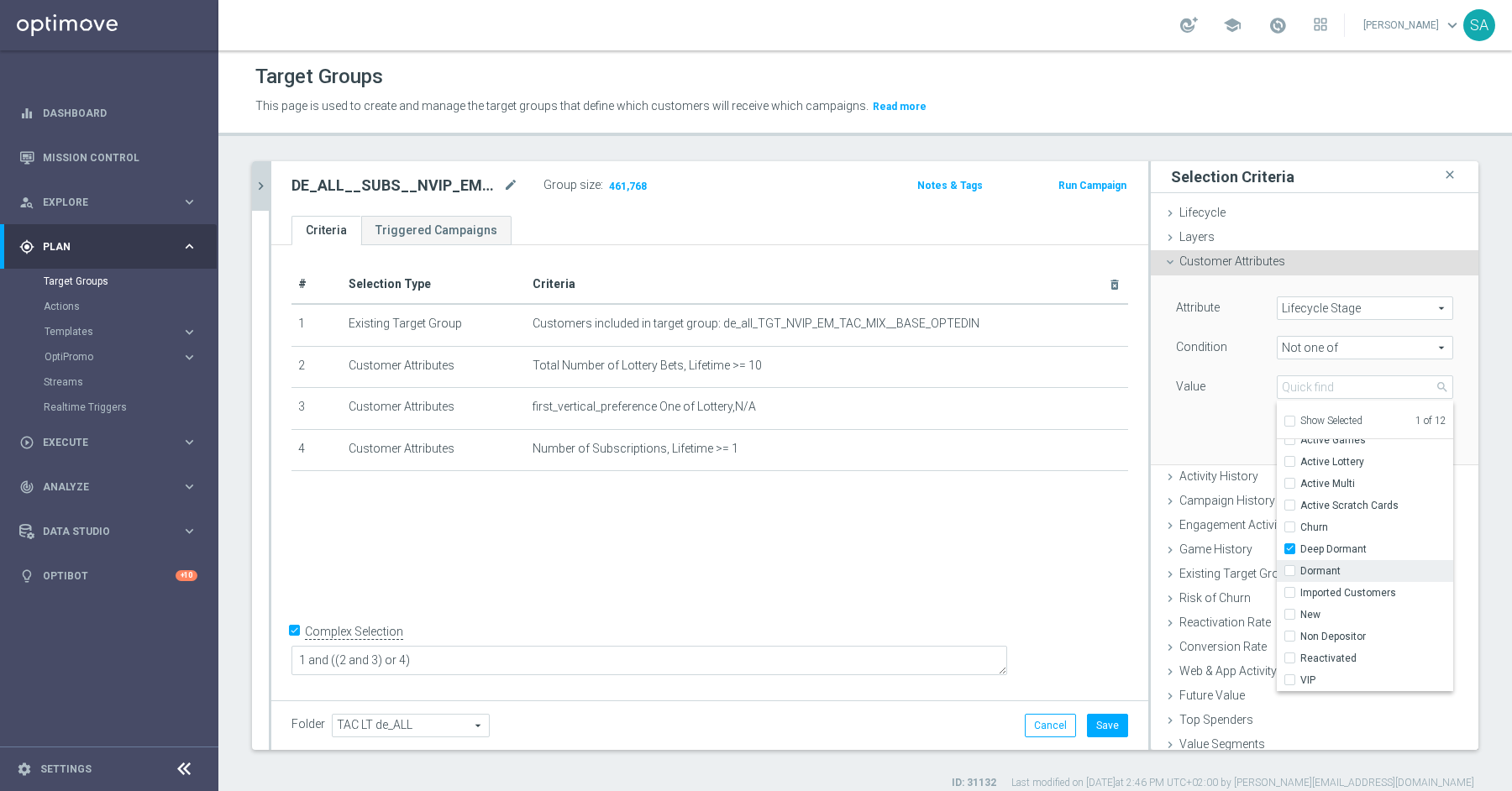
click at [1334, 565] on span "Dormant" at bounding box center [1377, 572] width 153 height 14
click at [1300, 566] on input "Dormant" at bounding box center [1294, 572] width 11 height 11
checkbox input "true"
type input "Selected 2 of 12"
click at [1464, 350] on div "Not one of Not one of arrow_drop_down search" at bounding box center [1364, 348] width 202 height 24
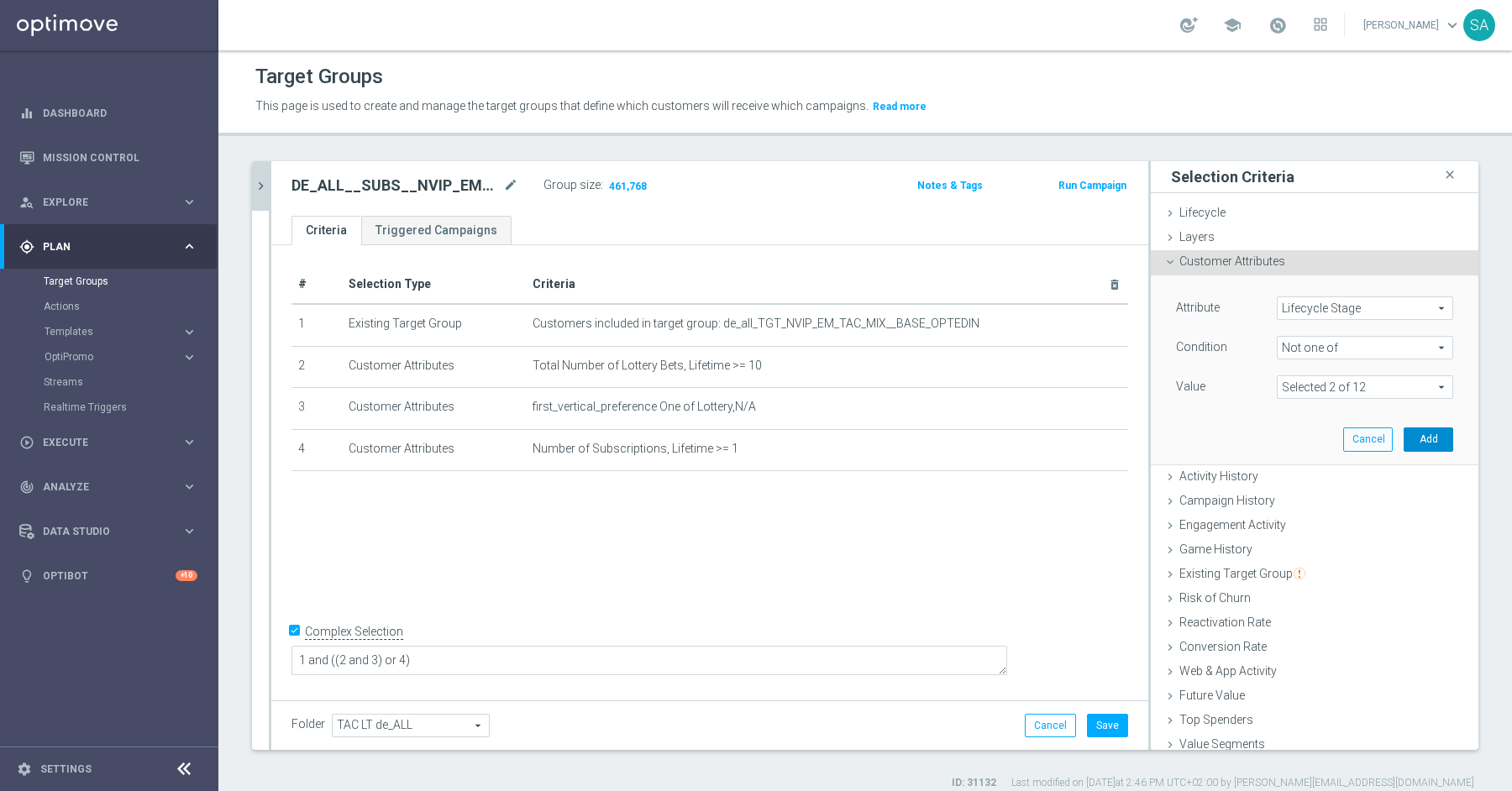
click at [1421, 438] on button "Add" at bounding box center [1428, 440] width 49 height 24
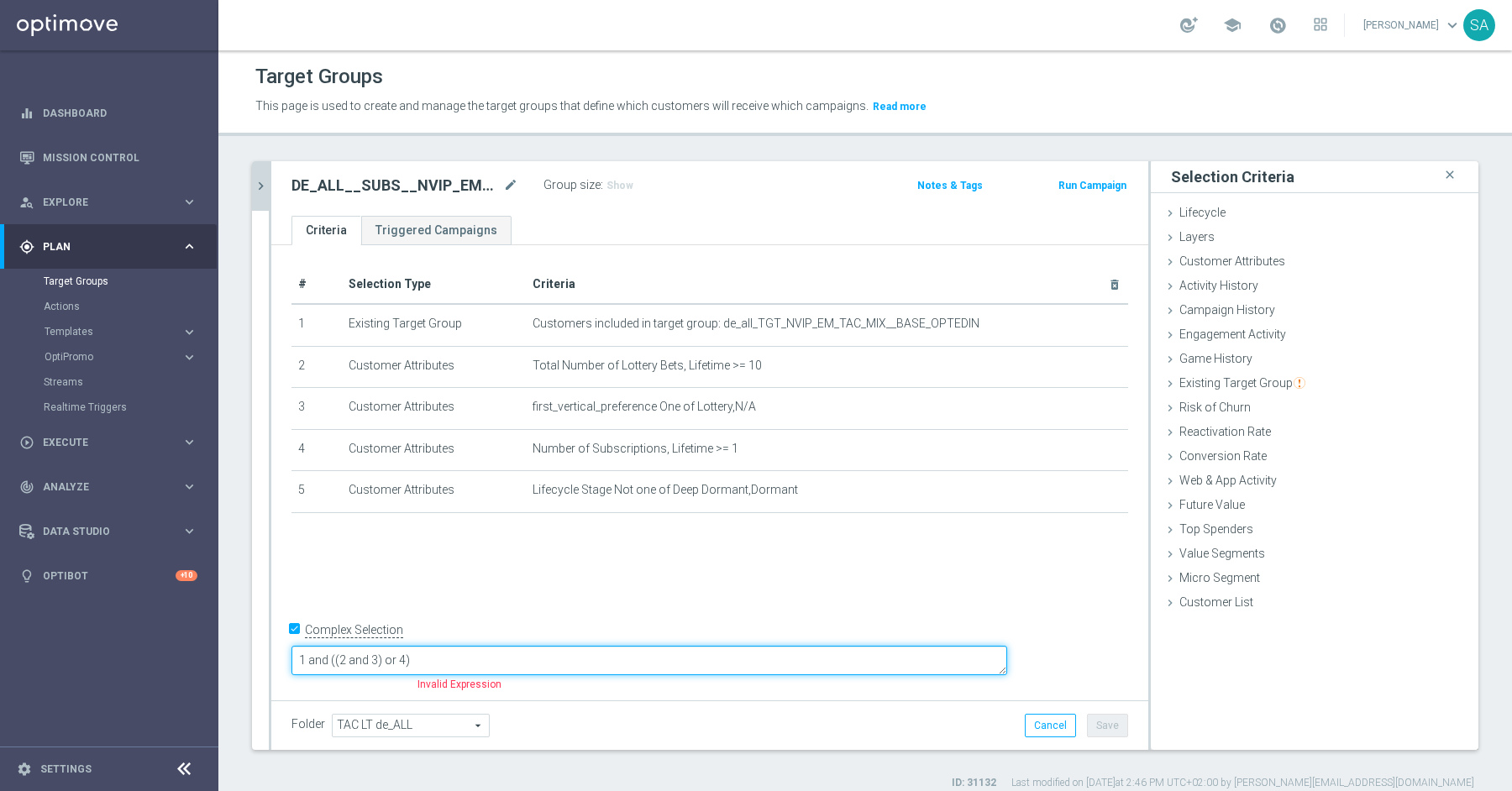
click at [606, 664] on textarea "1 and ((2 and 3) or 4)" at bounding box center [649, 660] width 715 height 30
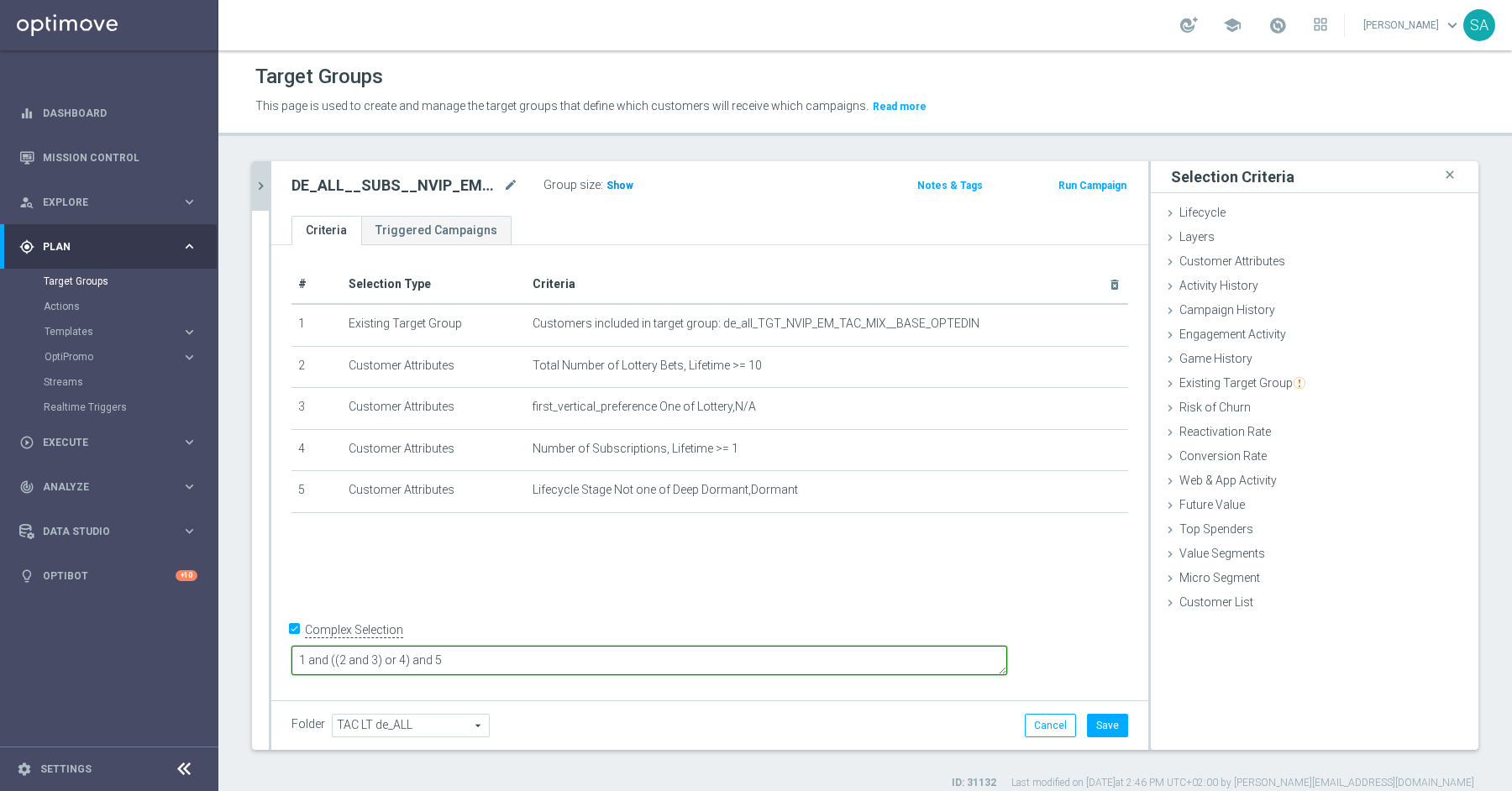
type textarea "1 and ((2 and 3) or 4) and 5"
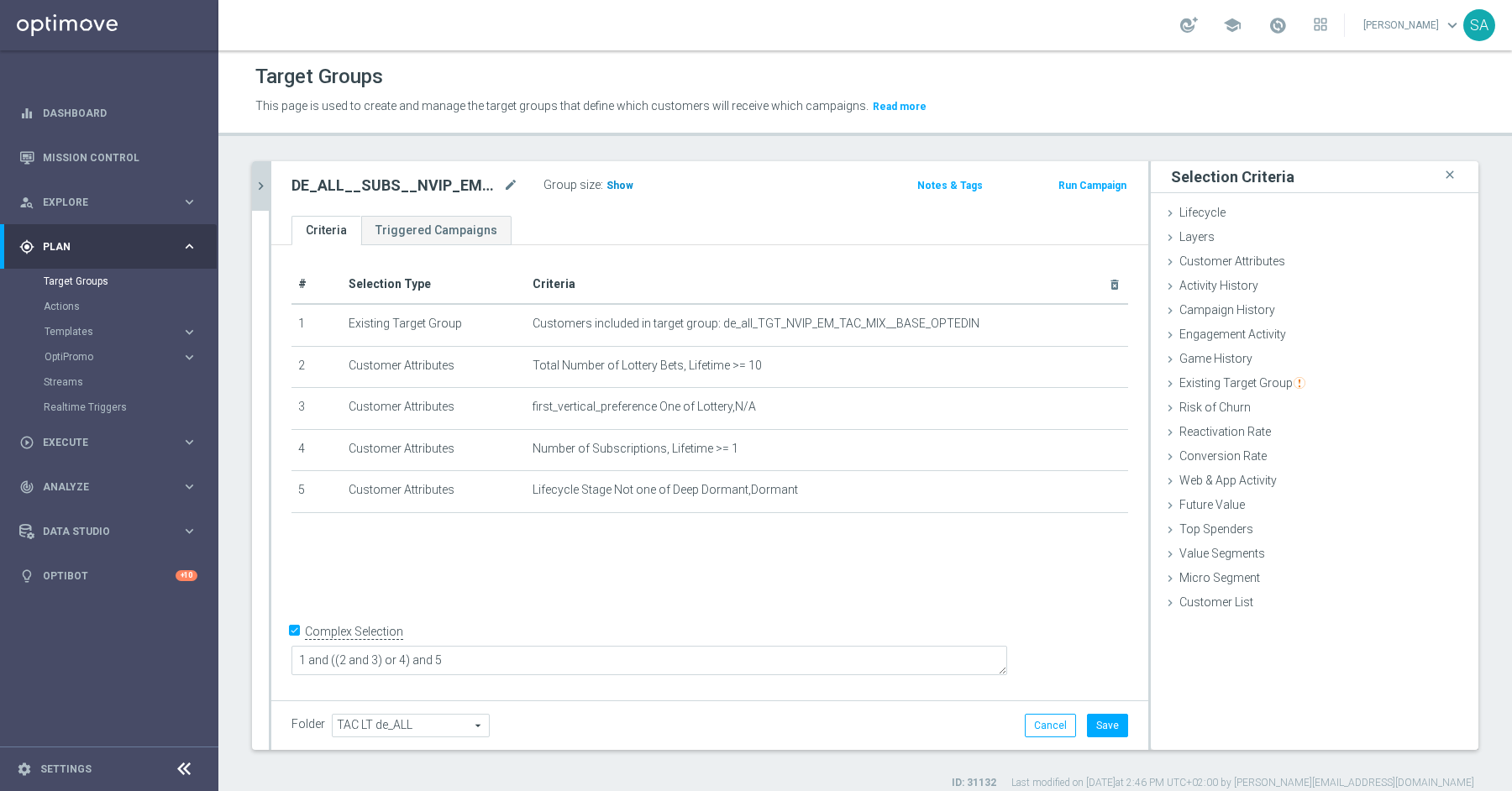
click at [622, 188] on span "Show" at bounding box center [620, 185] width 27 height 12
click at [1107, 728] on button "Save" at bounding box center [1107, 726] width 41 height 24
click at [718, 529] on div "+ Add Selection" at bounding box center [709, 535] width 861 height 14
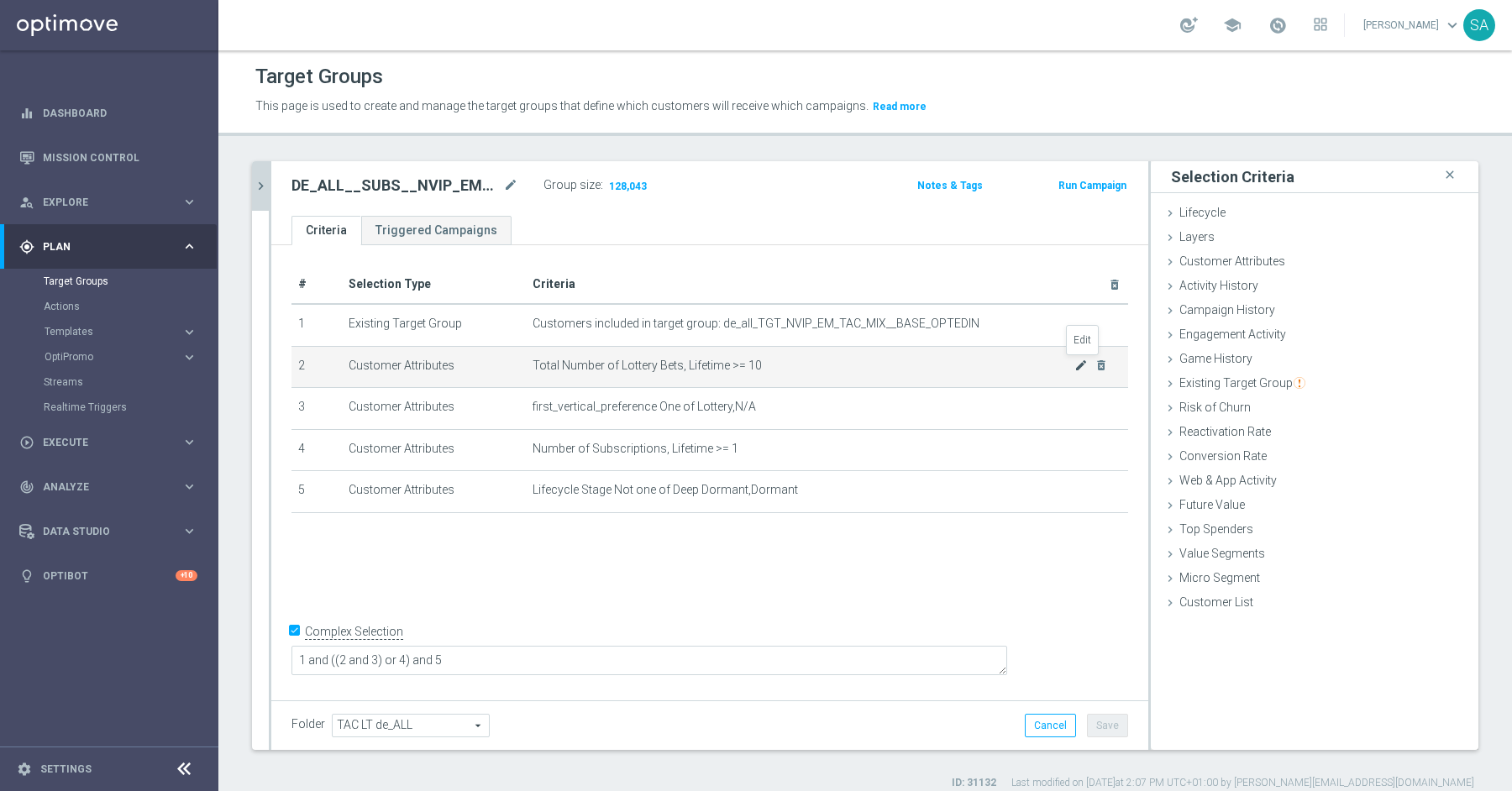
click at [1079, 364] on icon "mode_edit" at bounding box center [1081, 366] width 14 height 14
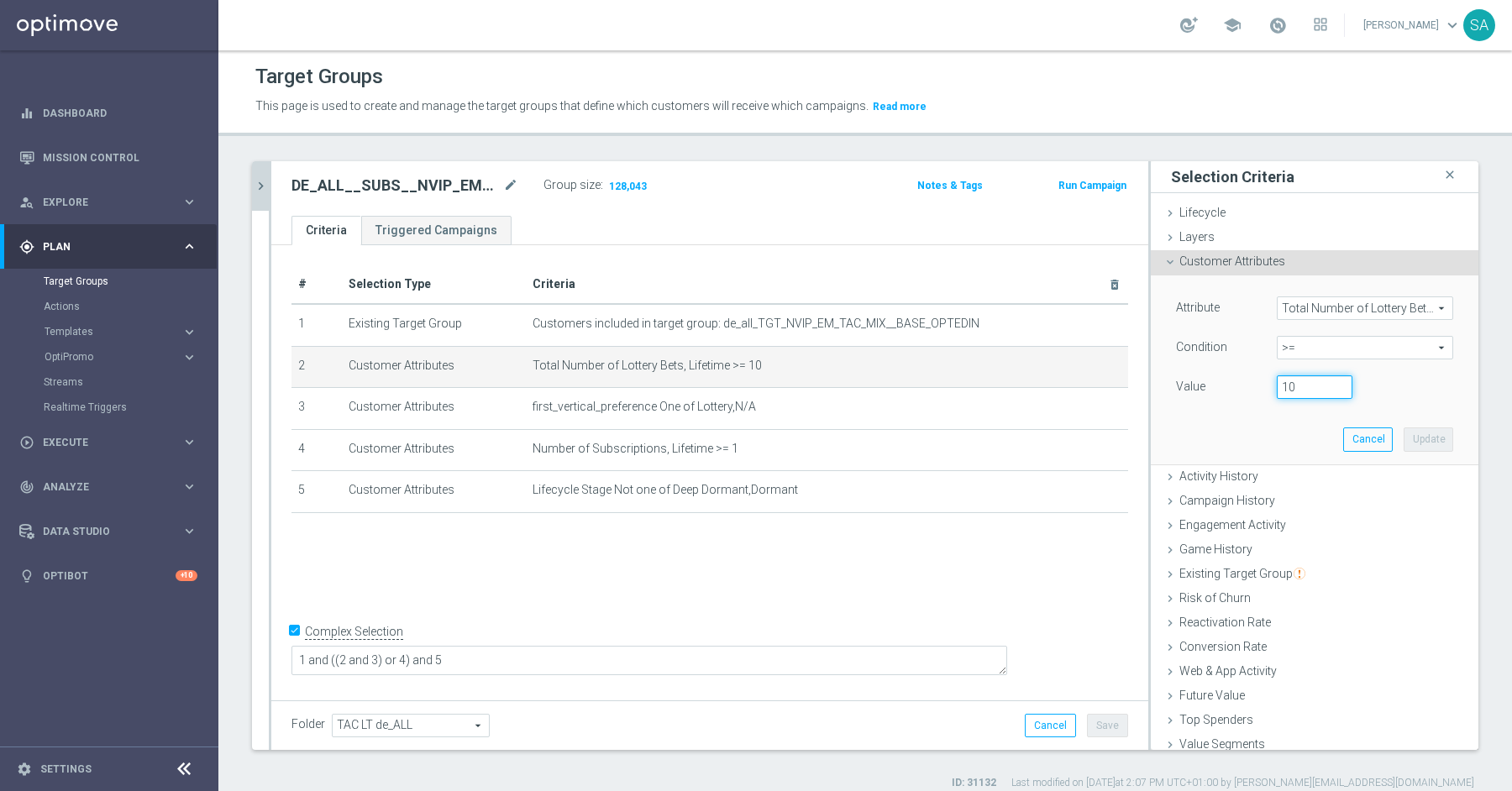
click at [1289, 389] on input "10" at bounding box center [1314, 387] width 76 height 24
type input "5"
click at [1432, 438] on button "Update" at bounding box center [1428, 440] width 49 height 24
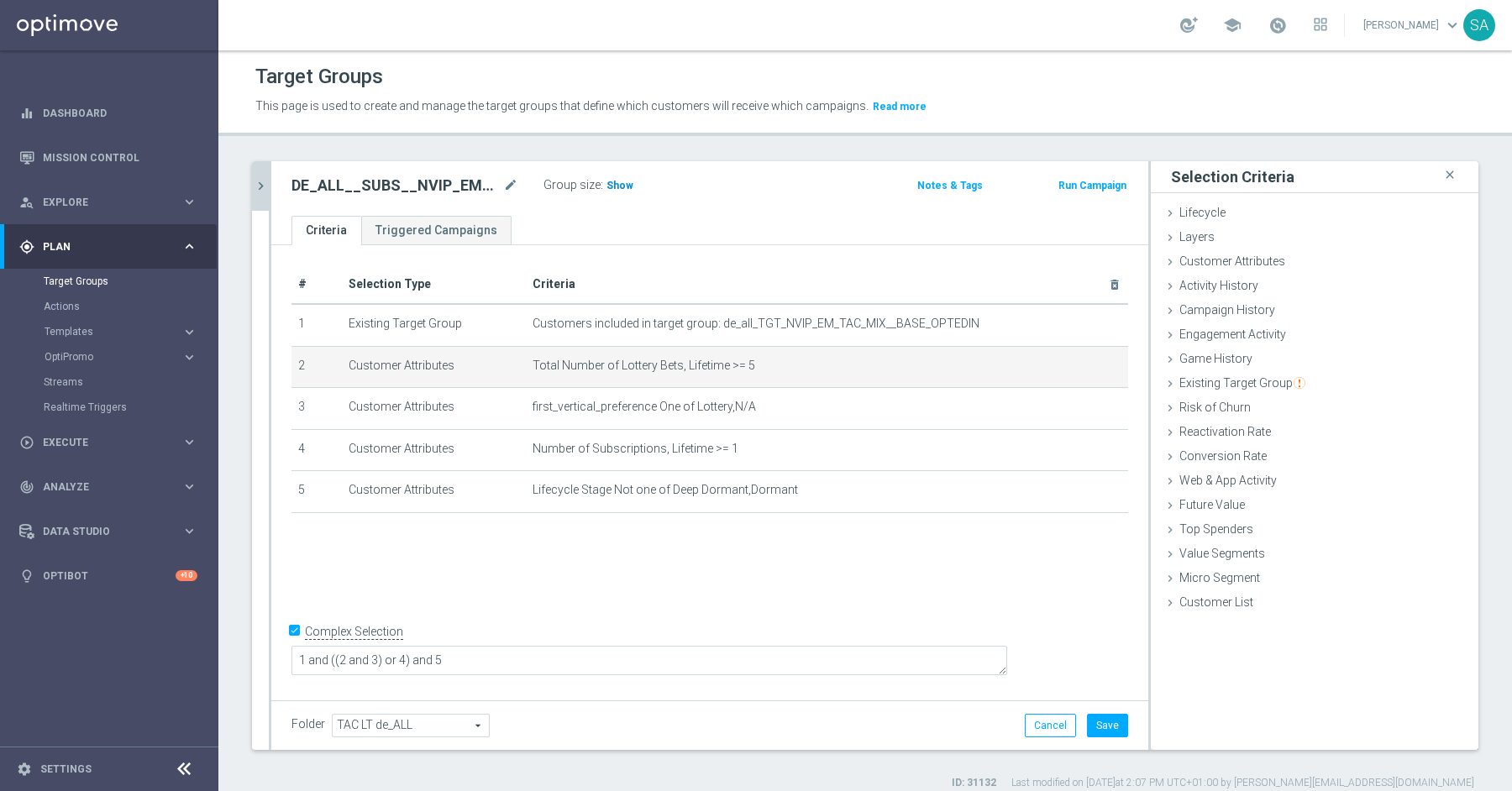
click at [617, 183] on span "Show" at bounding box center [620, 185] width 27 height 12
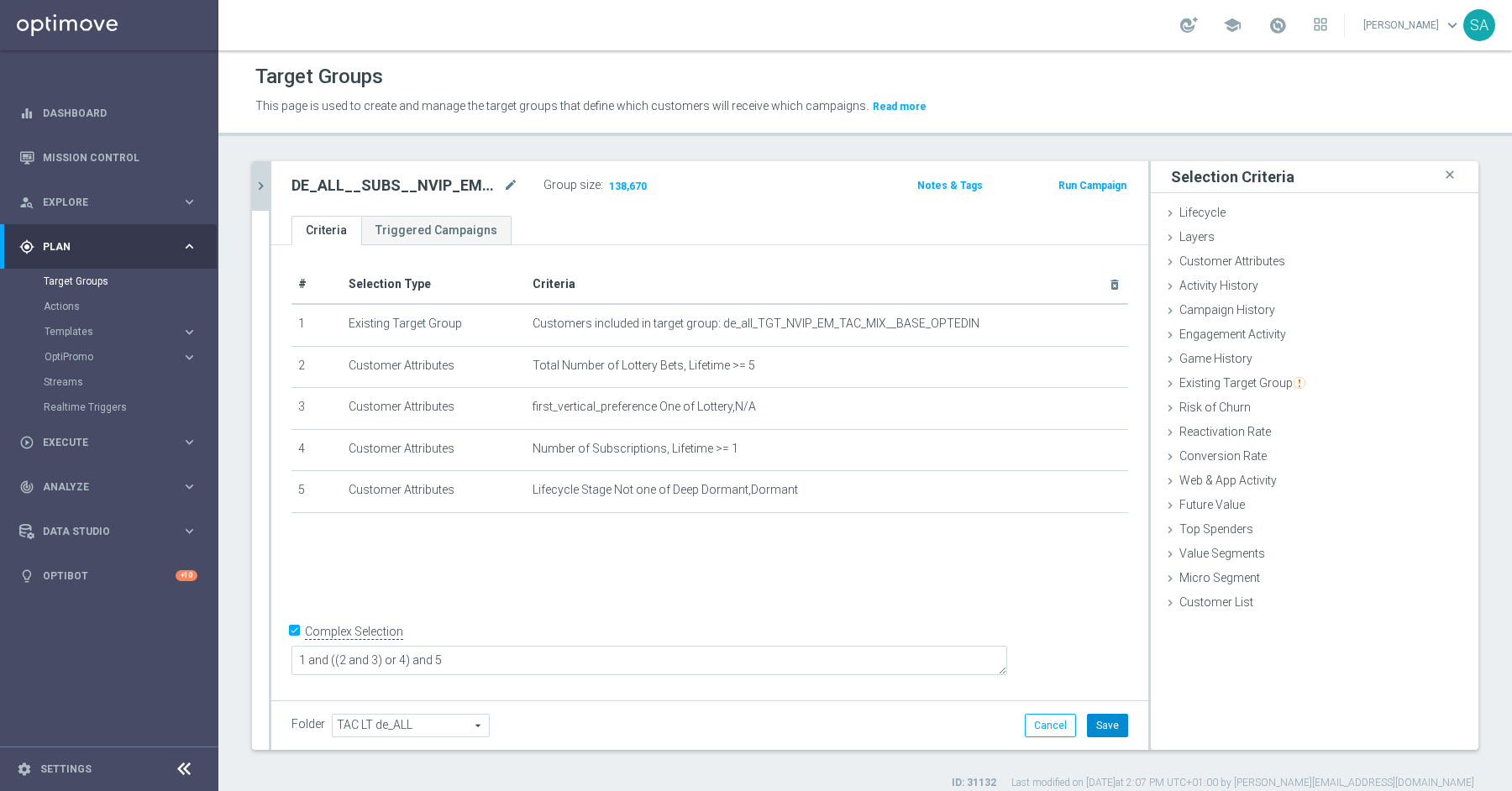
click at [1118, 720] on button "Save" at bounding box center [1107, 726] width 41 height 24
click at [391, 177] on h2 "DE_ALL__SUBS__NVIP_EMA_TAC_LT" at bounding box center [395, 185] width 208 height 20
copy h2 "DE_ALL__SUBS__NVIP_EMA_TAC_LT"
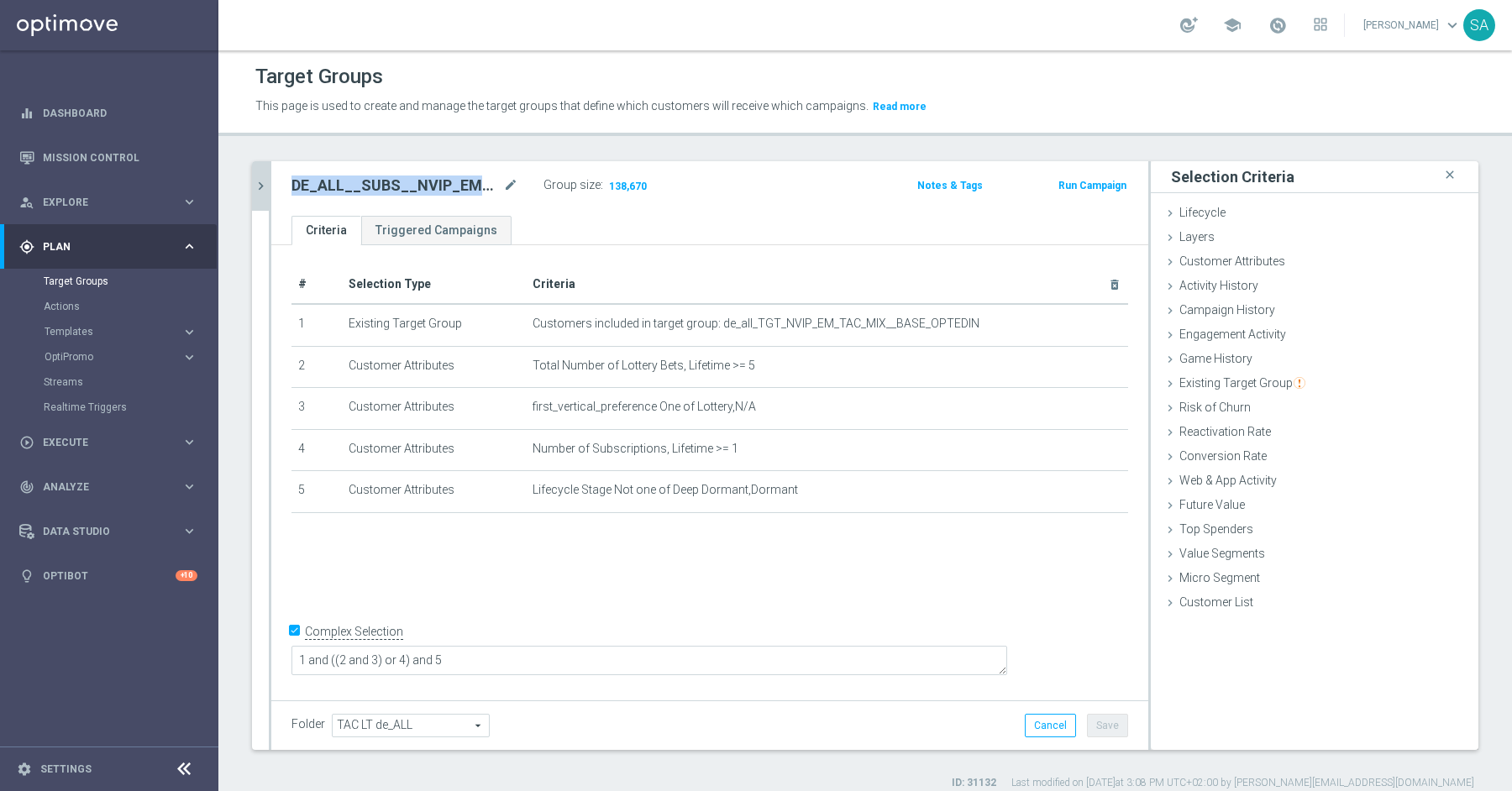
click at [259, 193] on button "chevron_right" at bounding box center [260, 186] width 17 height 49
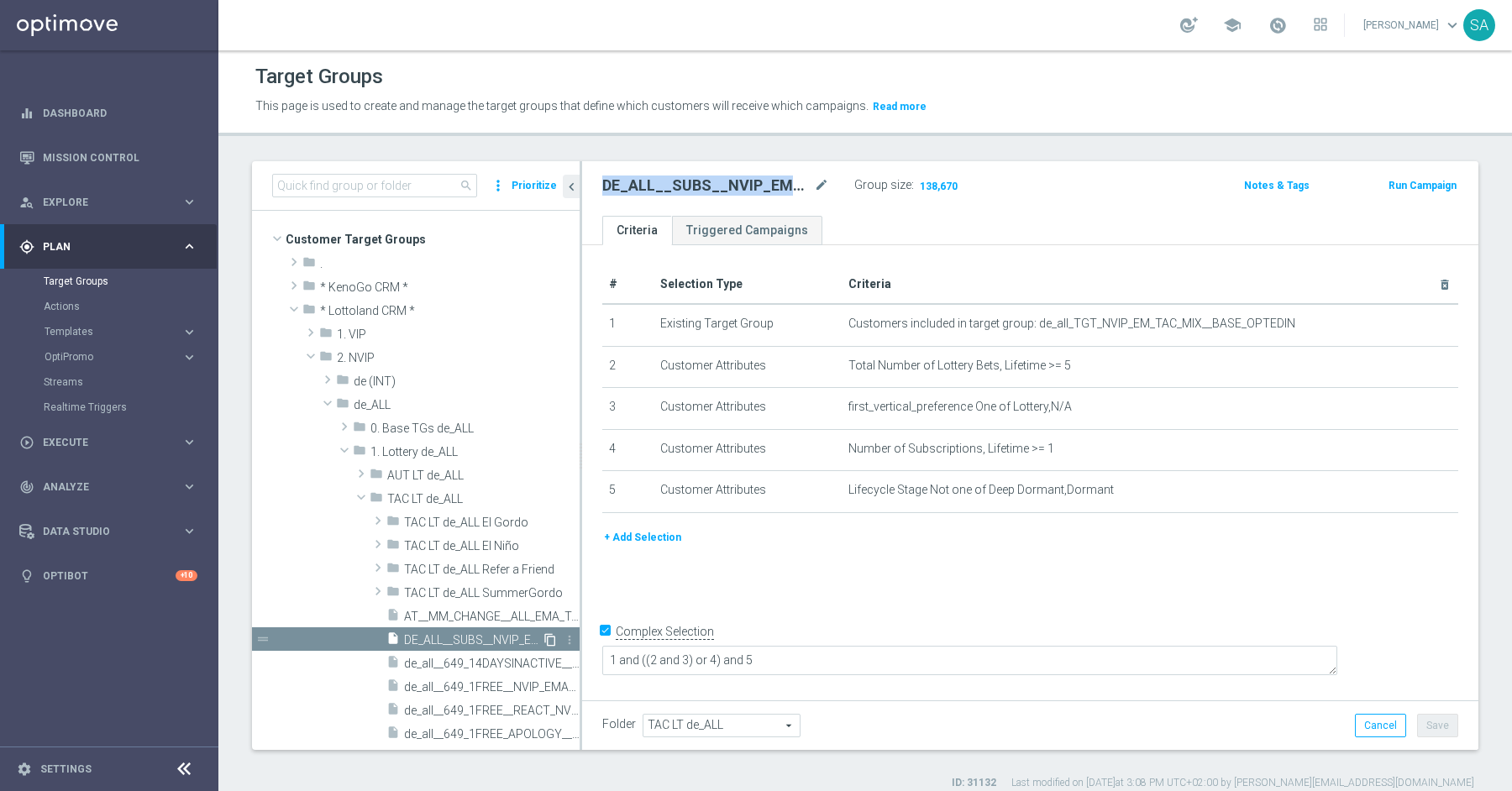
click at [551, 639] on icon "content_copy" at bounding box center [550, 640] width 14 height 14
click at [818, 185] on icon "mode_edit" at bounding box center [821, 185] width 15 height 20
type input "AT_ALL__SUBS__NVIP_EMA_TAC_LT"
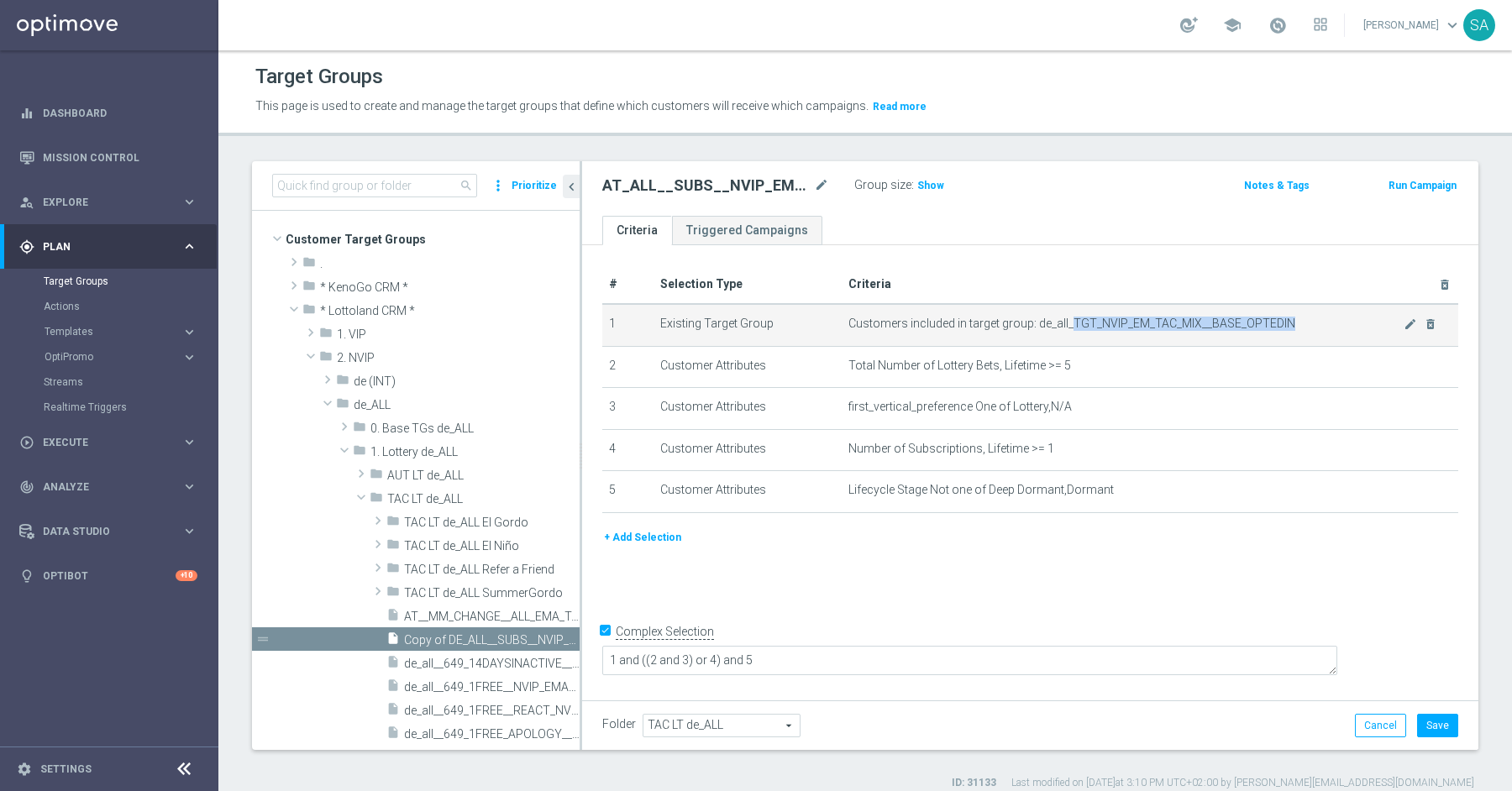
drag, startPoint x: 1067, startPoint y: 321, endPoint x: 1377, endPoint y: 308, distance: 310.3
click at [1377, 308] on td "Customers included in target group: de_all_TGT_NVIP_EM_TAC_MIX__BASE_OPTEDIN mo…" at bounding box center [1150, 325] width 617 height 42
copy span "Customers included in target group: de_all_"
click at [1413, 317] on icon "mode_edit" at bounding box center [1410, 324] width 14 height 14
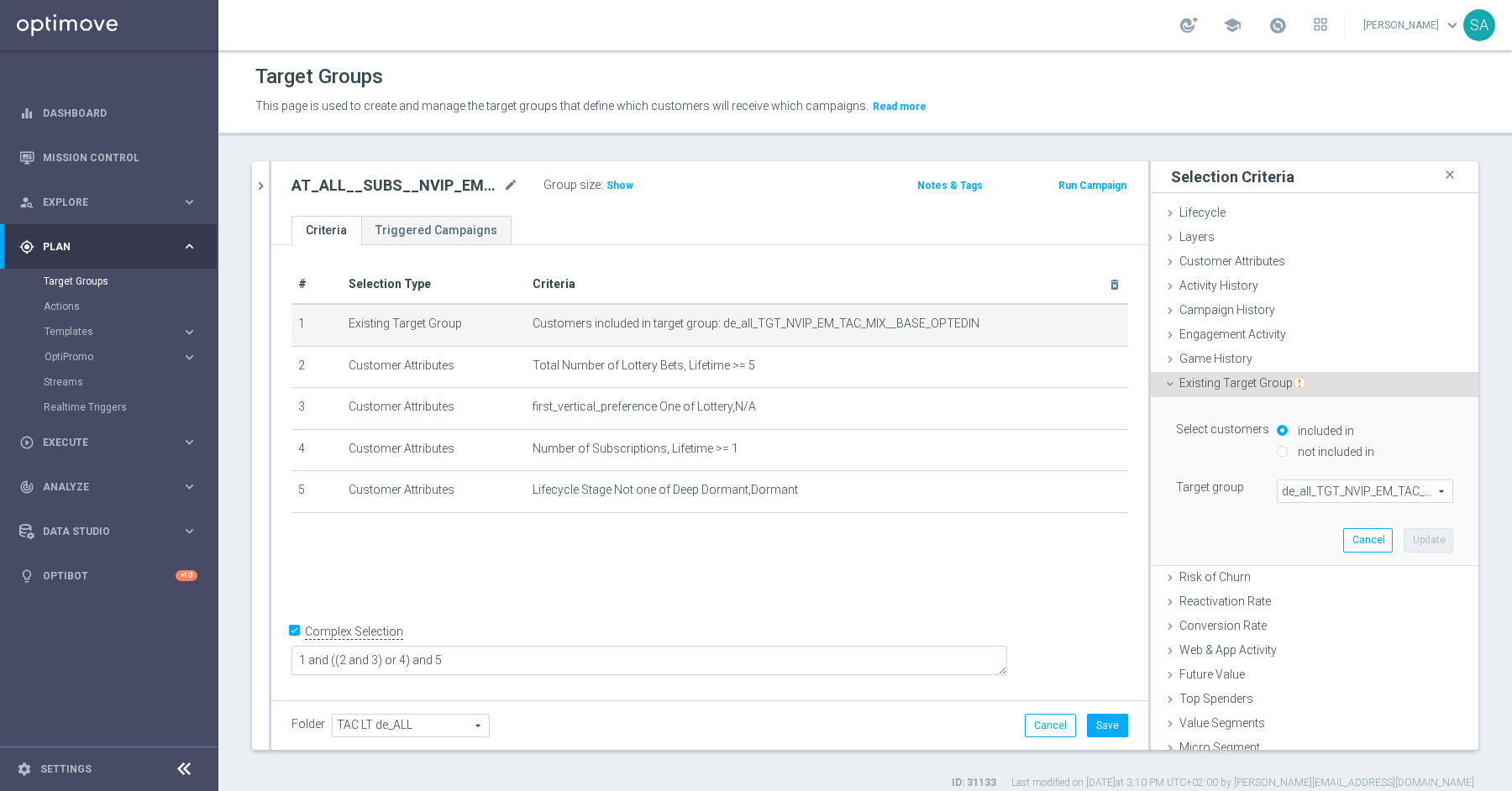
click at [1300, 487] on span "de_all_TGT_NVIP_EM_TAC_MIX__BASE_OPTEDIN" at bounding box center [1364, 492] width 174 height 22
click at [0, 0] on input "search" at bounding box center [0, 0] width 0 height 0
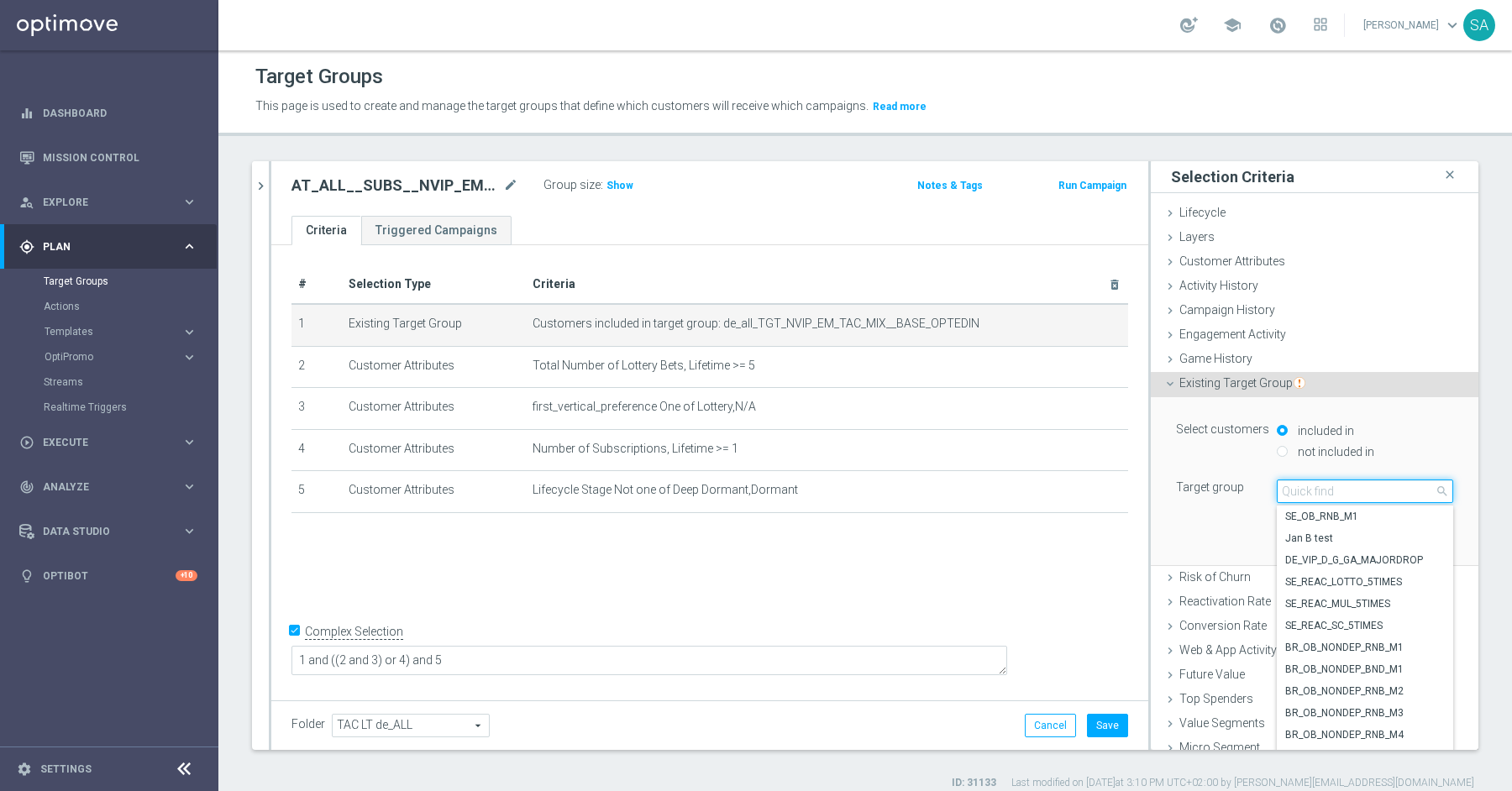
paste input "Customers included in target group: de_all_"
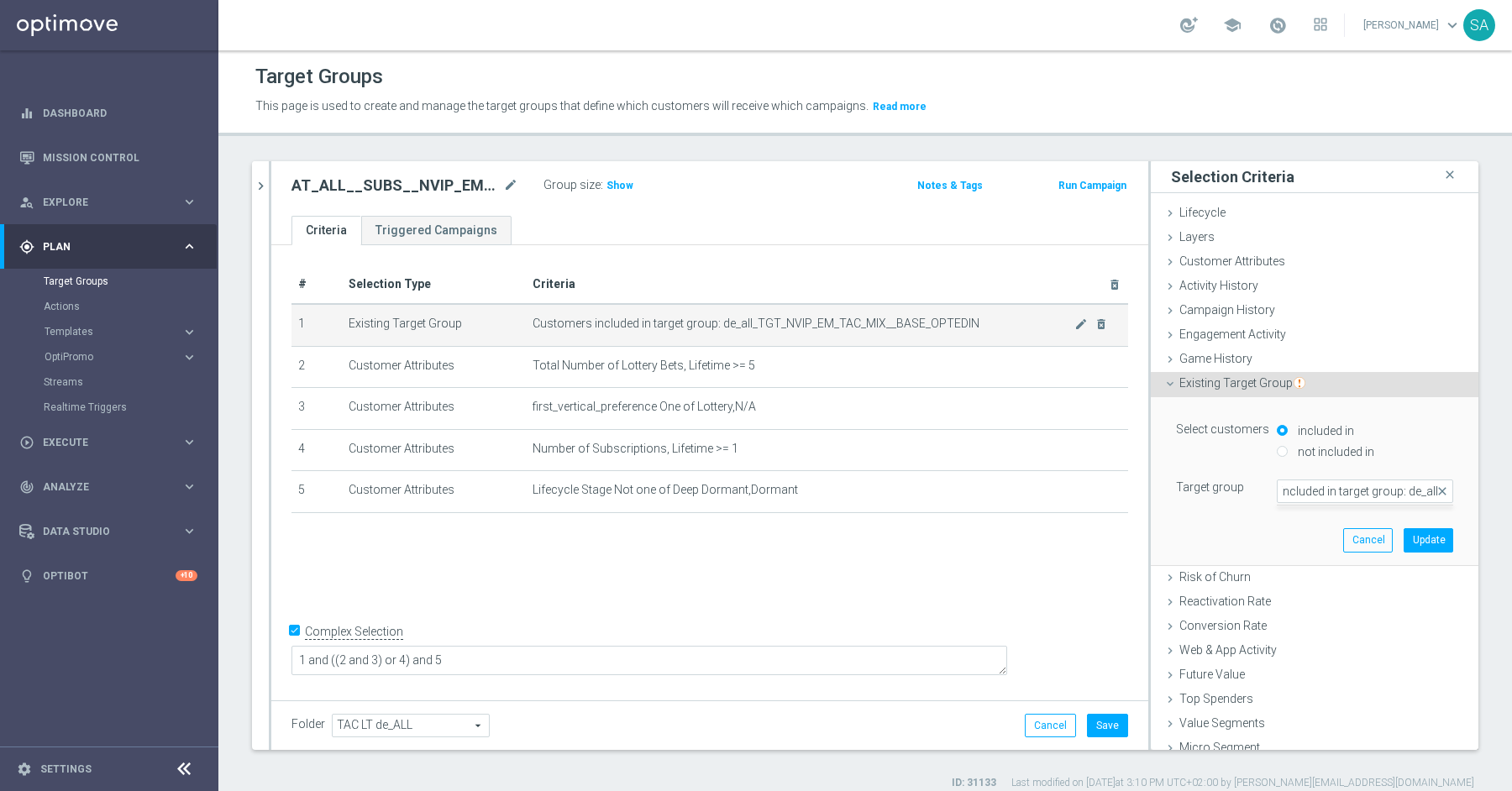
click at [897, 327] on span "Customers included in target group: de_all_TGT_NVIP_EM_TAC_MIX__BASE_OPTEDIN" at bounding box center [803, 323] width 542 height 14
drag, startPoint x: 749, startPoint y: 322, endPoint x: 980, endPoint y: 317, distance: 231.1
click at [980, 317] on span "Customers included in target group: de_all_TGT_NVIP_EM_TAC_MIX__BASE_OPTEDIN" at bounding box center [803, 323] width 542 height 14
copy span "_TGT_NVIP_EM_TAC_MIX__BASE_OPTEDIN"
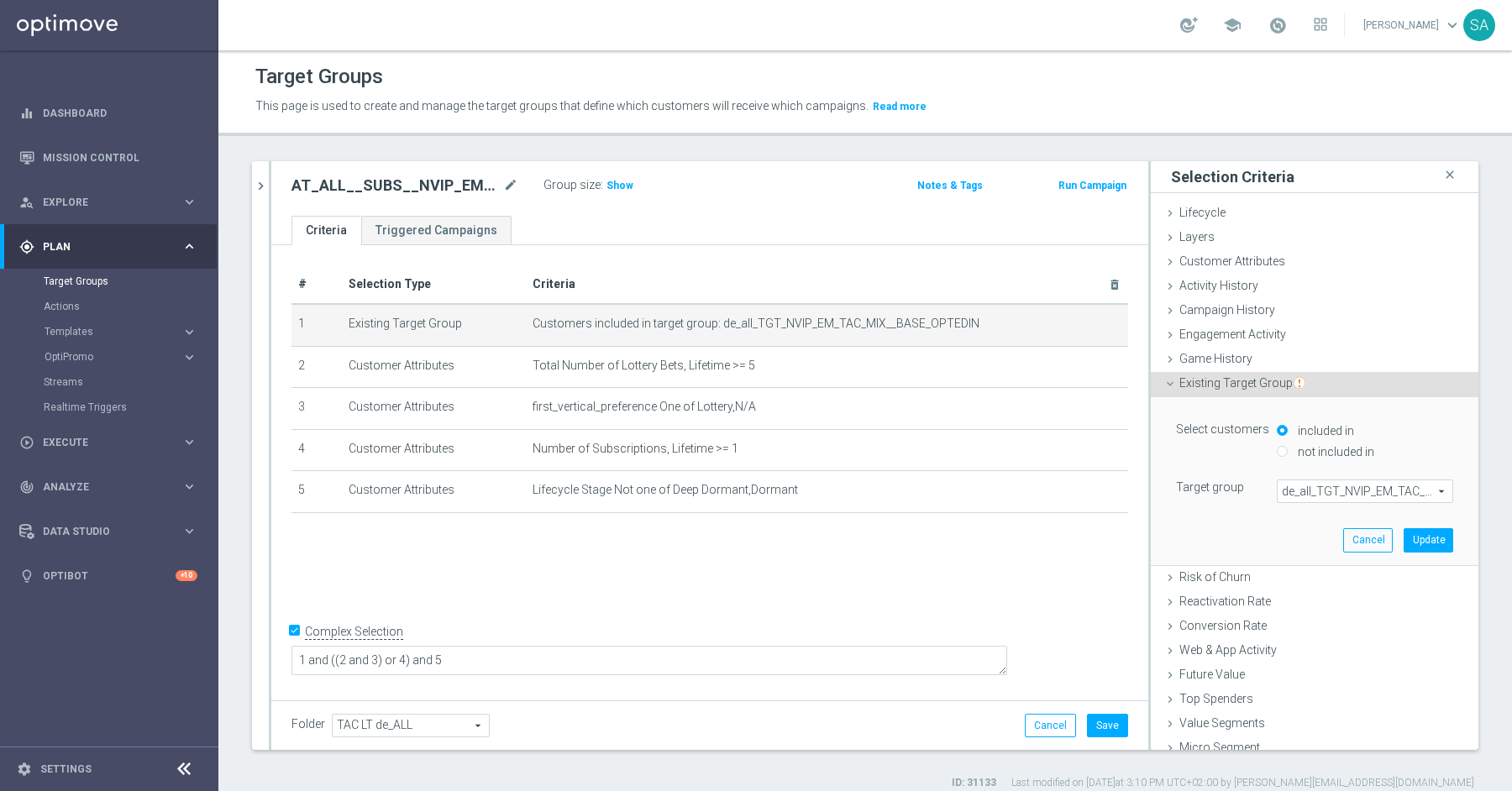
click at [1372, 492] on span "de_all_TGT_NVIP_EM_TAC_MIX__BASE_OPTEDIN" at bounding box center [1364, 492] width 174 height 22
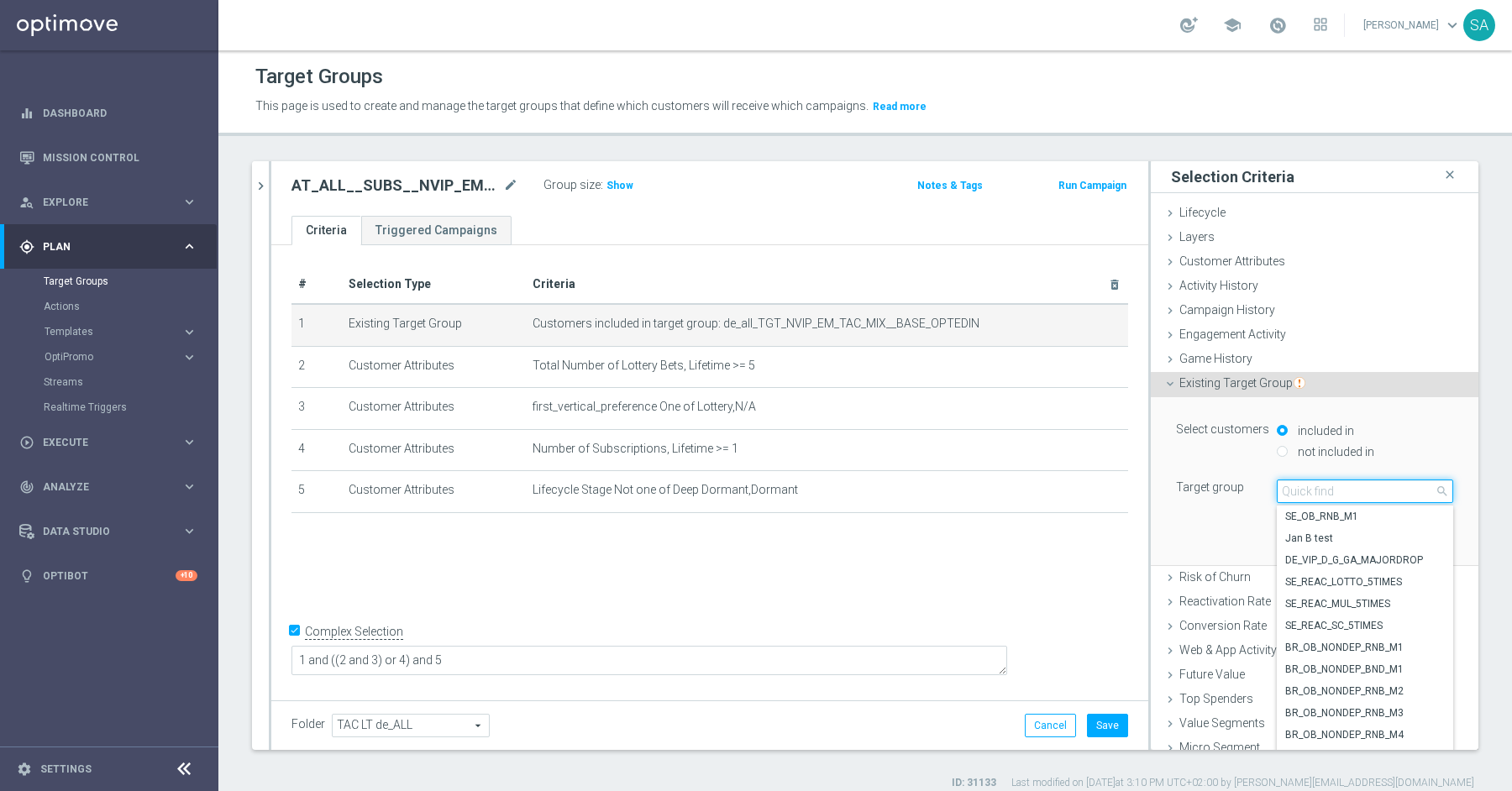
click at [1372, 492] on input "search" at bounding box center [1364, 492] width 176 height 24
paste input "_TGT_NVIP_EM_TAC_MIX__BASE_OPTEDIN"
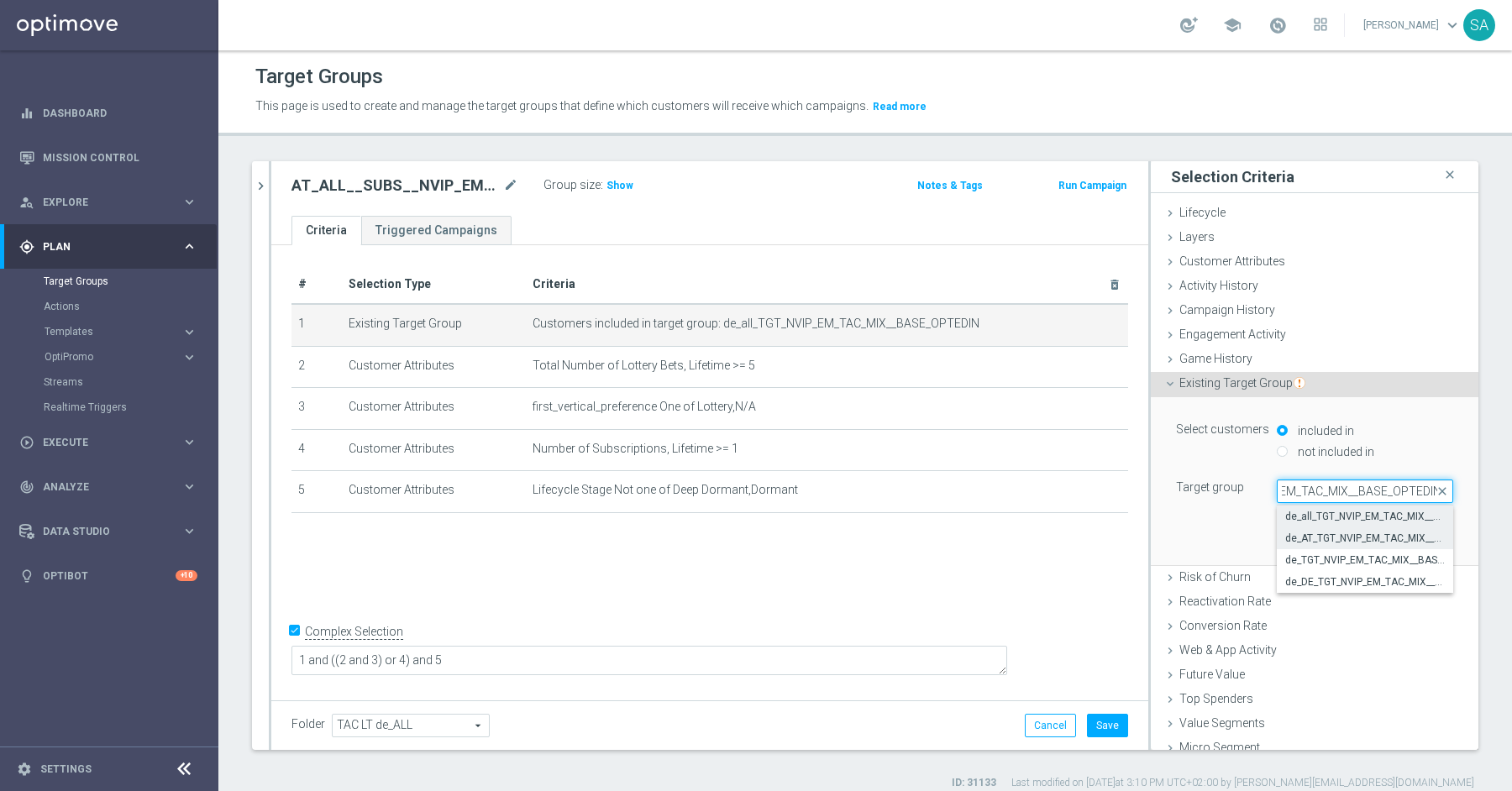
type input "_TGT_NVIP_EM_TAC_MIX__BASE_OPTEDIN"
click at [1360, 538] on span "de_AT_TGT_NVIP_EM_TAC_MIX__BASE_OPTEDIN" at bounding box center [1365, 538] width 160 height 14
type input "de_AT_TGT_NVIP_EM_TAC_MIX__BASE_OPTEDIN"
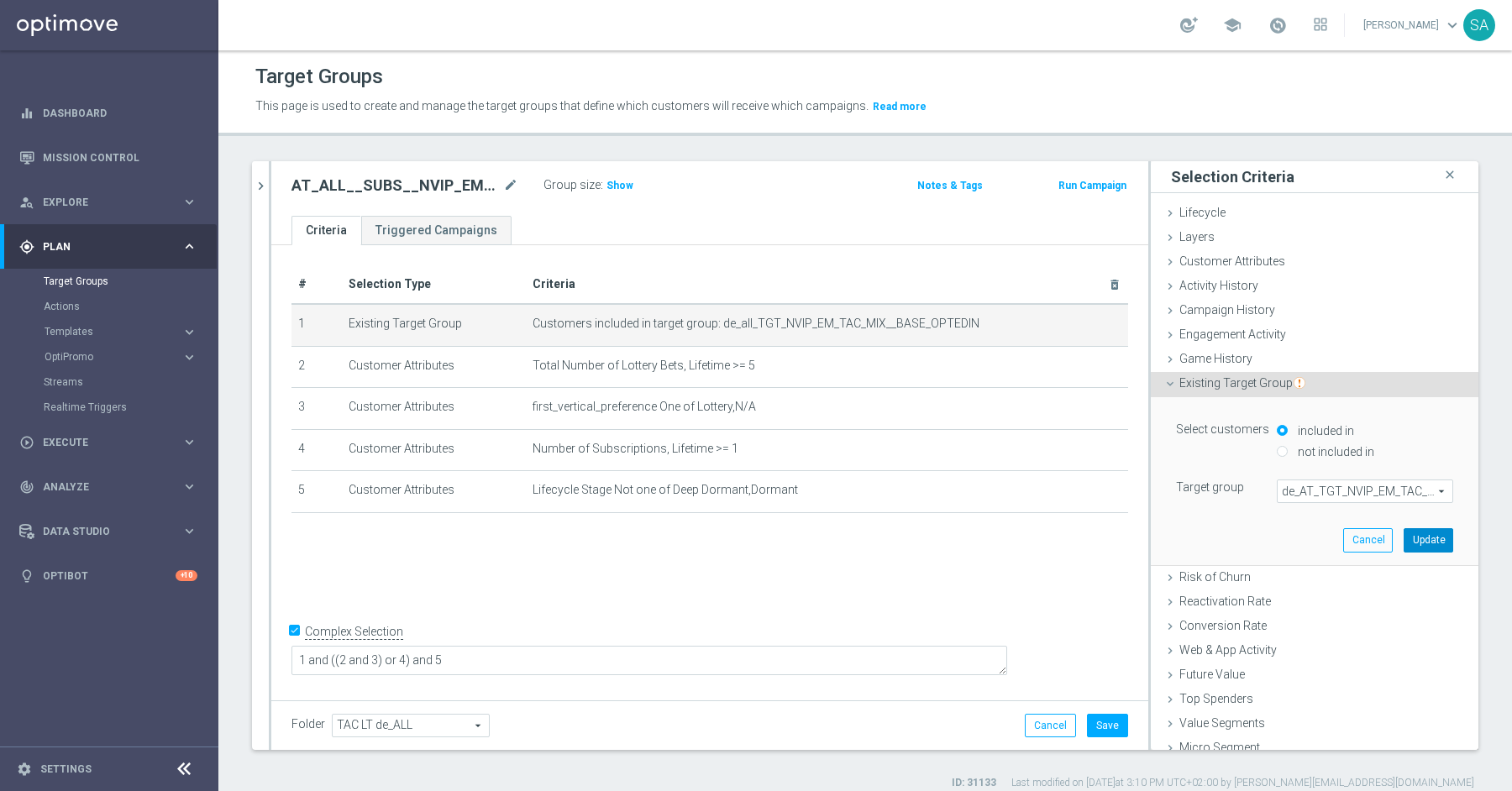
click at [1436, 544] on button "Update" at bounding box center [1428, 540] width 49 height 24
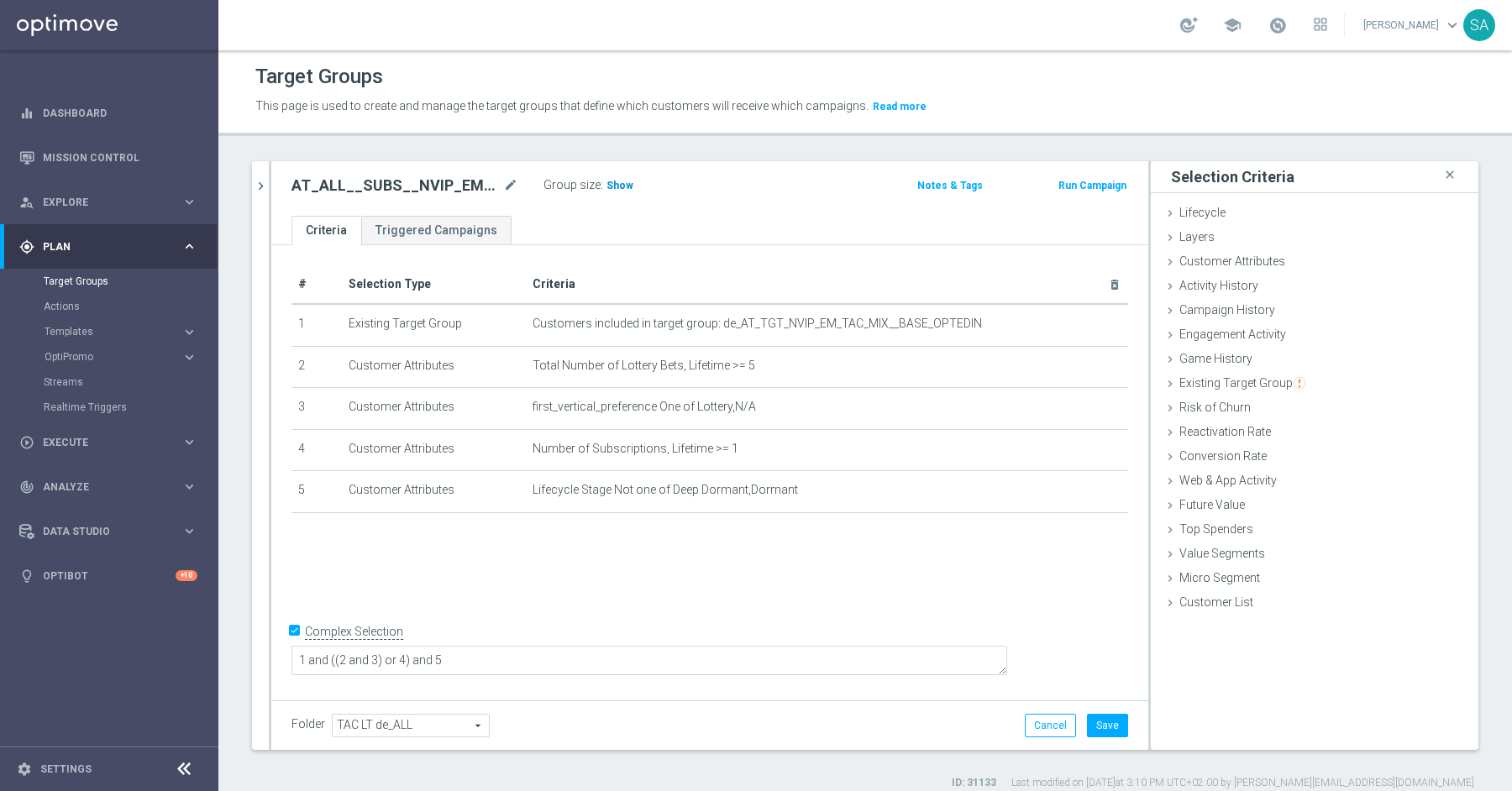
click at [625, 185] on span "Show" at bounding box center [620, 185] width 27 height 12
click at [405, 719] on span "TAC LT de_ALL" at bounding box center [411, 726] width 156 height 22
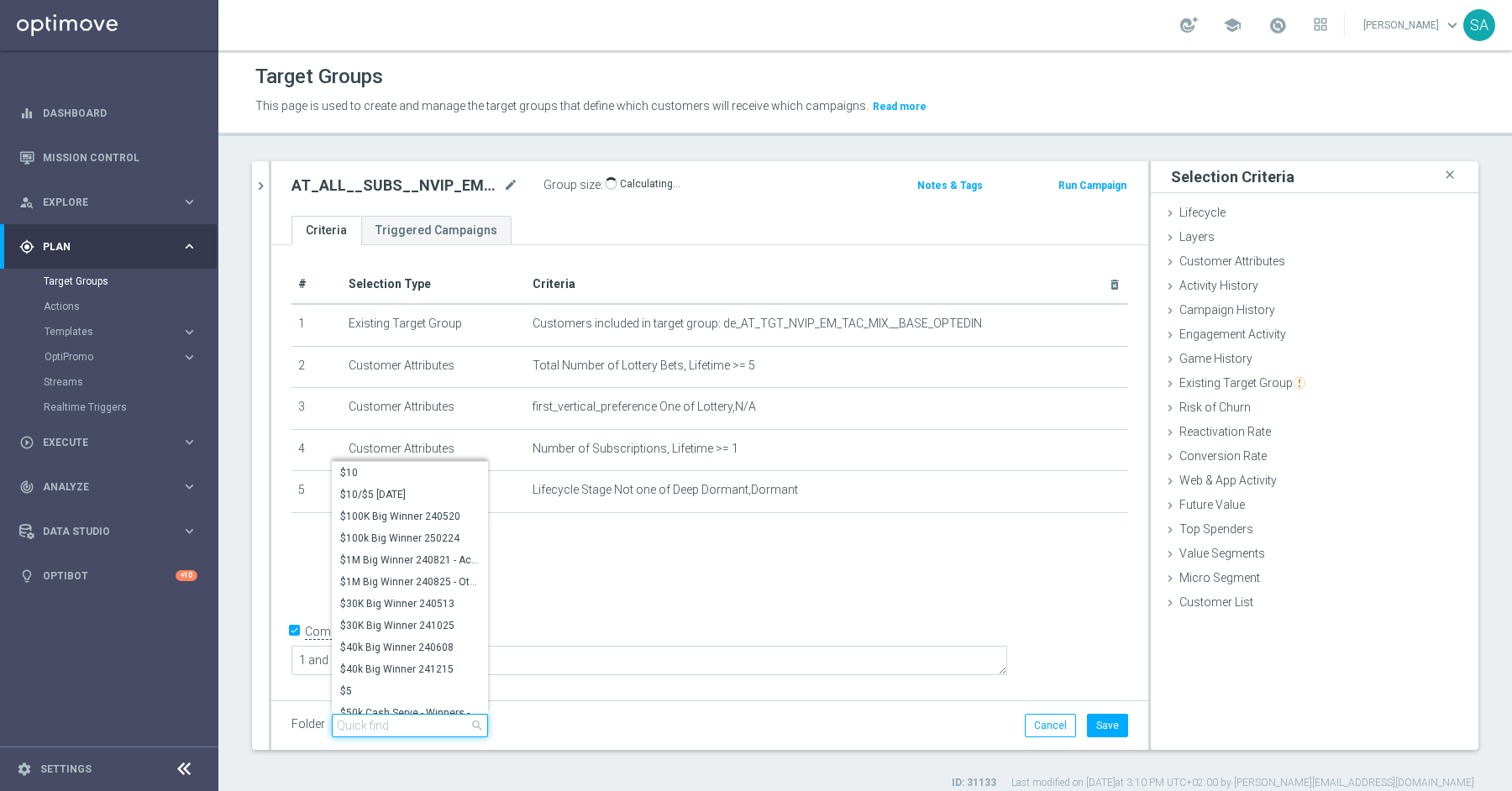
click at [405, 719] on input "search" at bounding box center [410, 726] width 156 height 24
type input "tac lt de"
click at [365, 609] on span "TAC LT de_AT" at bounding box center [410, 604] width 139 height 14
type input "TAC LT de_AT"
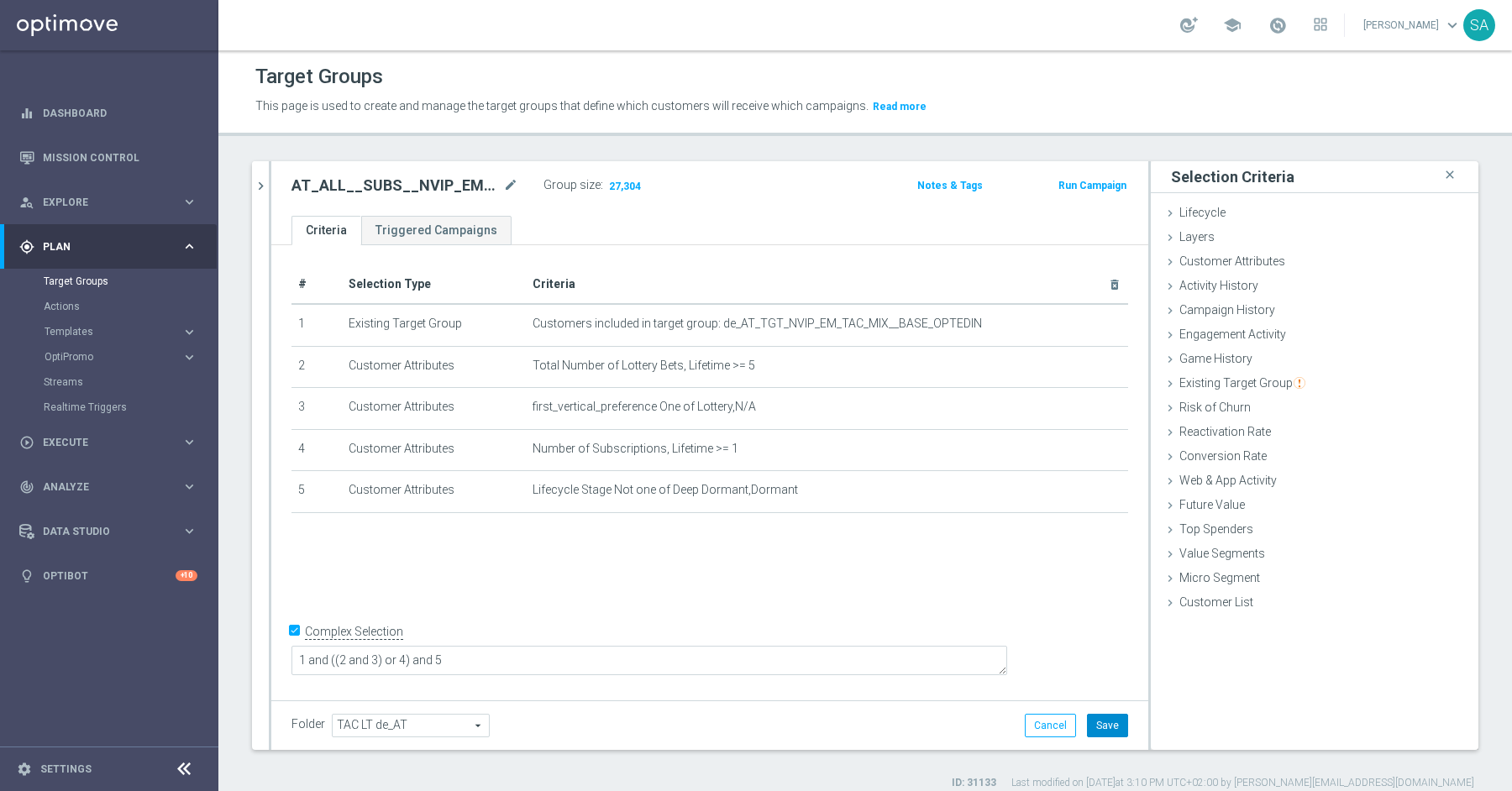
click at [1112, 716] on button "Save" at bounding box center [1107, 726] width 41 height 24
click at [372, 182] on h2 "AT_ALL__SUBS__NVIP_EMA_TAC_LT" at bounding box center [395, 185] width 208 height 20
copy h2 "AT_ALL__SUBS__NVIP_EMA_TAC_LT"
click at [506, 189] on icon "mode_edit" at bounding box center [511, 185] width 15 height 20
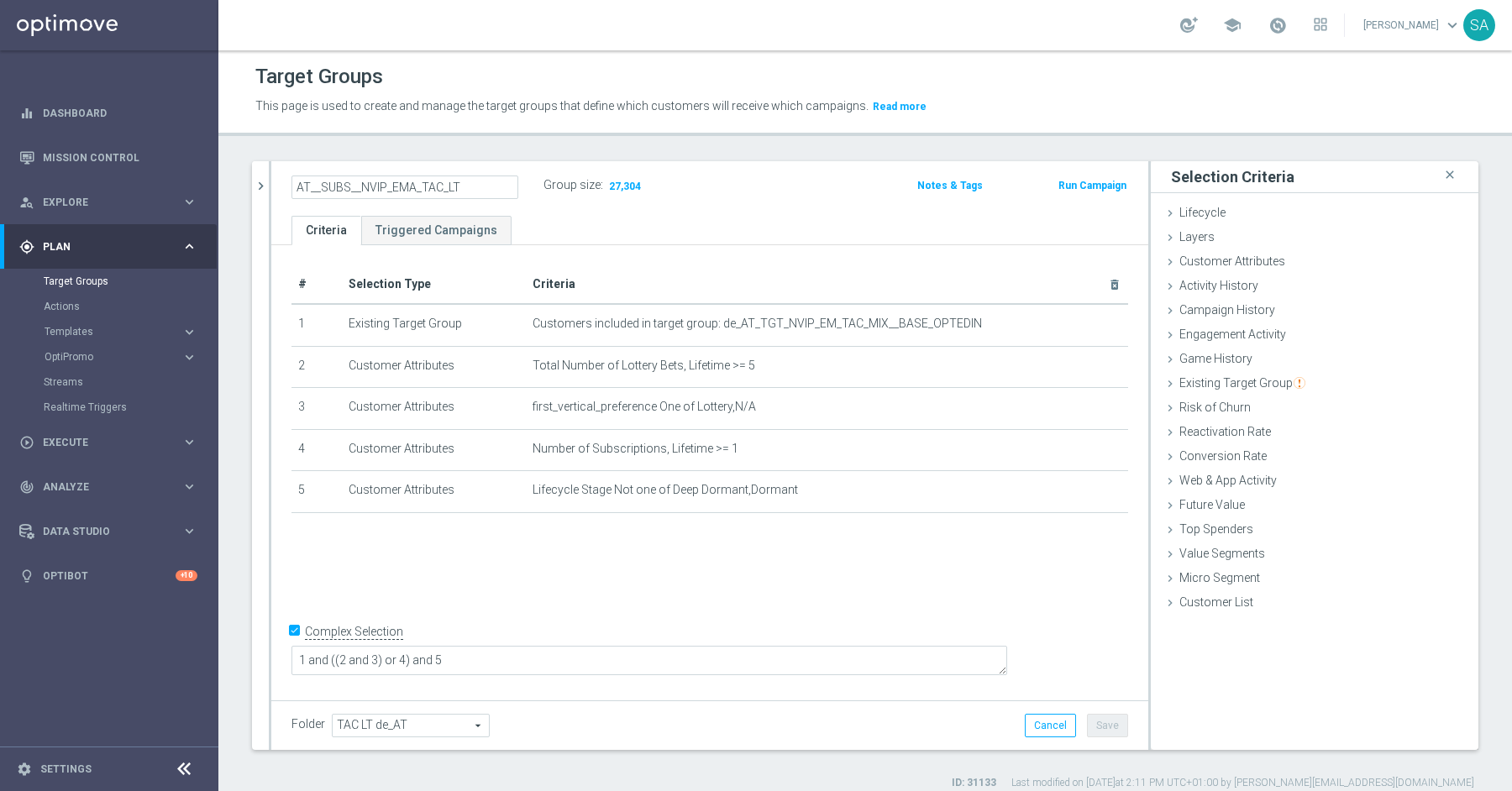
type input "AT__SUBS__NVIP_EMA_TAC_LT"
click at [1121, 727] on button "Save" at bounding box center [1107, 726] width 41 height 24
